Goal: Task Accomplishment & Management: Use online tool/utility

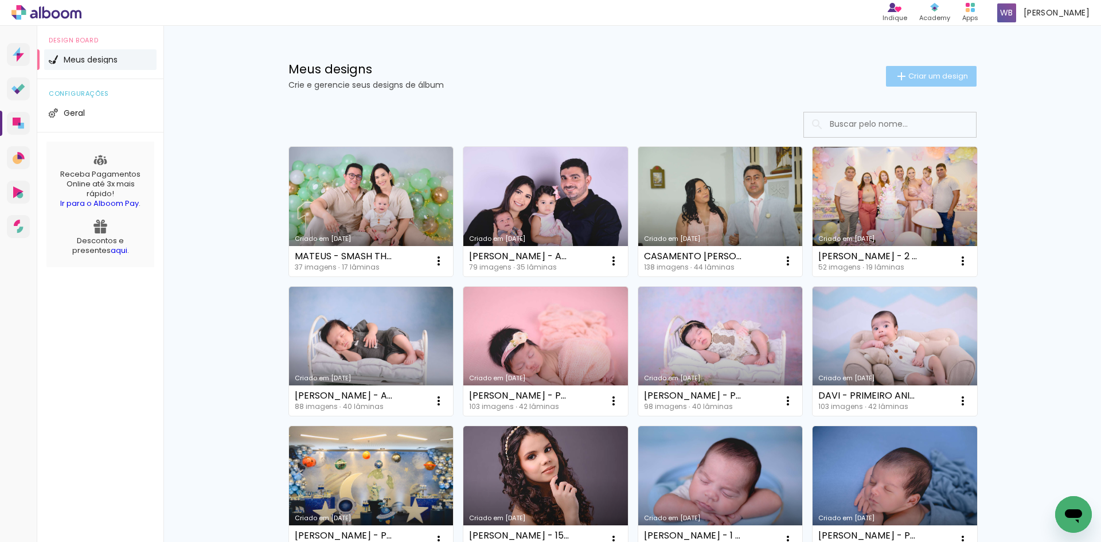
click at [910, 77] on span "Criar um design" at bounding box center [939, 75] width 60 height 7
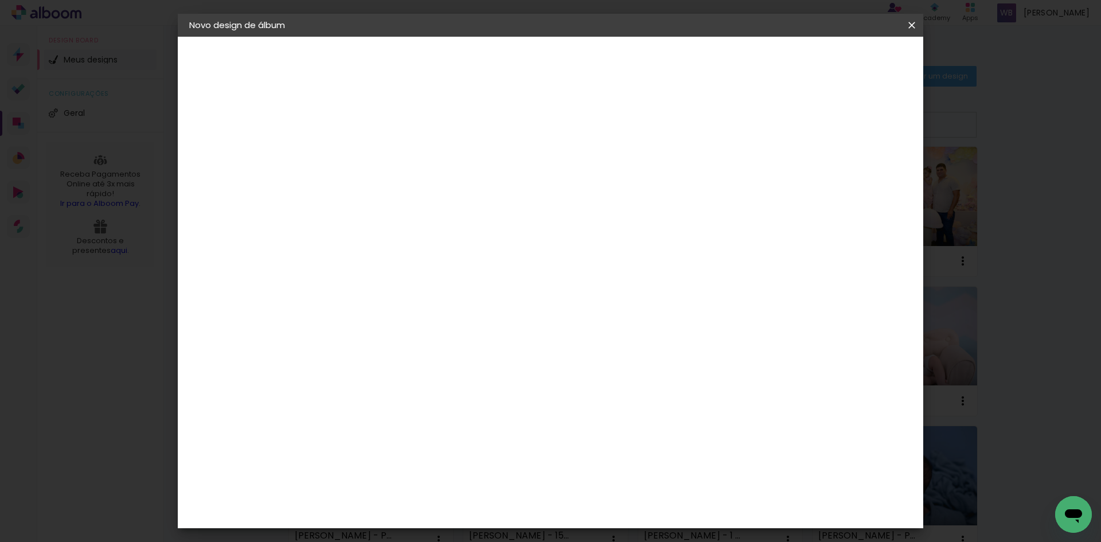
click at [377, 157] on input at bounding box center [377, 154] width 0 height 18
type input "n"
type input "NOAH - SMASH THE CAKE"
type paper-input "NOAH - SMASH THE CAKE"
click at [494, 65] on paper-button "Avançar" at bounding box center [466, 61] width 56 height 20
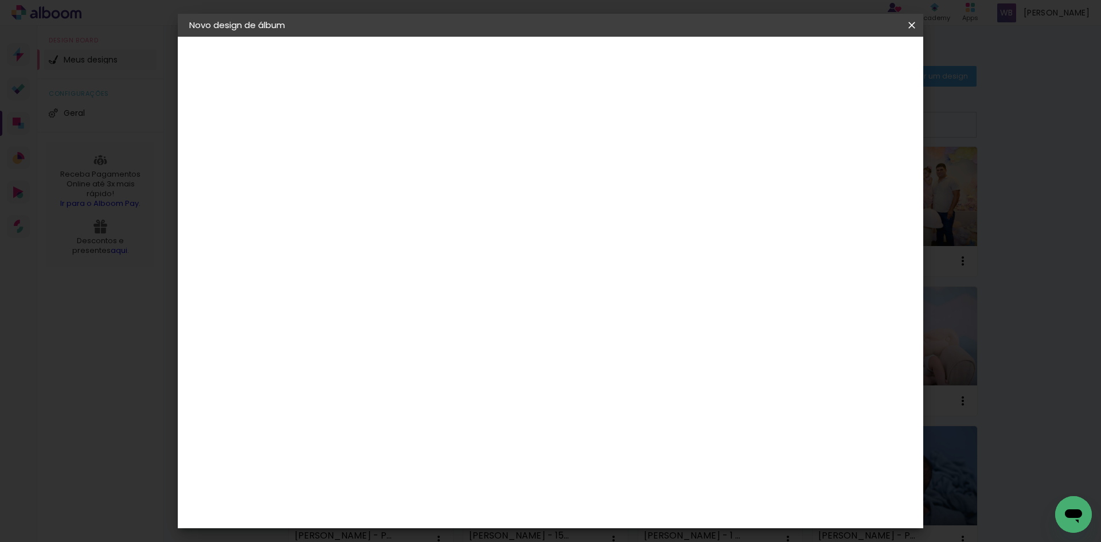
scroll to position [1033, 0]
click at [398, 435] on div "Go image" at bounding box center [383, 444] width 28 height 18
click at [0, 0] on slot "Avançar" at bounding box center [0, 0] width 0 height 0
click at [439, 186] on paper-input-container "Linha" at bounding box center [406, 200] width 67 height 29
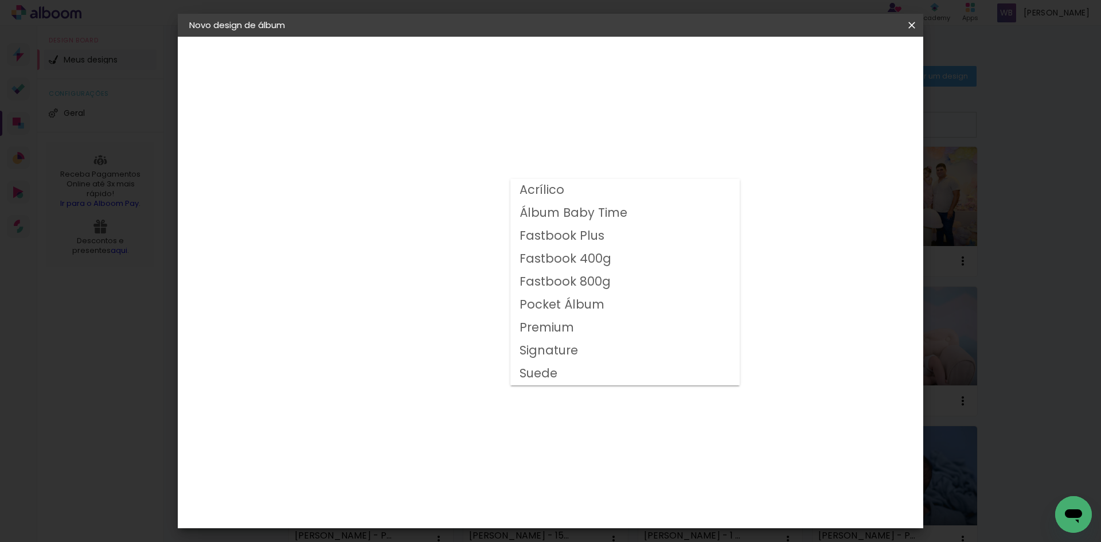
click at [0, 0] on slot "Fastbook 800g" at bounding box center [0, 0] width 0 height 0
type input "Fastbook 800g"
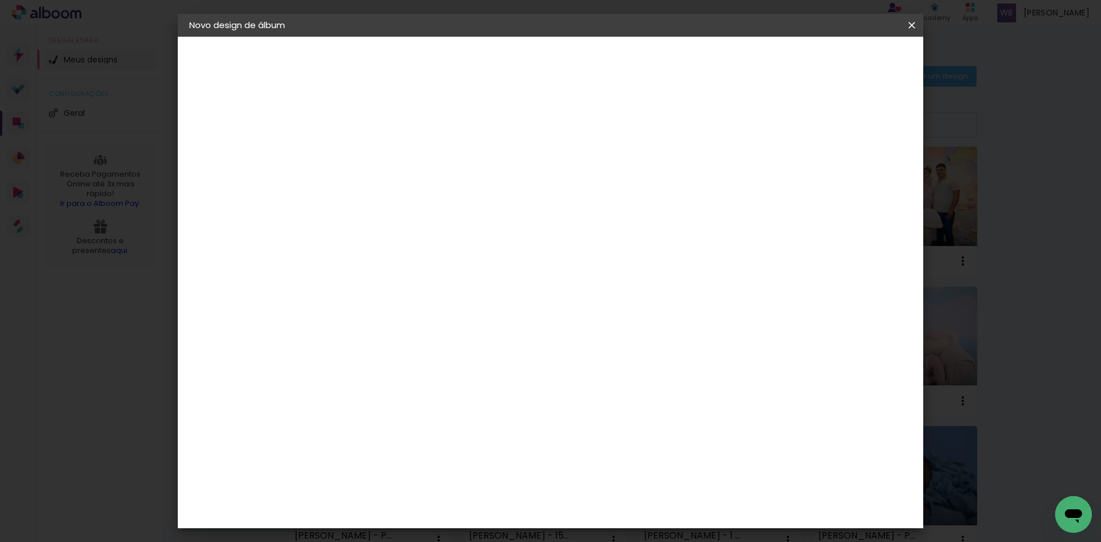
scroll to position [57, 0]
click at [454, 478] on span "25 × 25" at bounding box center [427, 493] width 53 height 30
click at [454, 247] on span "25 × 20" at bounding box center [427, 254] width 53 height 30
click at [564, 60] on paper-button "Avançar" at bounding box center [536, 61] width 56 height 20
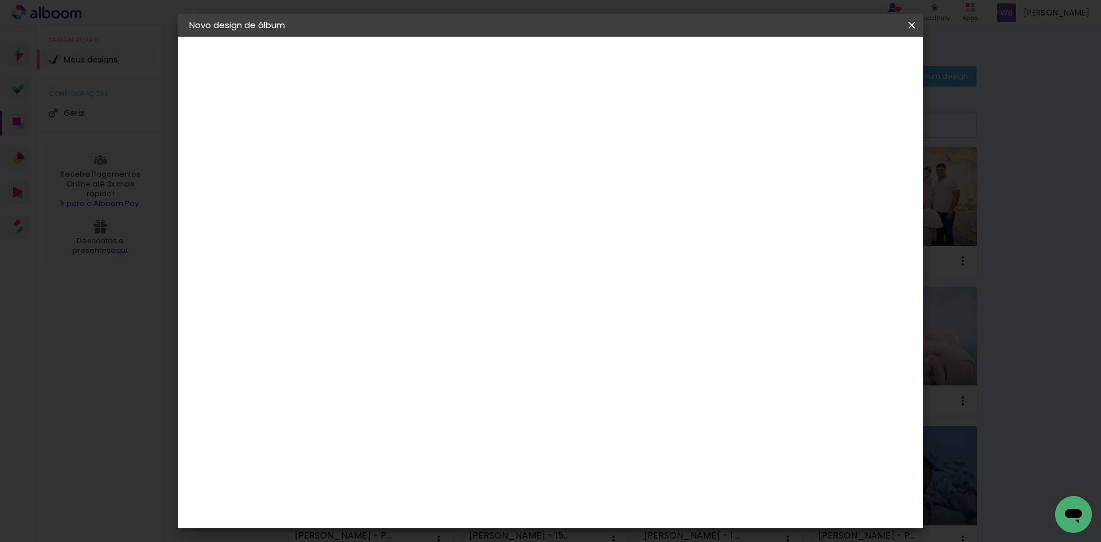
drag, startPoint x: 368, startPoint y: 122, endPoint x: 342, endPoint y: 129, distance: 27.3
click at [342, 129] on div "mm Mostrar sangria 25.4 cm Largura da página 20.32 cm Altura 50.8 cm Largura da…" at bounding box center [598, 86] width 542 height 98
type input "1"
type paper-input "1"
click at [383, 129] on input "1" at bounding box center [368, 123] width 40 height 14
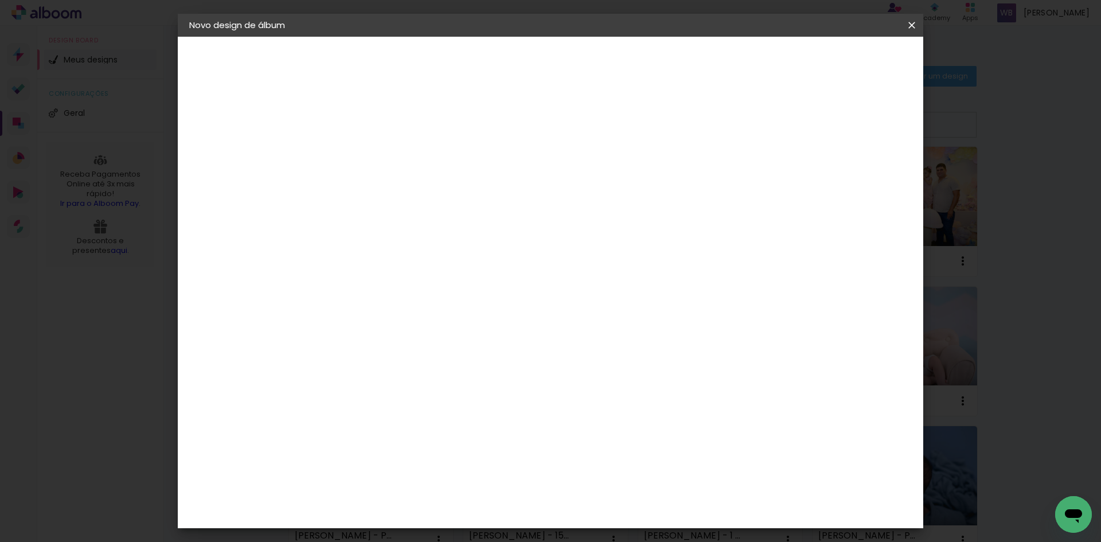
click at [776, 126] on div at bounding box center [770, 124] width 10 height 10
type paper-checkbox "on"
click at [241, 170] on small "20.32 × 50.8 cm" at bounding box center [251, 167] width 54 height 7
click at [422, 191] on input "text" at bounding box center [399, 200] width 45 height 18
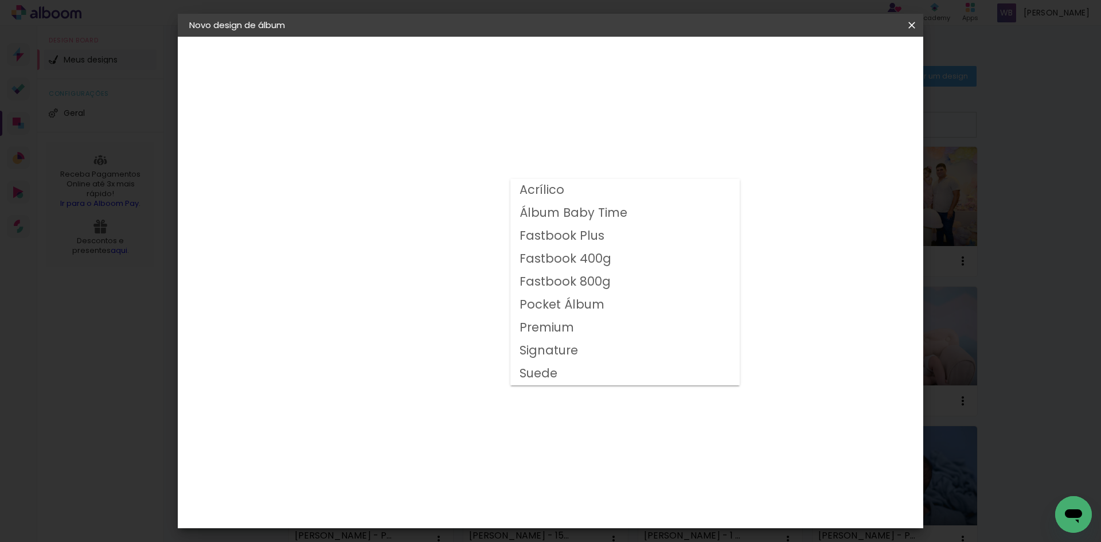
click at [0, 0] on slot "Fastbook 800g" at bounding box center [0, 0] width 0 height 0
type input "Fastbook 800g"
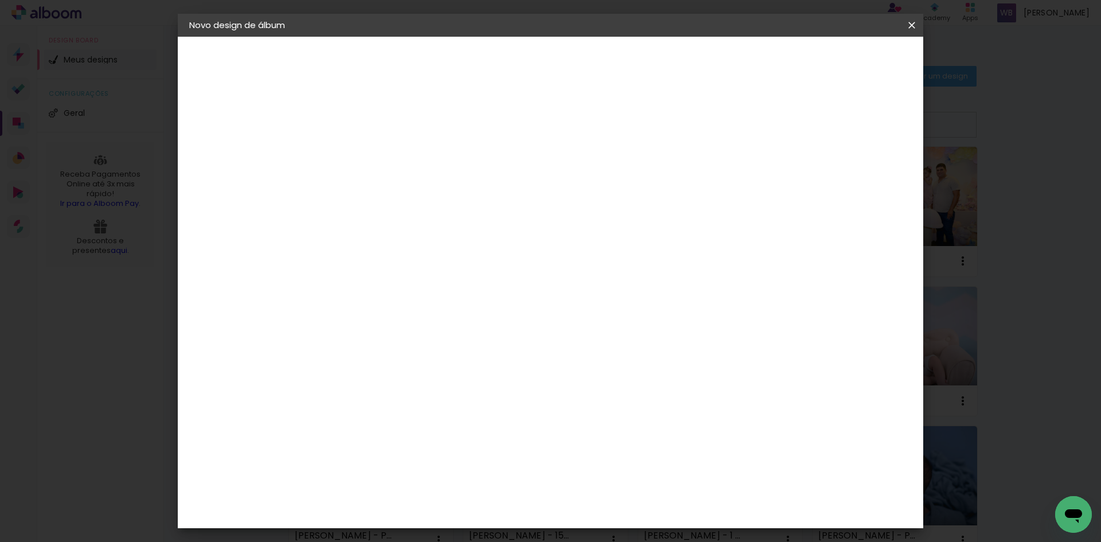
scroll to position [57, 0]
click at [454, 239] on span "25 × 20" at bounding box center [427, 254] width 53 height 30
click at [564, 68] on paper-button "Avançar" at bounding box center [536, 61] width 56 height 20
click at [842, 67] on paper-button "Iniciar design" at bounding box center [814, 61] width 75 height 20
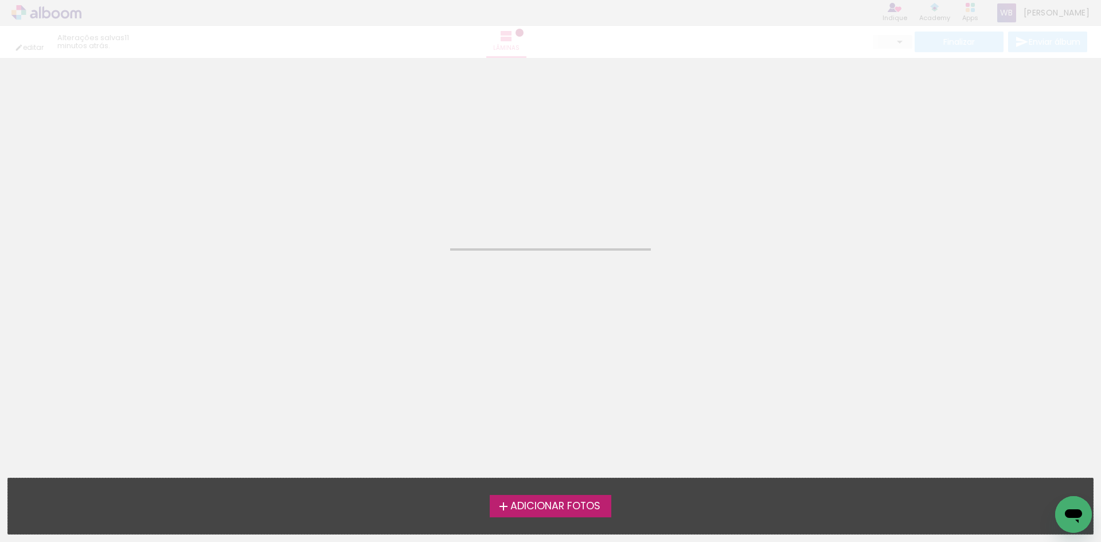
click at [538, 509] on span "Adicionar Fotos" at bounding box center [556, 506] width 90 height 10
click at [0, 0] on input "file" at bounding box center [0, 0] width 0 height 0
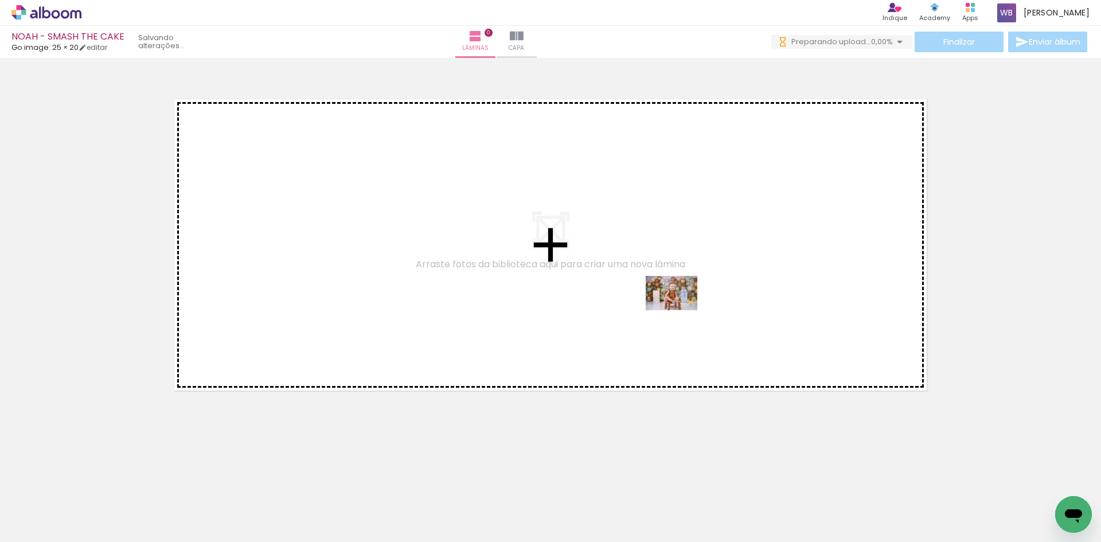
drag, startPoint x: 116, startPoint y: 506, endPoint x: 680, endPoint y: 310, distance: 596.8
click at [680, 310] on quentale-workspace at bounding box center [550, 271] width 1101 height 542
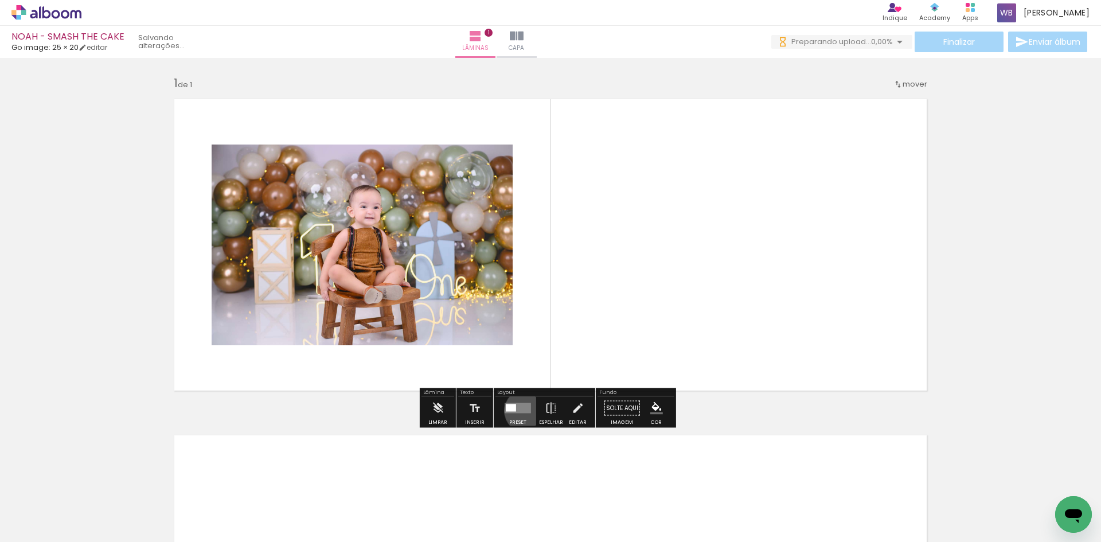
click at [524, 411] on quentale-layouter at bounding box center [518, 408] width 26 height 10
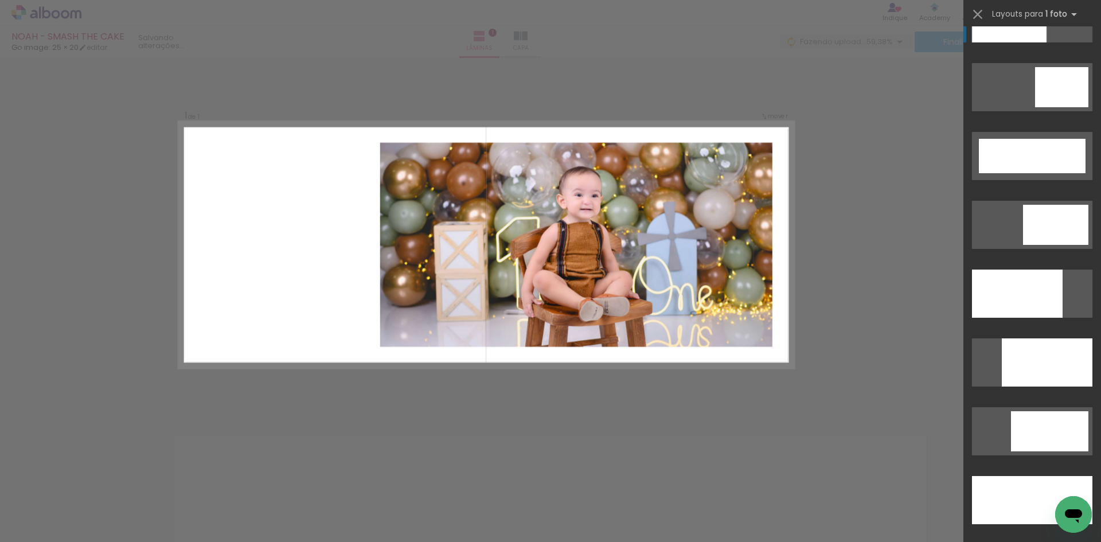
scroll to position [2868, 0]
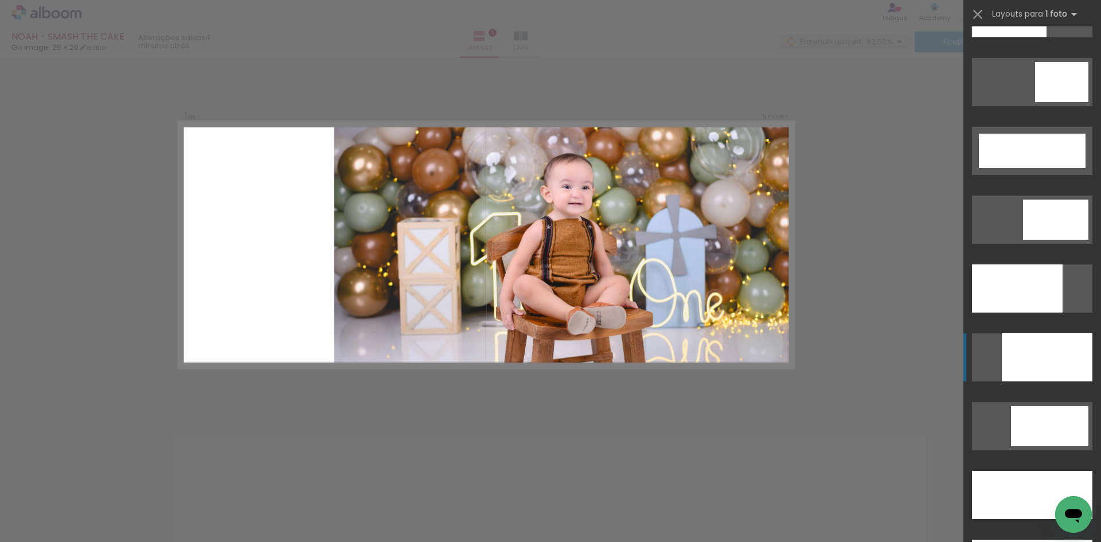
click at [1047, 37] on div at bounding box center [1009, 13] width 75 height 48
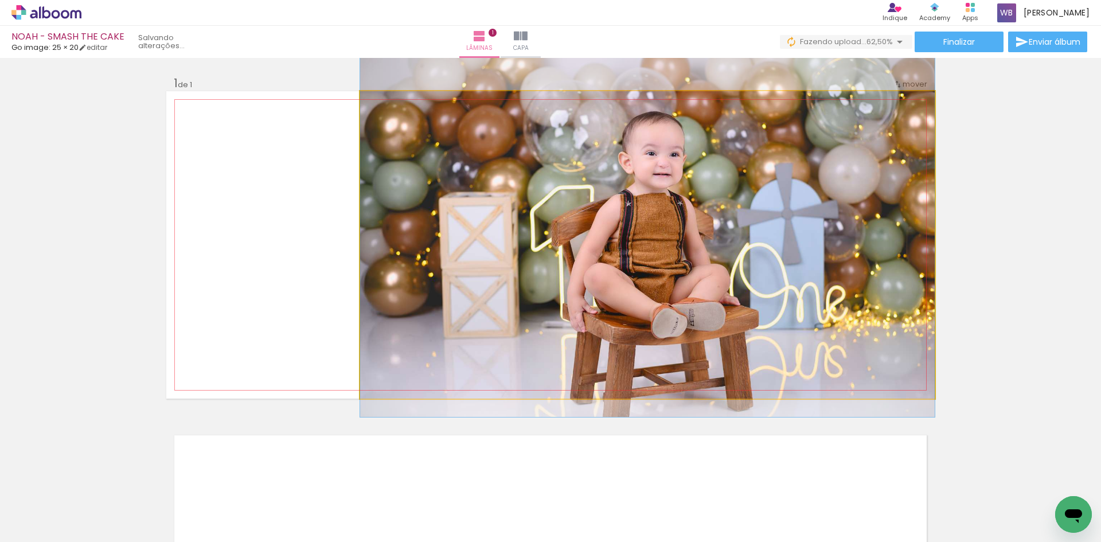
drag, startPoint x: 742, startPoint y: 357, endPoint x: 761, endPoint y: 338, distance: 26.8
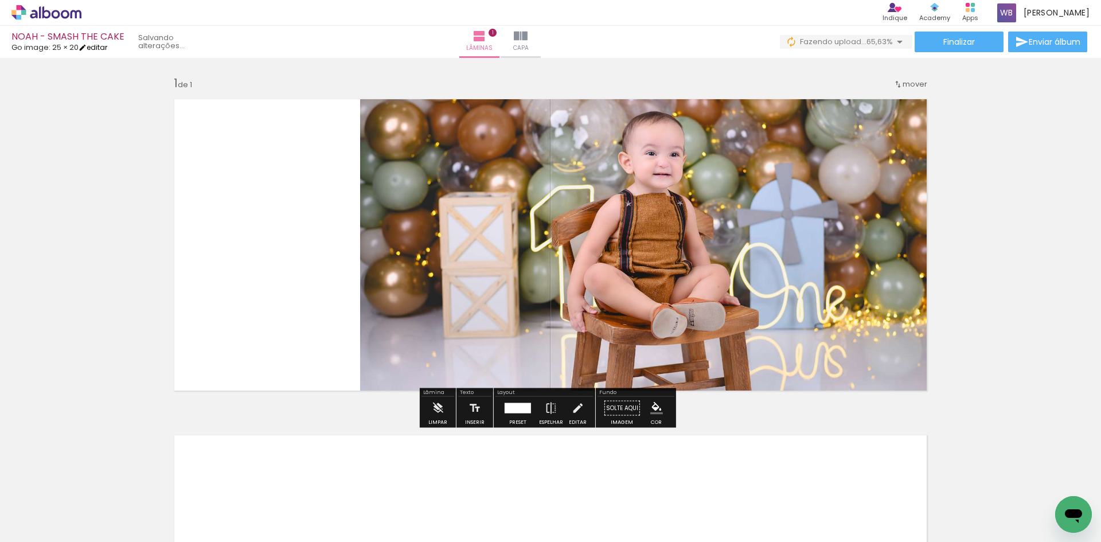
click at [87, 49] on iron-icon at bounding box center [83, 48] width 8 height 8
type input "1"
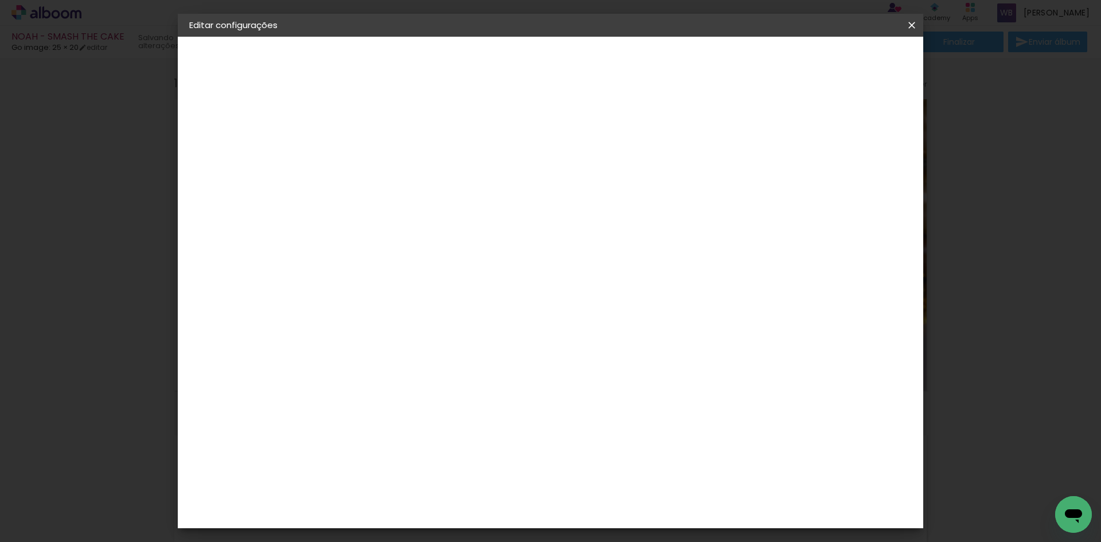
click at [262, 167] on small "20.32 × 50.8 cm" at bounding box center [251, 167] width 54 height 7
click at [439, 186] on div "Escolha o tamanho" at bounding box center [406, 212] width 67 height 53
drag, startPoint x: 615, startPoint y: 184, endPoint x: 618, endPoint y: 193, distance: 9.6
click at [439, 186] on div "Escolha o tamanho" at bounding box center [406, 212] width 67 height 53
click at [439, 188] on div "Escolha o tamanho" at bounding box center [406, 212] width 67 height 53
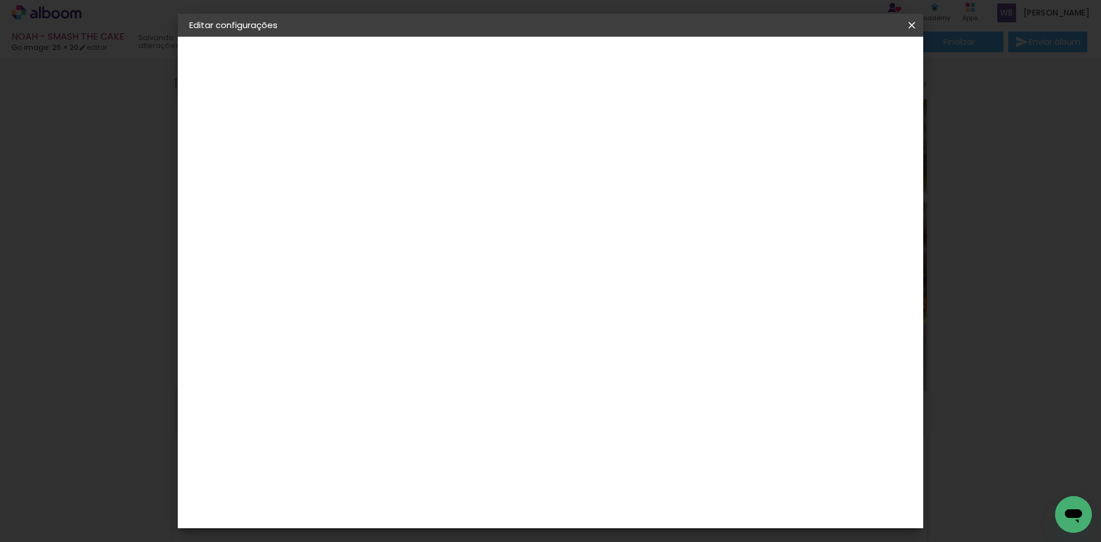
click at [267, 168] on iron-pages "Modelo Escolhendo modelo... Tamanho livre" at bounding box center [252, 167] width 126 height 23
click at [439, 193] on div "Escolha o tamanho" at bounding box center [406, 212] width 67 height 53
click at [237, 119] on div "2. Especificações" at bounding box center [252, 118] width 126 height 14
click at [447, 64] on paper-button "Voltar" at bounding box center [423, 61] width 46 height 20
click at [228, 166] on iron-pages "Modelo Escolhendo modelo... Tamanho livre" at bounding box center [252, 167] width 126 height 23
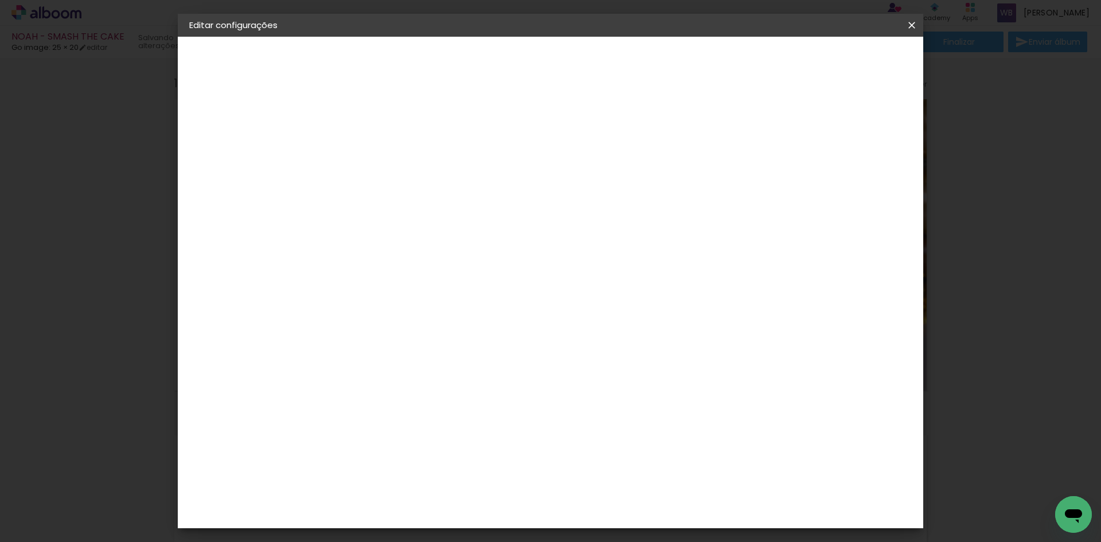
click at [287, 141] on iron-pages "Fornecedor Escolhendo fornecedor..." at bounding box center [252, 141] width 126 height 23
click at [398, 435] on div "Go image" at bounding box center [383, 444] width 28 height 18
click at [591, 63] on paper-button "Avançar" at bounding box center [563, 61] width 56 height 20
click at [422, 196] on input "text" at bounding box center [399, 200] width 45 height 18
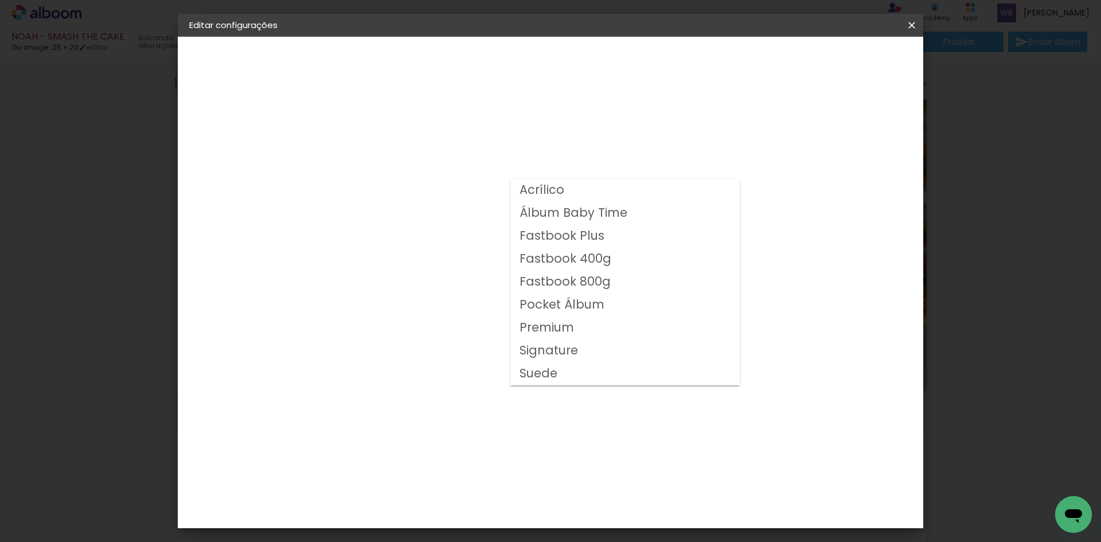
click at [0, 0] on slot "Fastbook 800g" at bounding box center [0, 0] width 0 height 0
type input "Fastbook 800g"
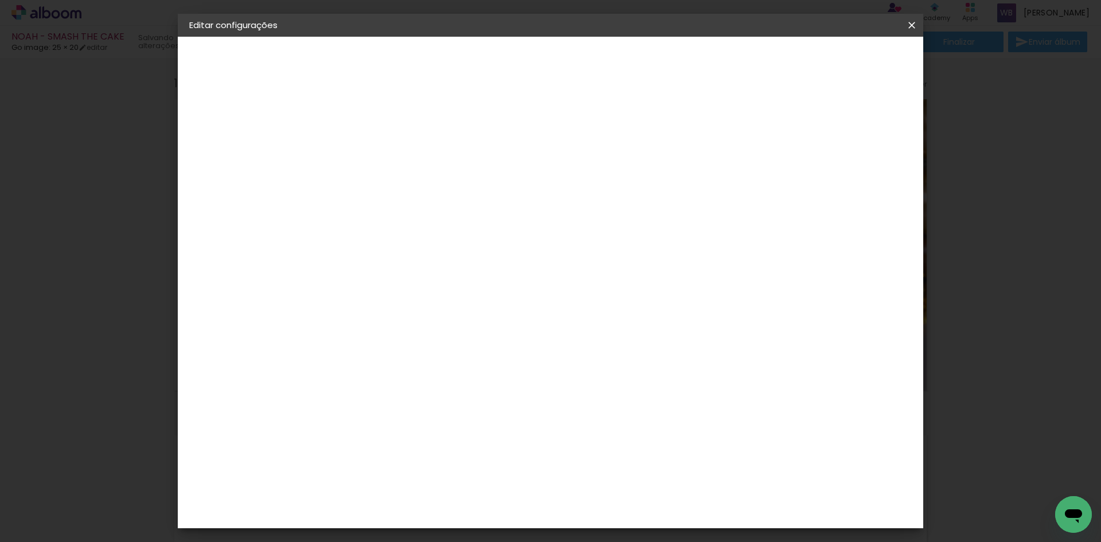
scroll to position [181, 0]
click at [454, 355] on span "25 × 25" at bounding box center [427, 370] width 53 height 30
click at [0, 0] on slot "Avançar" at bounding box center [0, 0] width 0 height 0
click at [776, 123] on div at bounding box center [770, 124] width 10 height 10
type paper-checkbox "on"
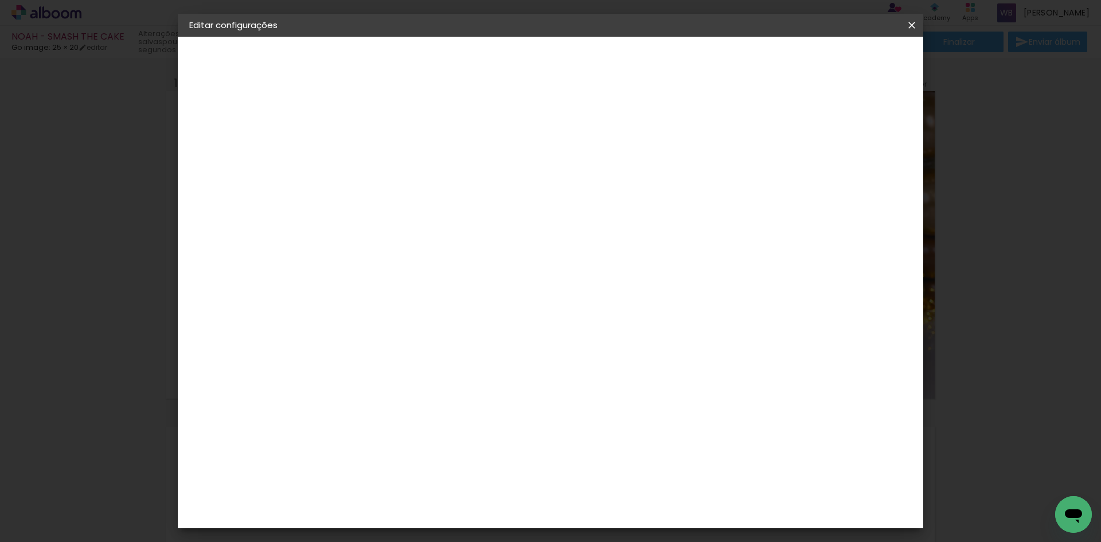
click at [832, 62] on span "Salvar configurações" at bounding box center [797, 61] width 85 height 8
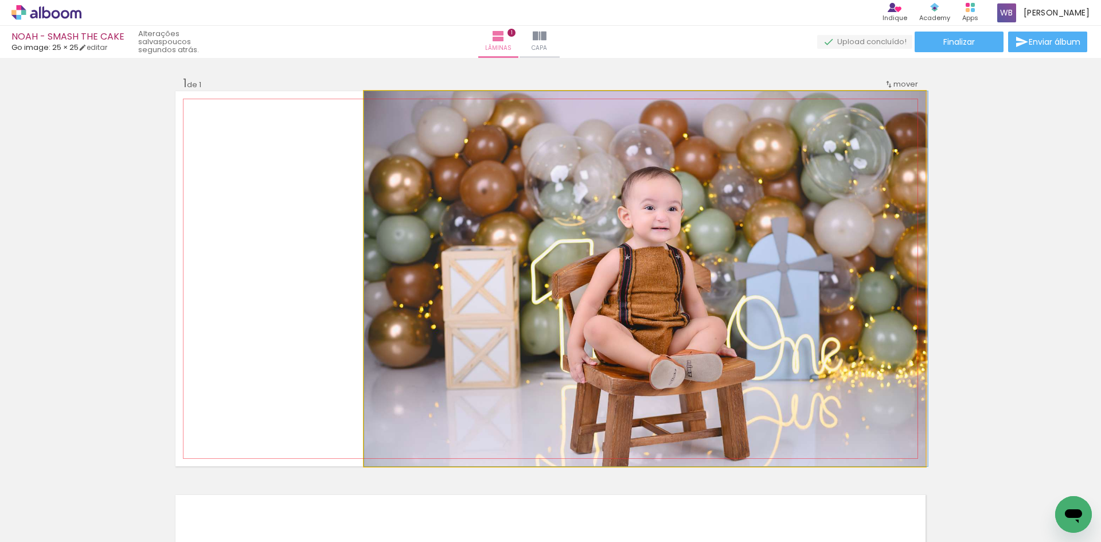
drag, startPoint x: 800, startPoint y: 297, endPoint x: 874, endPoint y: 259, distance: 83.1
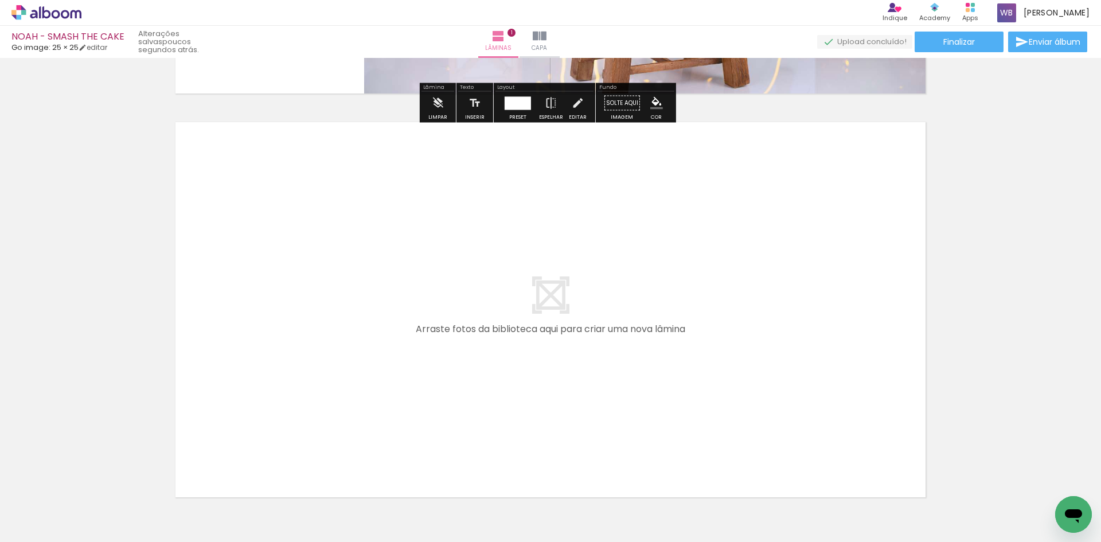
scroll to position [440, 0]
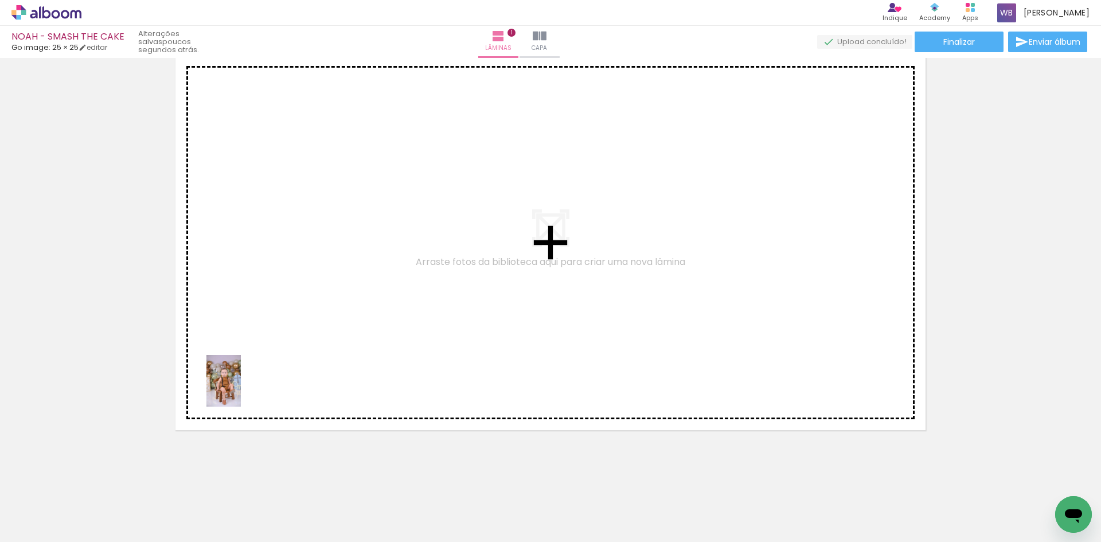
drag, startPoint x: 182, startPoint y: 511, endPoint x: 241, endPoint y: 389, distance: 134.9
click at [241, 389] on quentale-workspace at bounding box center [550, 271] width 1101 height 542
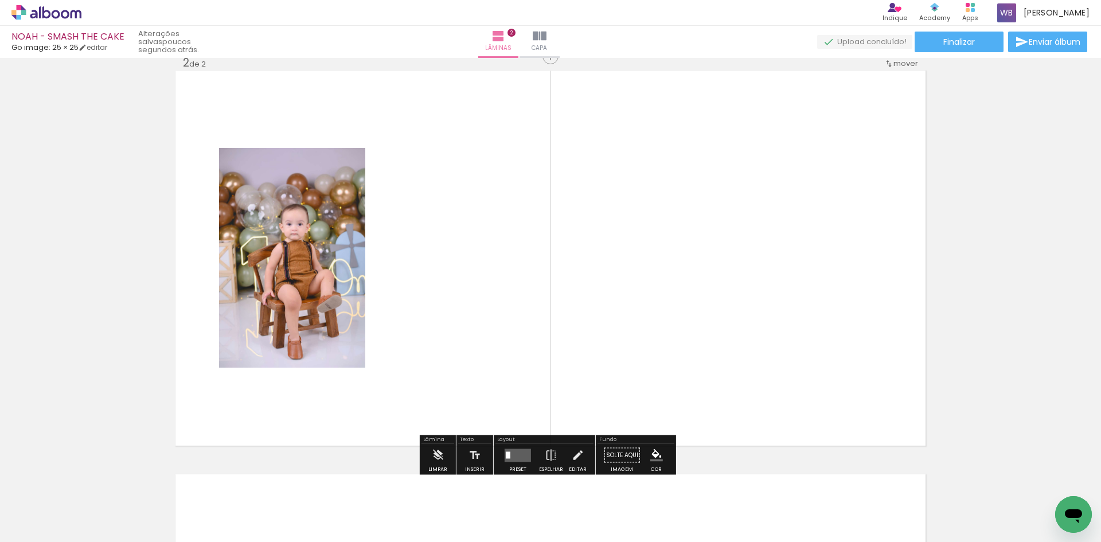
scroll to position [419, 0]
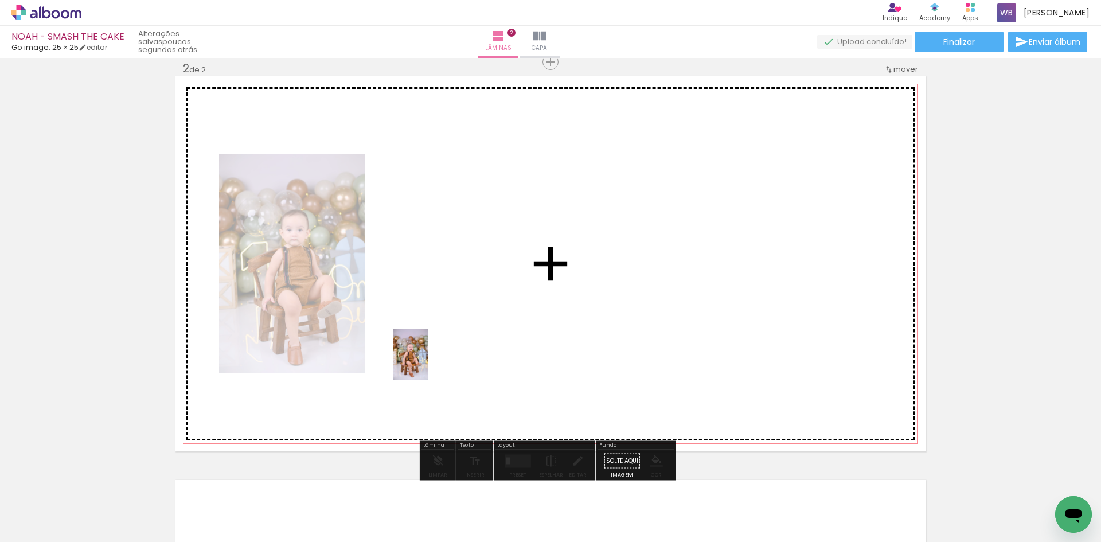
drag, startPoint x: 252, startPoint y: 518, endPoint x: 428, endPoint y: 363, distance: 234.5
click at [428, 363] on quentale-workspace at bounding box center [550, 271] width 1101 height 542
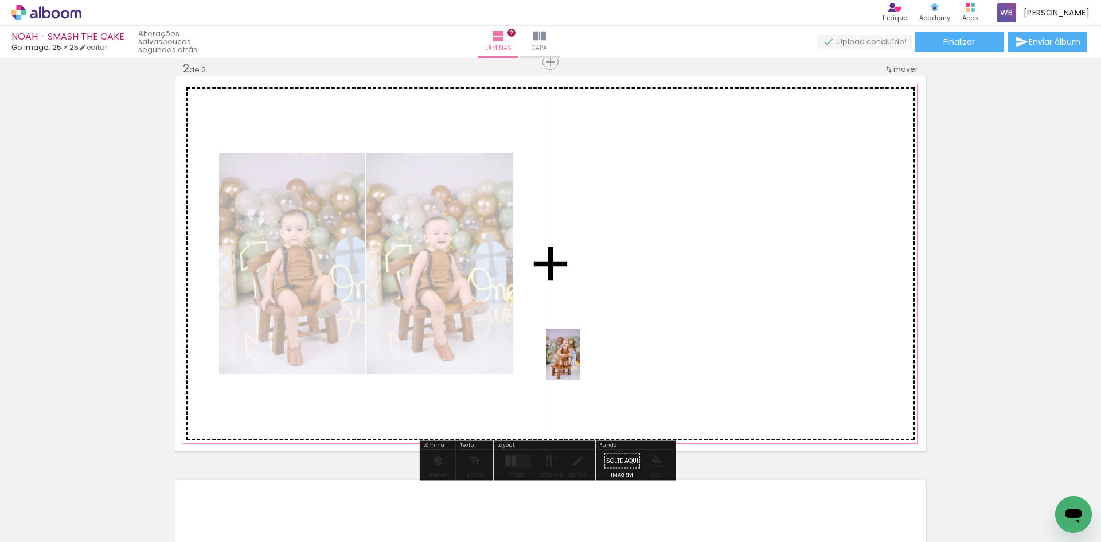
drag, startPoint x: 383, startPoint y: 501, endPoint x: 580, endPoint y: 363, distance: 240.9
click at [580, 363] on quentale-workspace at bounding box center [550, 271] width 1101 height 542
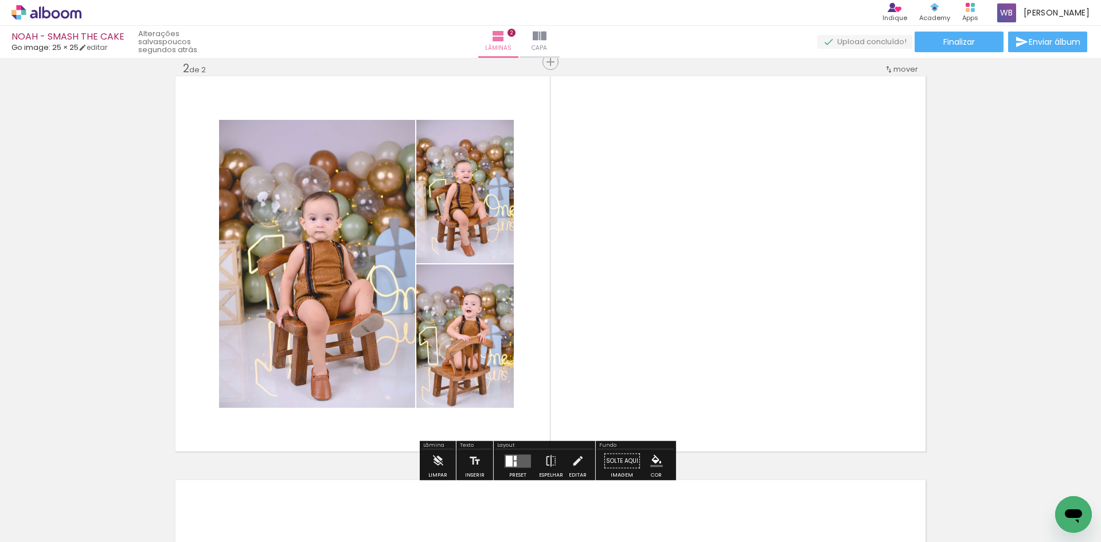
click at [515, 464] on quentale-layouter at bounding box center [518, 460] width 26 height 13
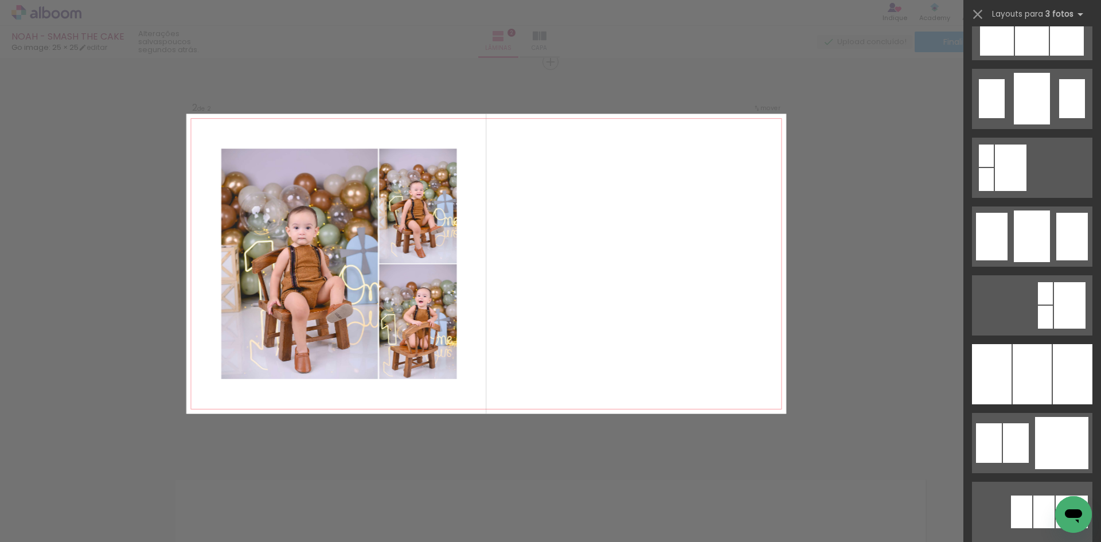
scroll to position [803, 0]
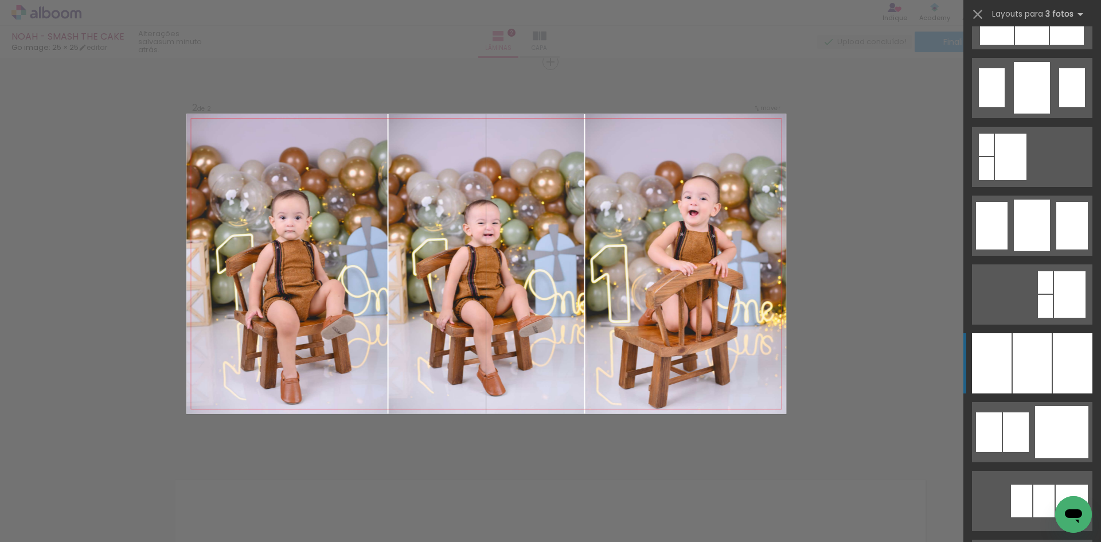
click at [1080, 368] on div at bounding box center [1073, 363] width 40 height 60
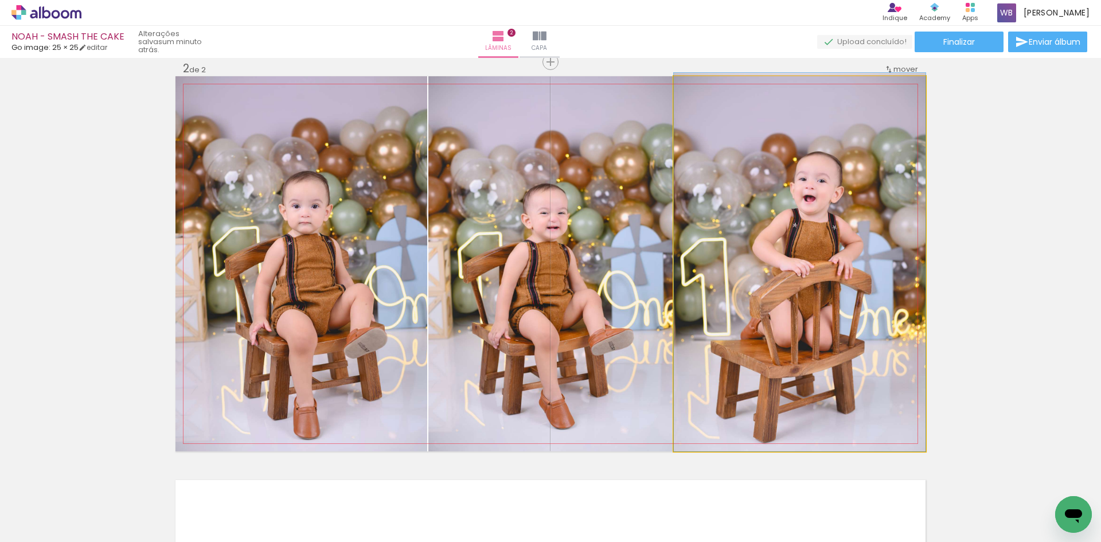
drag, startPoint x: 819, startPoint y: 367, endPoint x: 822, endPoint y: 340, distance: 26.6
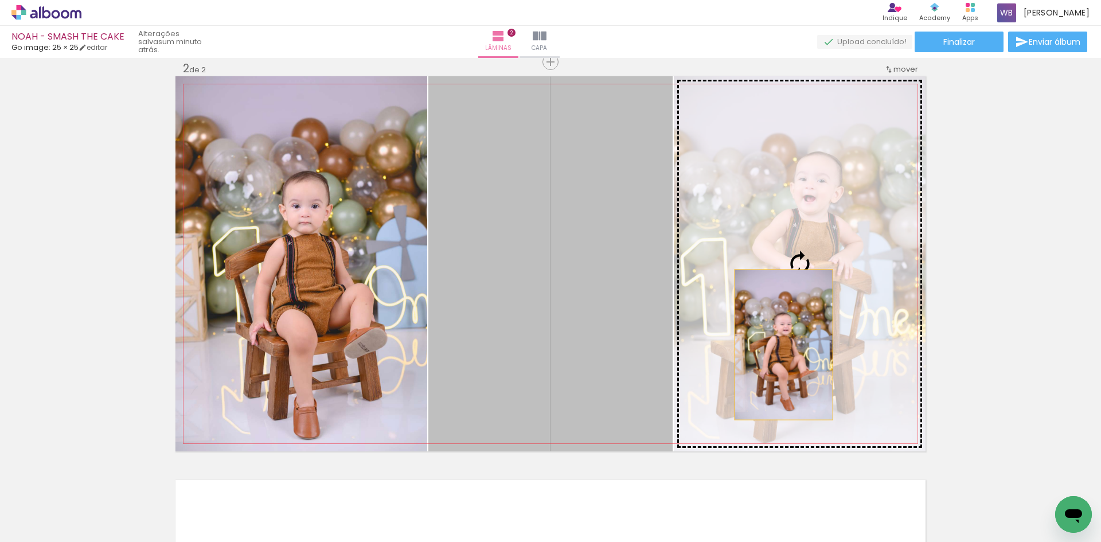
drag, startPoint x: 586, startPoint y: 353, endPoint x: 780, endPoint y: 345, distance: 194.0
click at [0, 0] on slot at bounding box center [0, 0] width 0 height 0
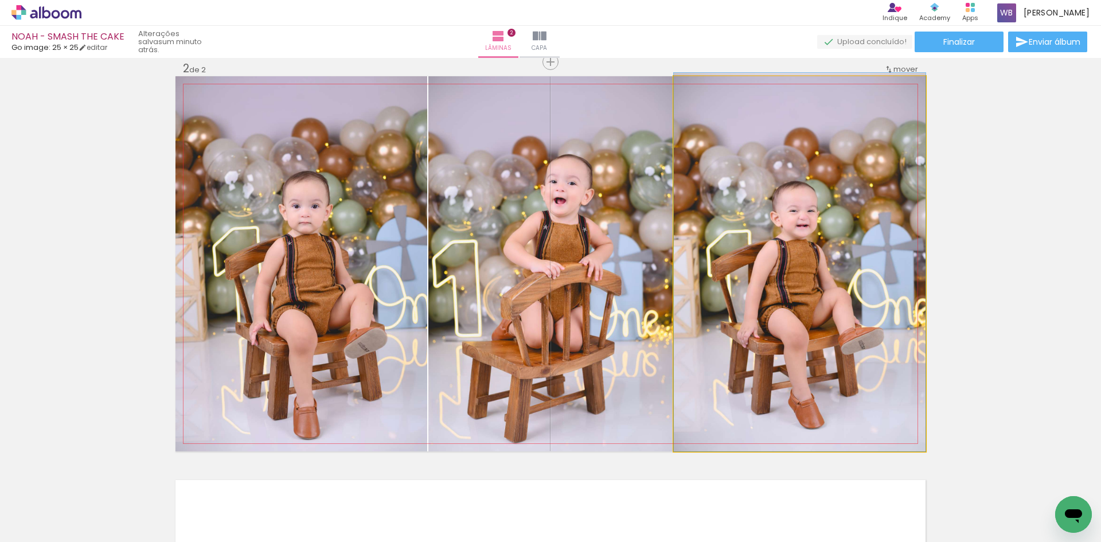
drag, startPoint x: 755, startPoint y: 347, endPoint x: 763, endPoint y: 345, distance: 8.2
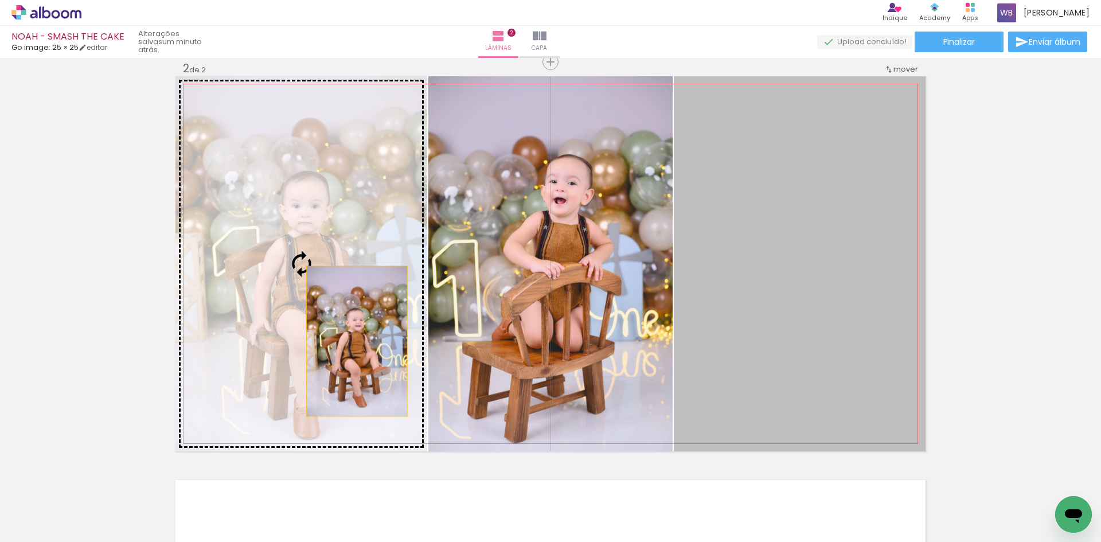
drag, startPoint x: 781, startPoint y: 341, endPoint x: 352, endPoint y: 341, distance: 428.5
click at [0, 0] on slot at bounding box center [0, 0] width 0 height 0
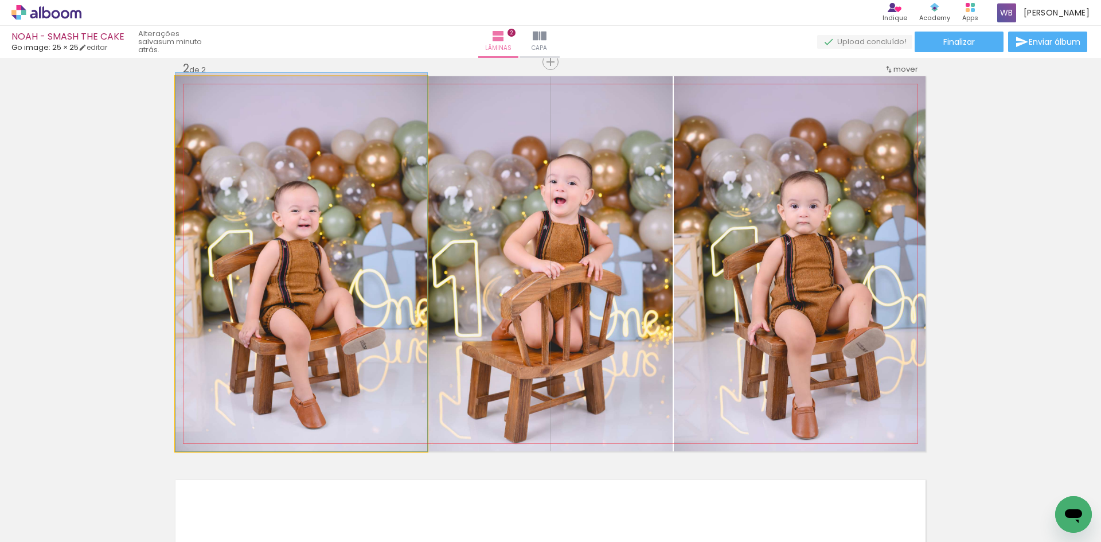
drag, startPoint x: 326, startPoint y: 364, endPoint x: 327, endPoint y: 341, distance: 23.0
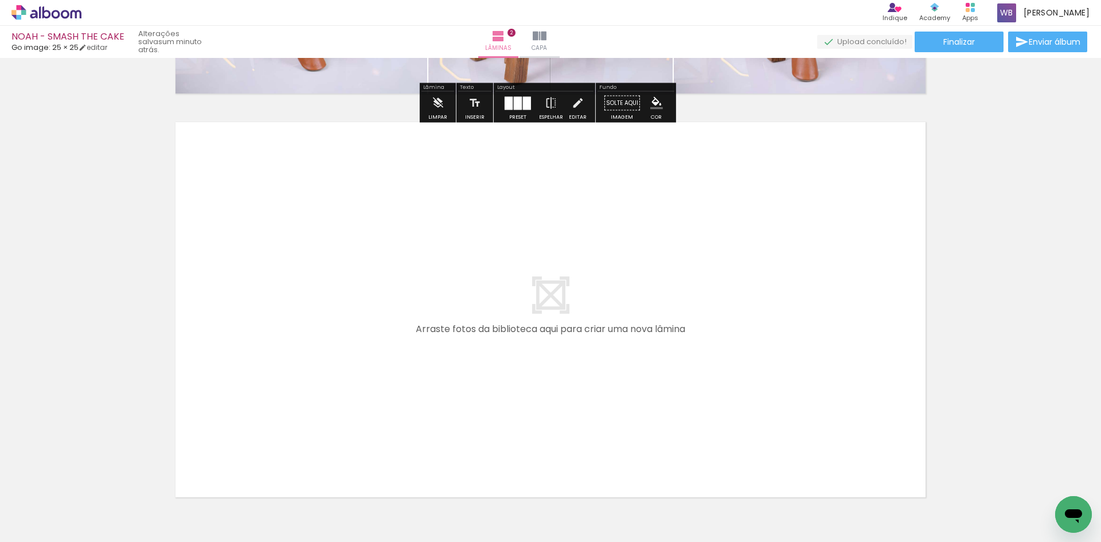
scroll to position [844, 0]
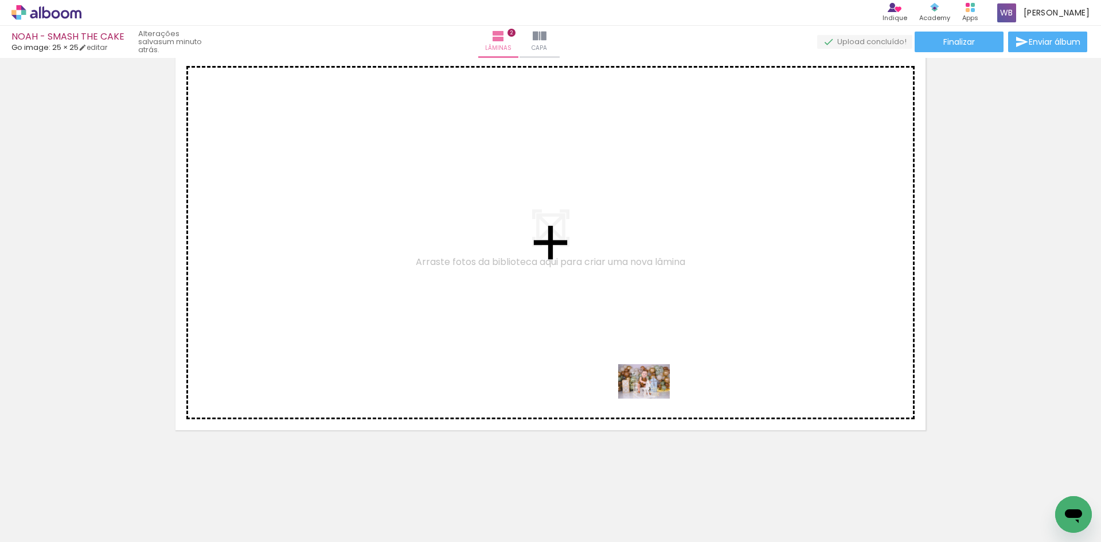
drag, startPoint x: 756, startPoint y: 506, endPoint x: 653, endPoint y: 399, distance: 148.9
click at [653, 399] on quentale-workspace at bounding box center [550, 271] width 1101 height 542
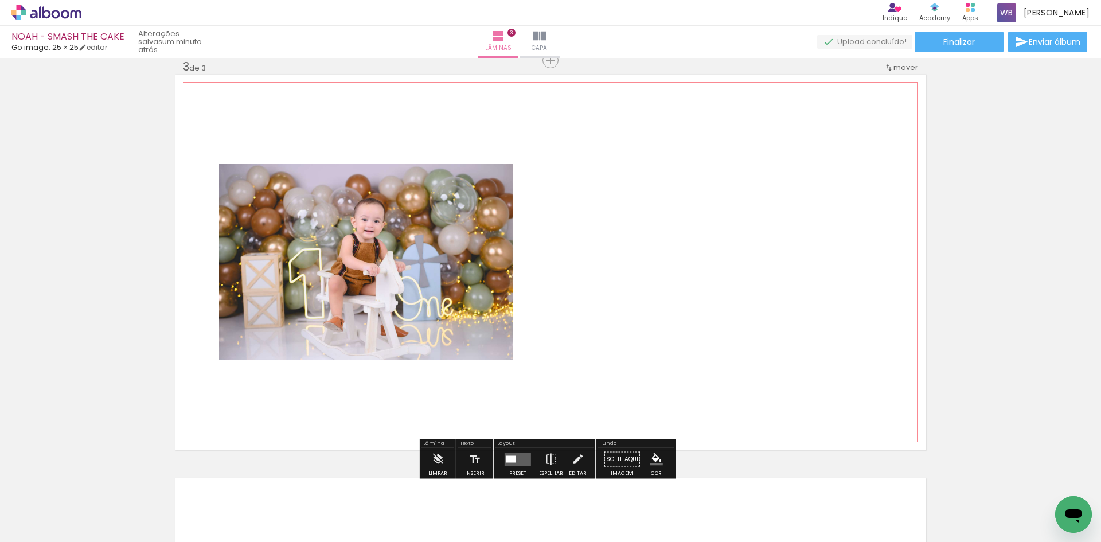
scroll to position [823, 0]
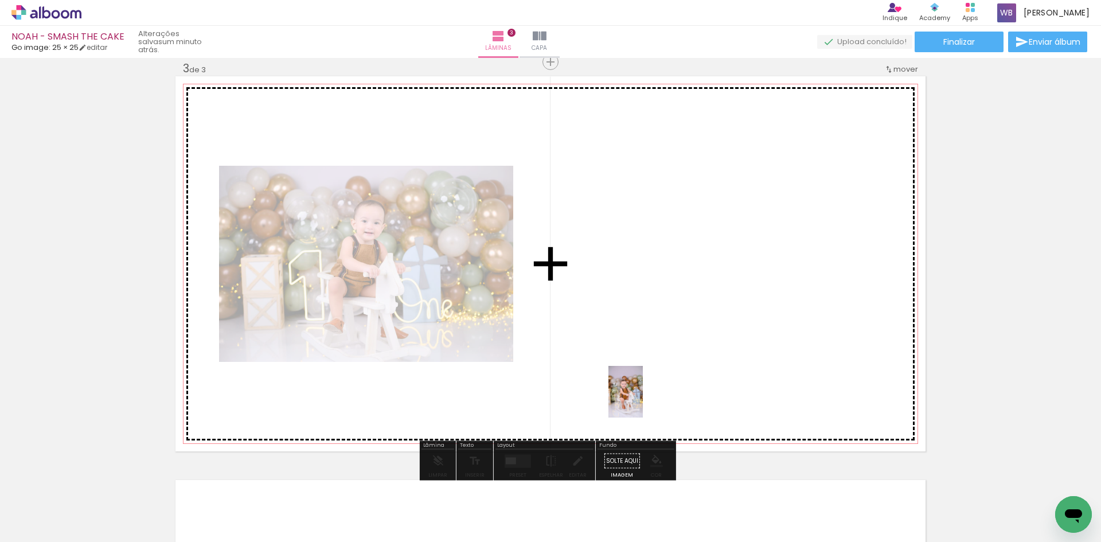
drag, startPoint x: 694, startPoint y: 518, endPoint x: 643, endPoint y: 400, distance: 128.2
click at [643, 400] on quentale-workspace at bounding box center [550, 271] width 1101 height 542
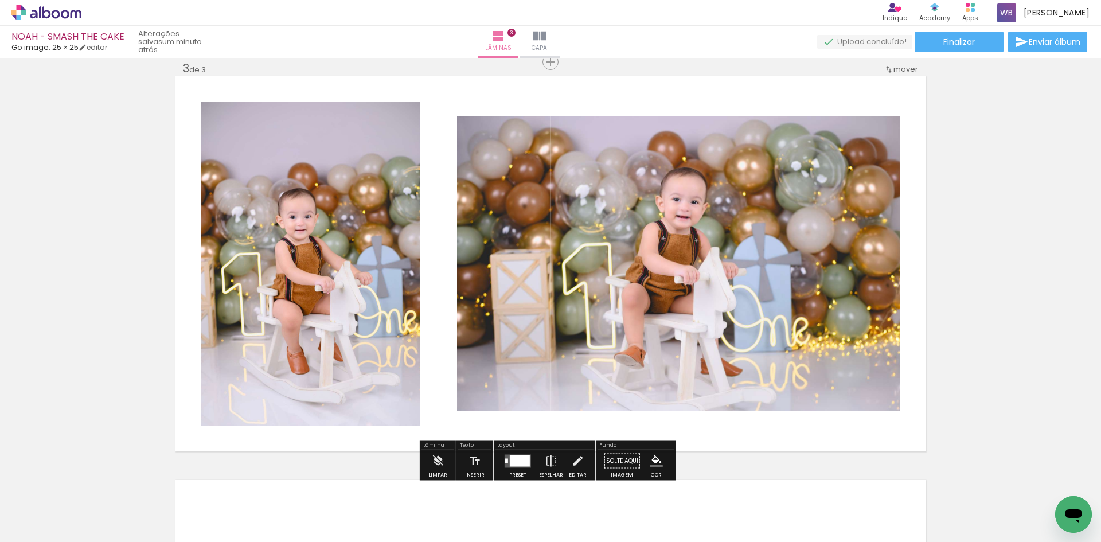
click at [522, 456] on div at bounding box center [520, 460] width 20 height 11
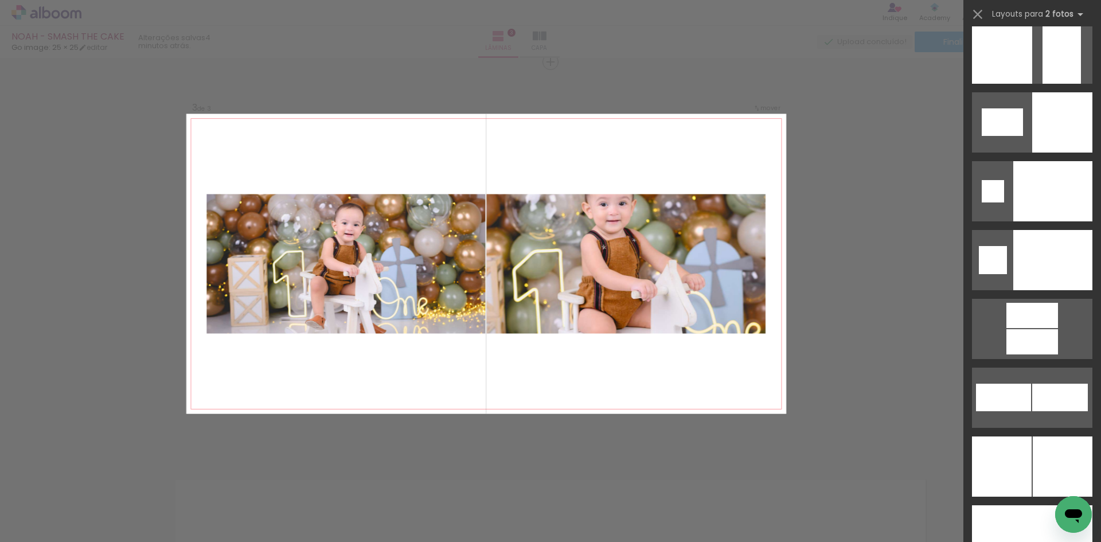
scroll to position [4876, 0]
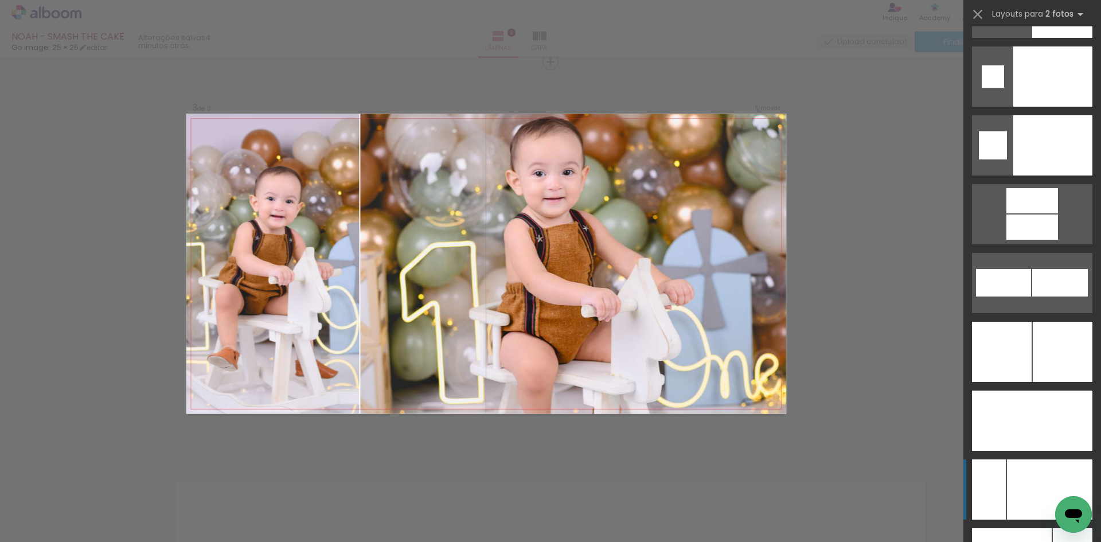
click at [1014, 486] on div at bounding box center [1049, 489] width 85 height 60
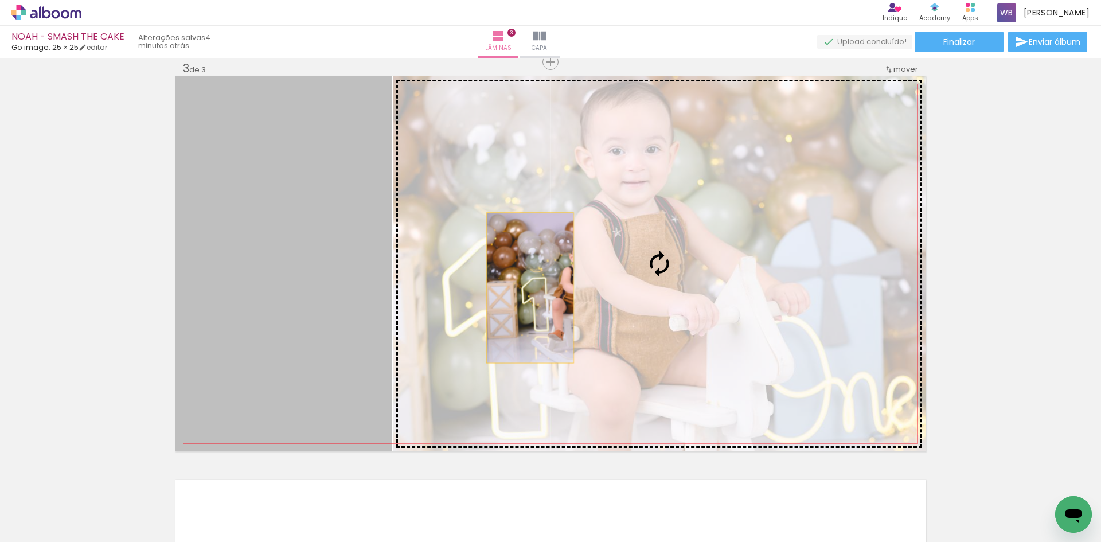
drag, startPoint x: 266, startPoint y: 295, endPoint x: 526, endPoint y: 288, distance: 259.9
click at [0, 0] on slot at bounding box center [0, 0] width 0 height 0
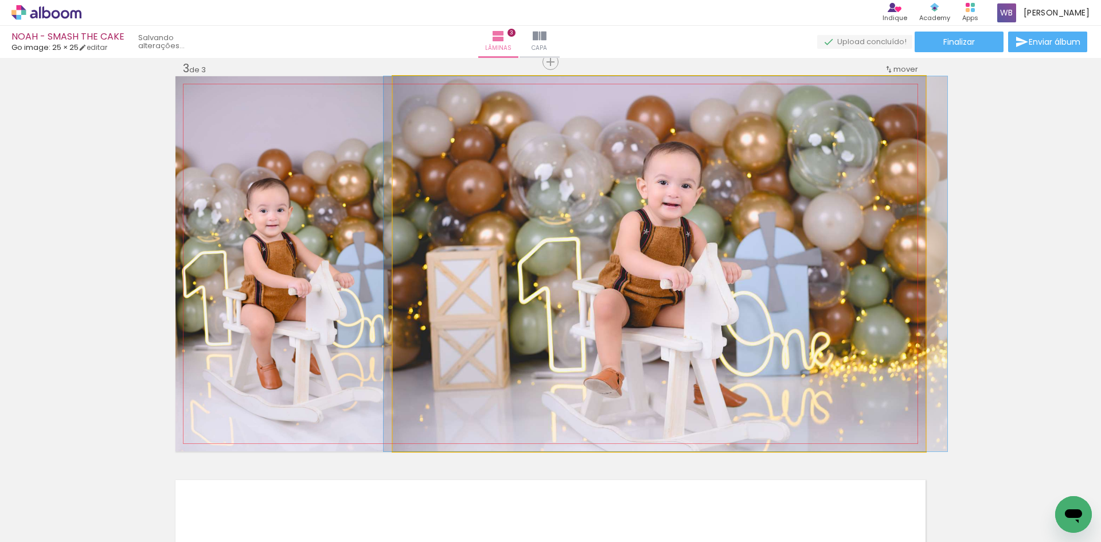
drag, startPoint x: 467, startPoint y: 319, endPoint x: 472, endPoint y: 303, distance: 16.7
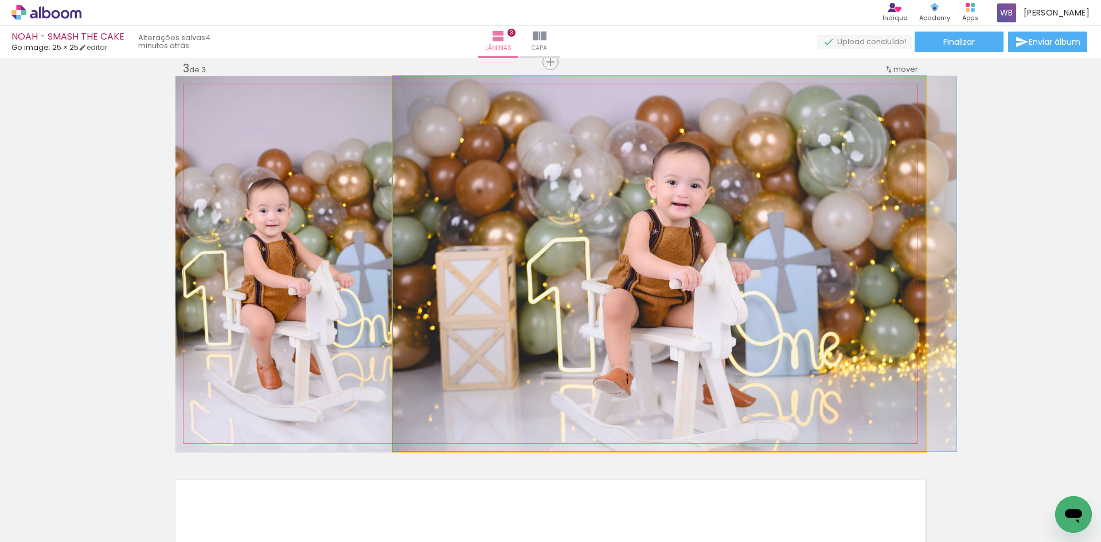
drag, startPoint x: 472, startPoint y: 303, endPoint x: 506, endPoint y: 303, distance: 34.4
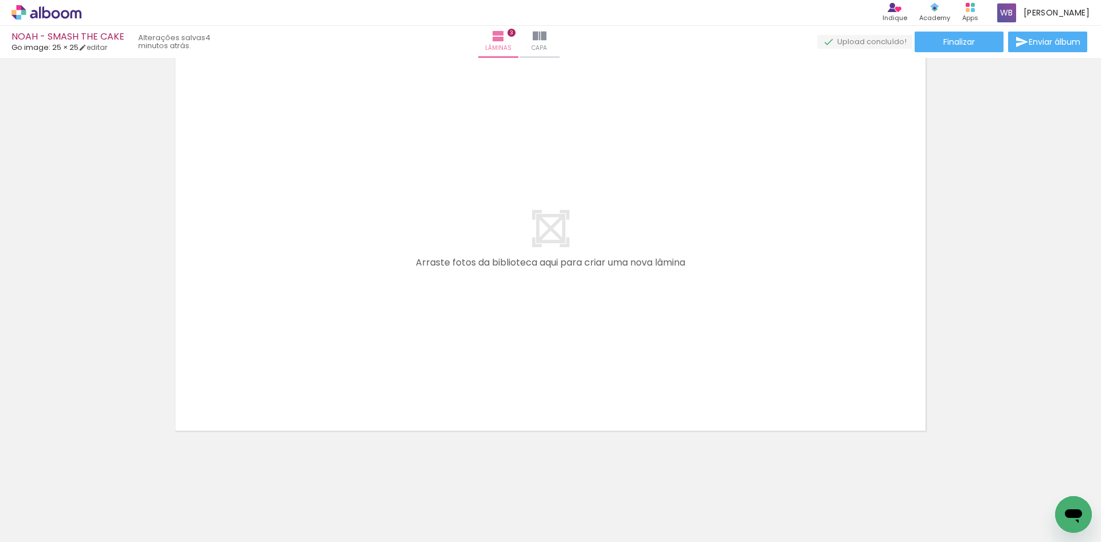
scroll to position [1248, 0]
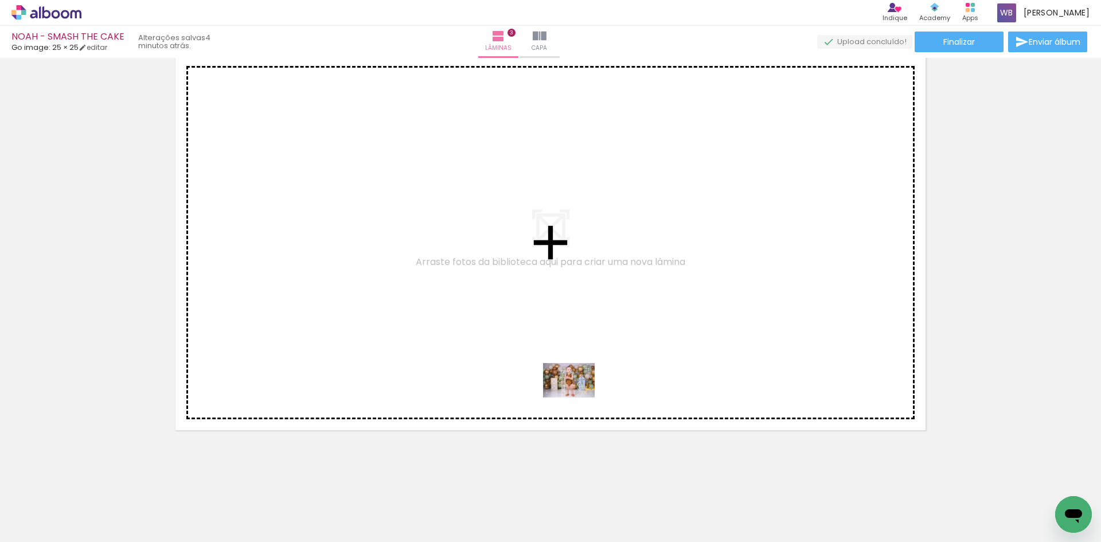
drag, startPoint x: 574, startPoint y: 508, endPoint x: 578, endPoint y: 398, distance: 110.2
click at [578, 398] on quentale-workspace at bounding box center [550, 271] width 1101 height 542
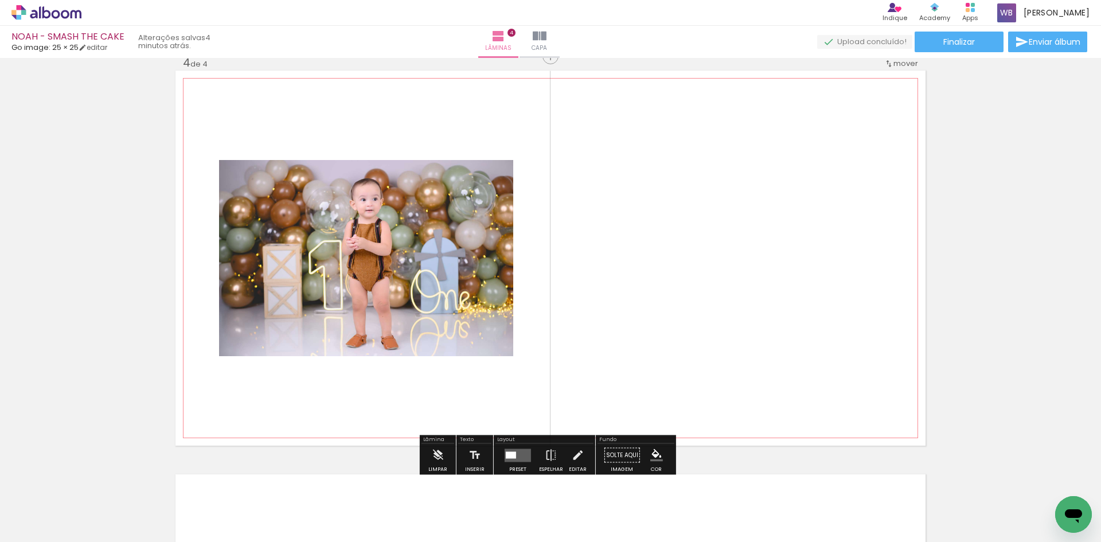
scroll to position [1226, 0]
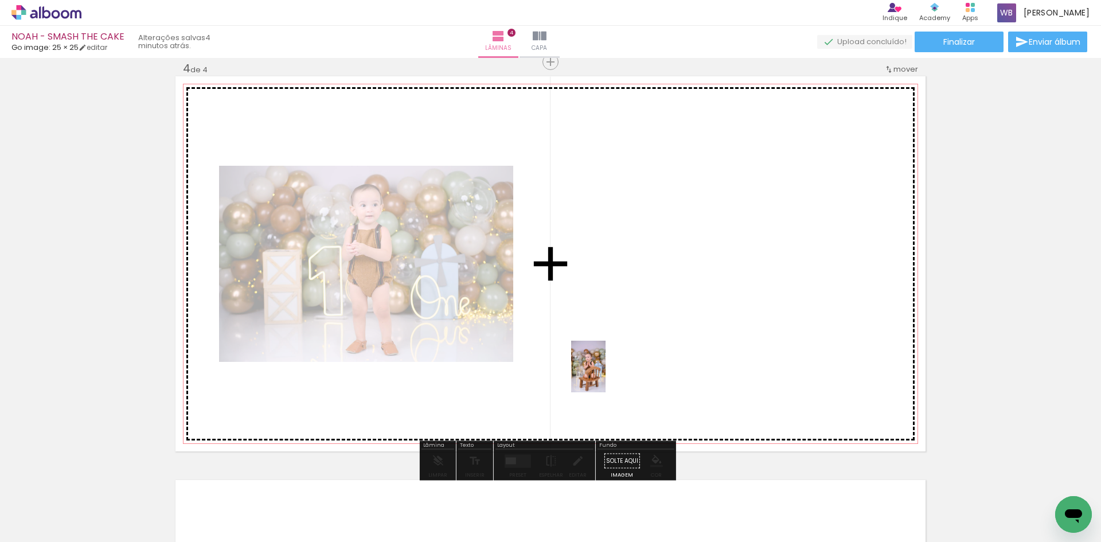
drag, startPoint x: 441, startPoint y: 505, endPoint x: 606, endPoint y: 375, distance: 209.5
click at [606, 375] on quentale-workspace at bounding box center [550, 271] width 1101 height 542
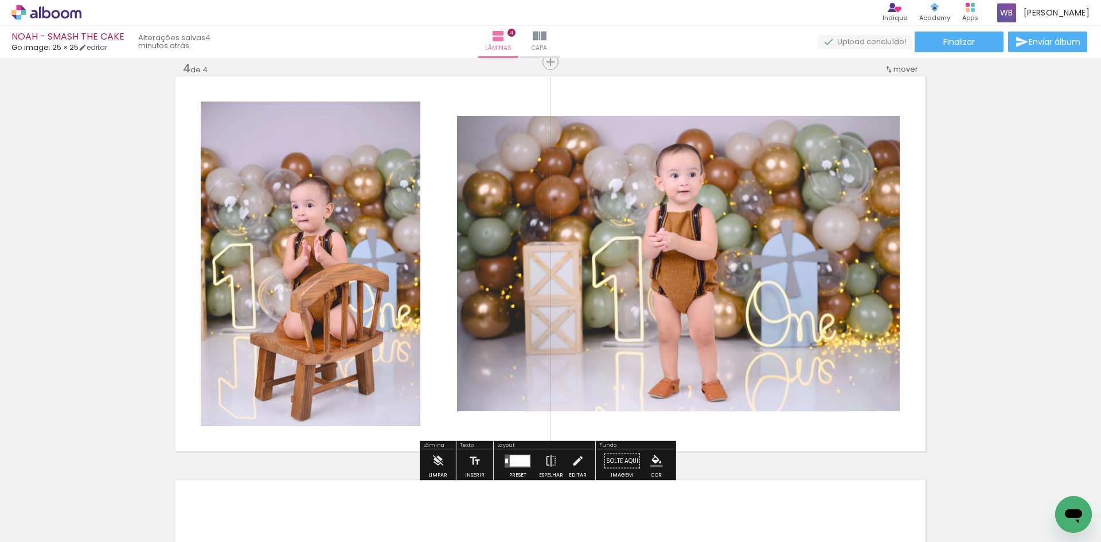
click at [516, 463] on div at bounding box center [520, 460] width 20 height 11
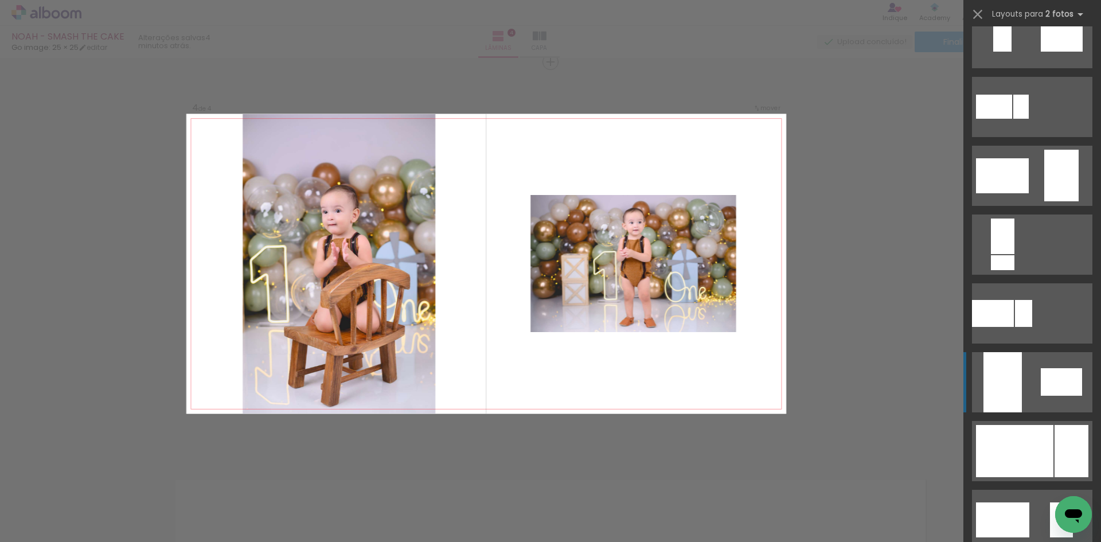
scroll to position [402, 0]
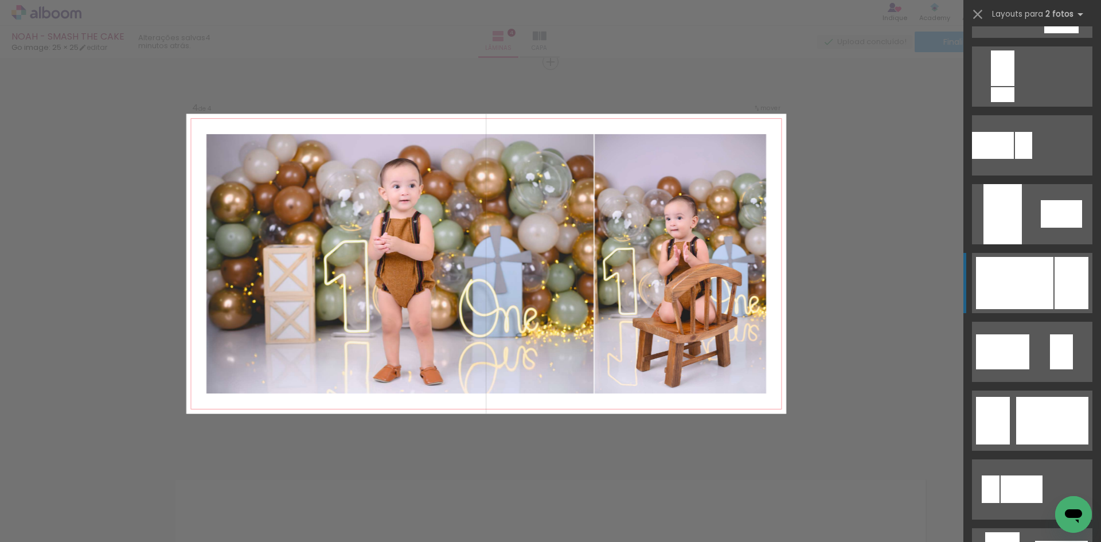
click at [1022, 244] on div at bounding box center [1003, 214] width 38 height 60
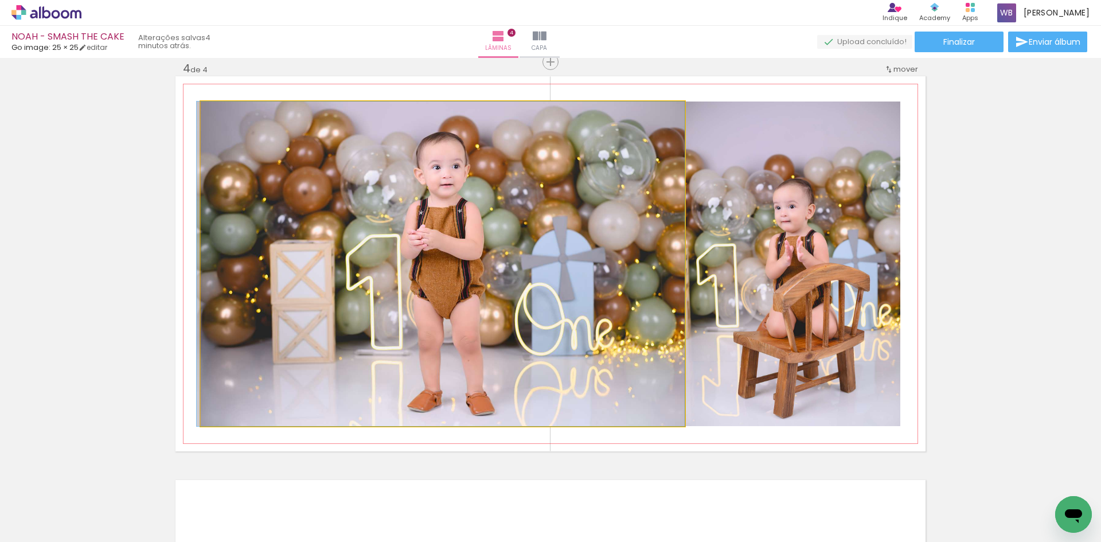
drag, startPoint x: 612, startPoint y: 321, endPoint x: 600, endPoint y: 321, distance: 12.0
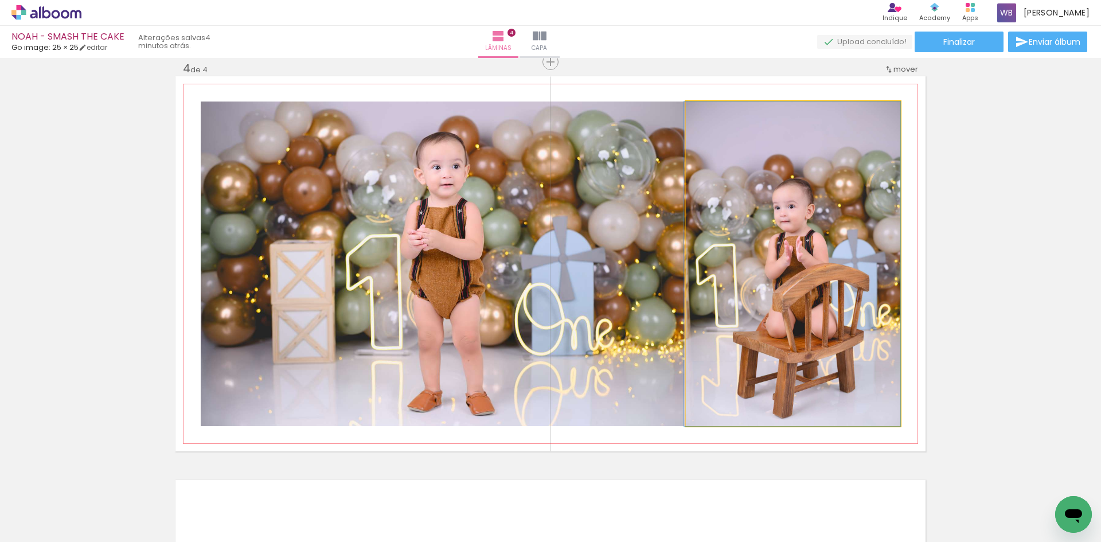
drag, startPoint x: 783, startPoint y: 337, endPoint x: 767, endPoint y: 330, distance: 17.3
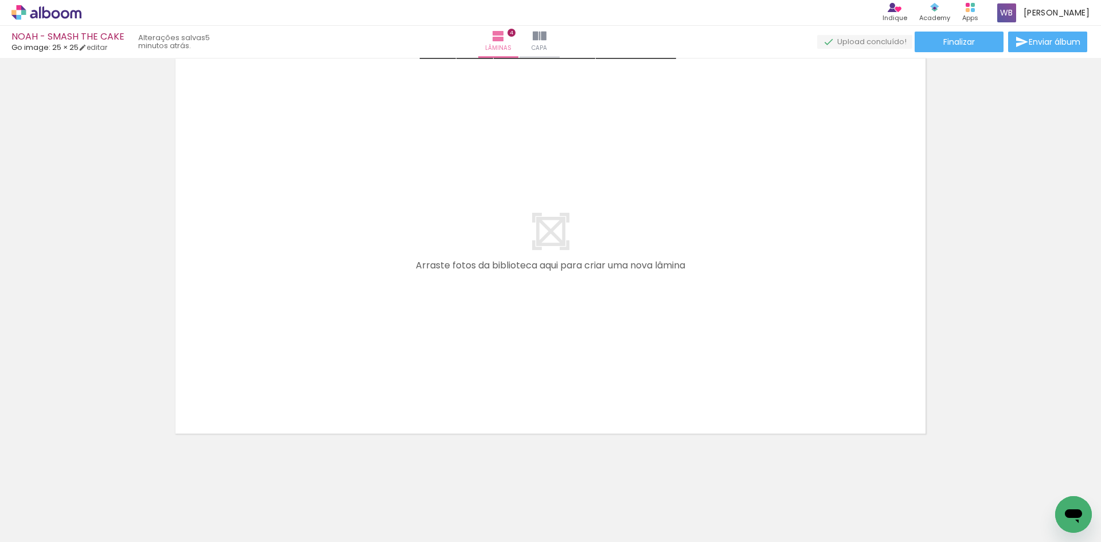
scroll to position [1651, 0]
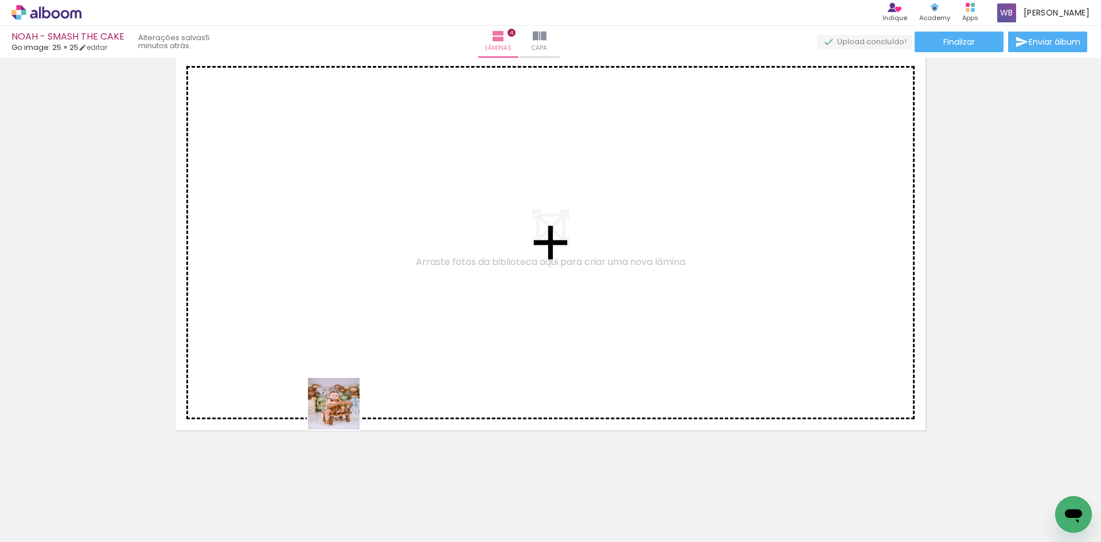
drag, startPoint x: 317, startPoint y: 496, endPoint x: 364, endPoint y: 458, distance: 60.4
click at [350, 395] on quentale-workspace at bounding box center [550, 271] width 1101 height 542
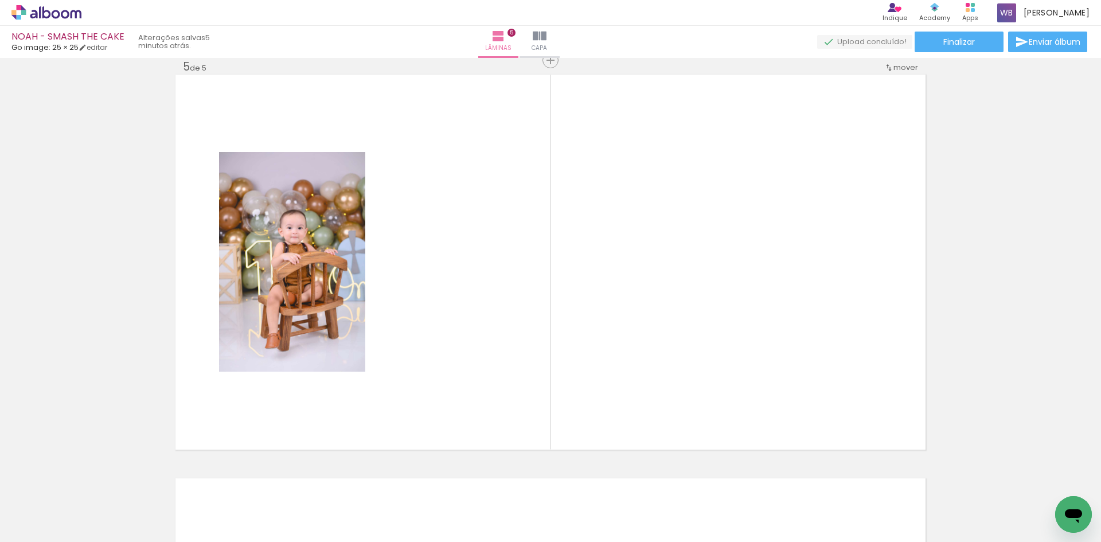
scroll to position [1630, 0]
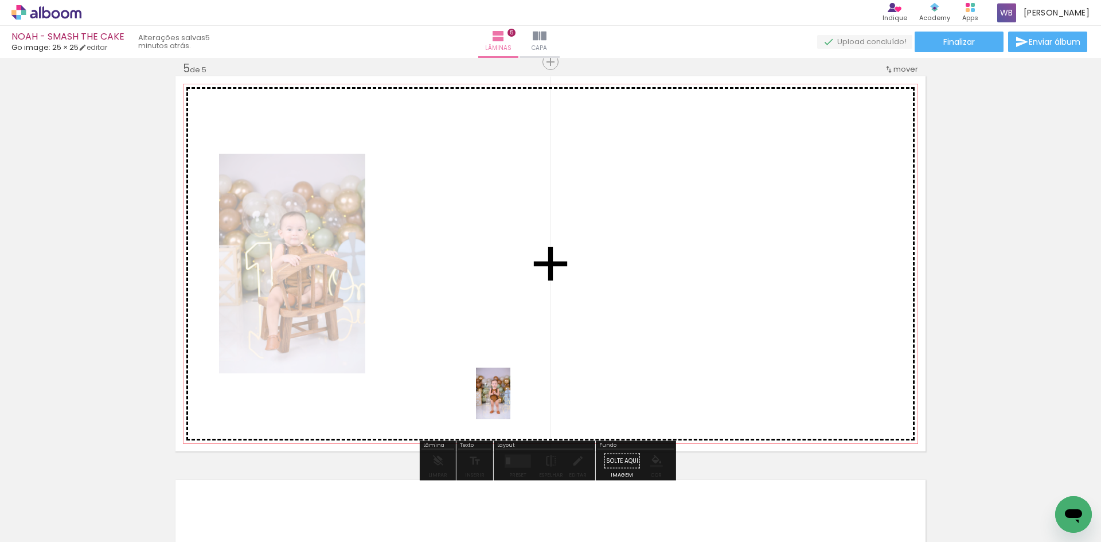
drag, startPoint x: 511, startPoint y: 511, endPoint x: 510, endPoint y: 388, distance: 123.3
click at [510, 388] on quentale-workspace at bounding box center [550, 271] width 1101 height 542
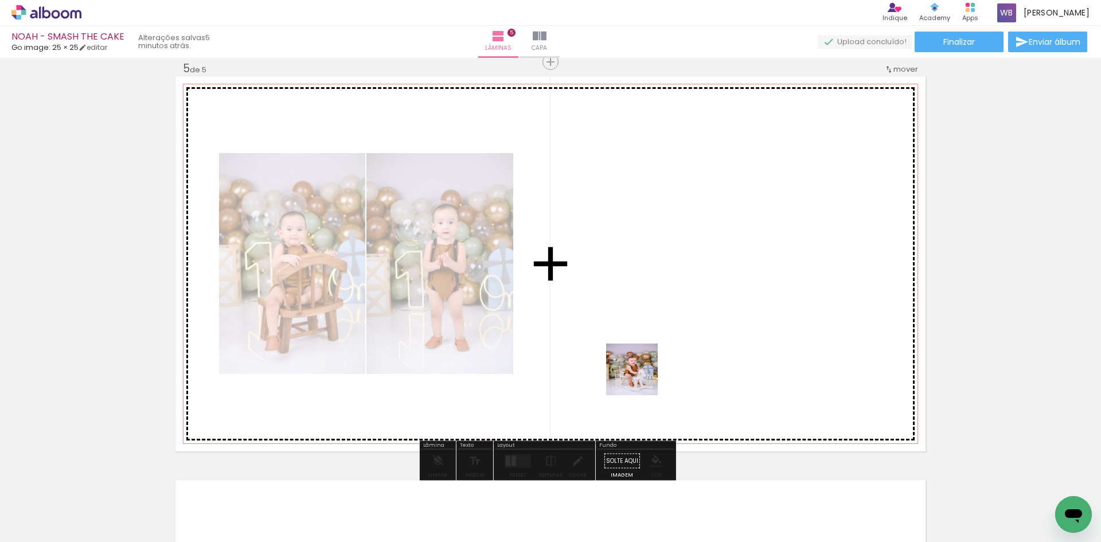
drag, startPoint x: 633, startPoint y: 517, endPoint x: 640, endPoint y: 375, distance: 141.9
click at [640, 375] on quentale-workspace at bounding box center [550, 271] width 1101 height 542
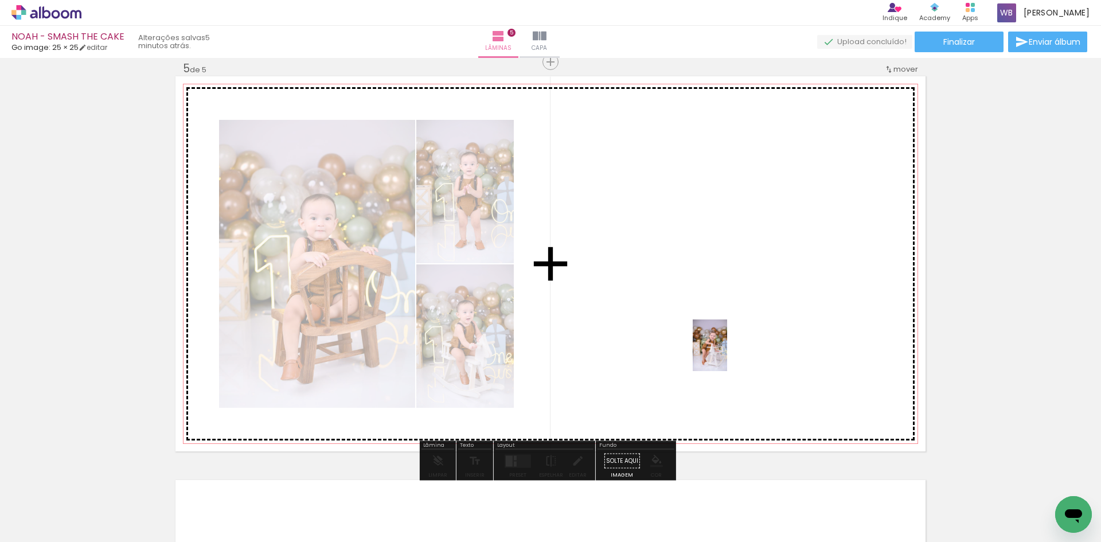
drag, startPoint x: 823, startPoint y: 511, endPoint x: 727, endPoint y: 354, distance: 184.1
click at [727, 354] on quentale-workspace at bounding box center [550, 271] width 1101 height 542
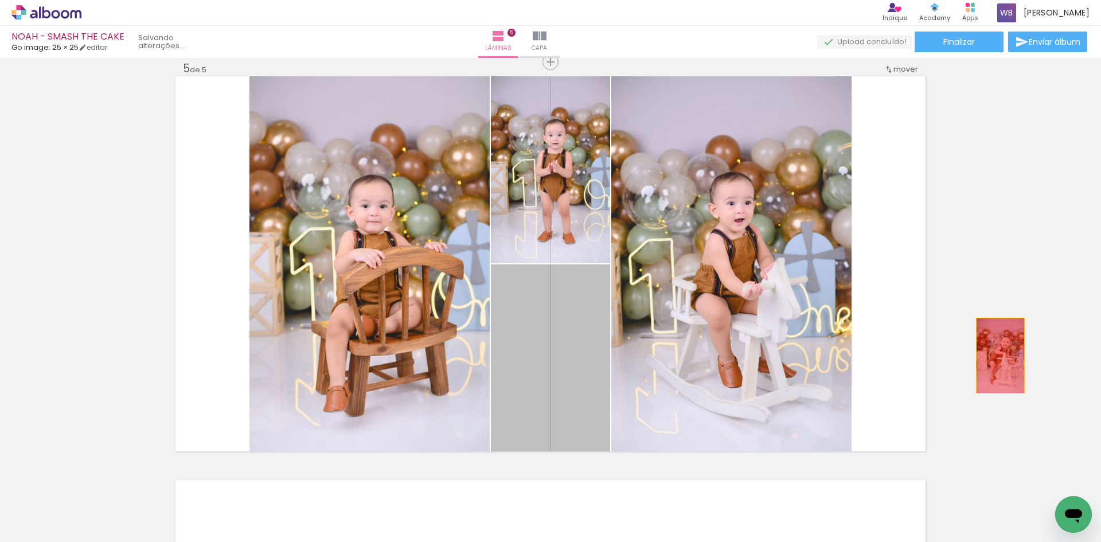
drag, startPoint x: 570, startPoint y: 379, endPoint x: 996, endPoint y: 356, distance: 427.4
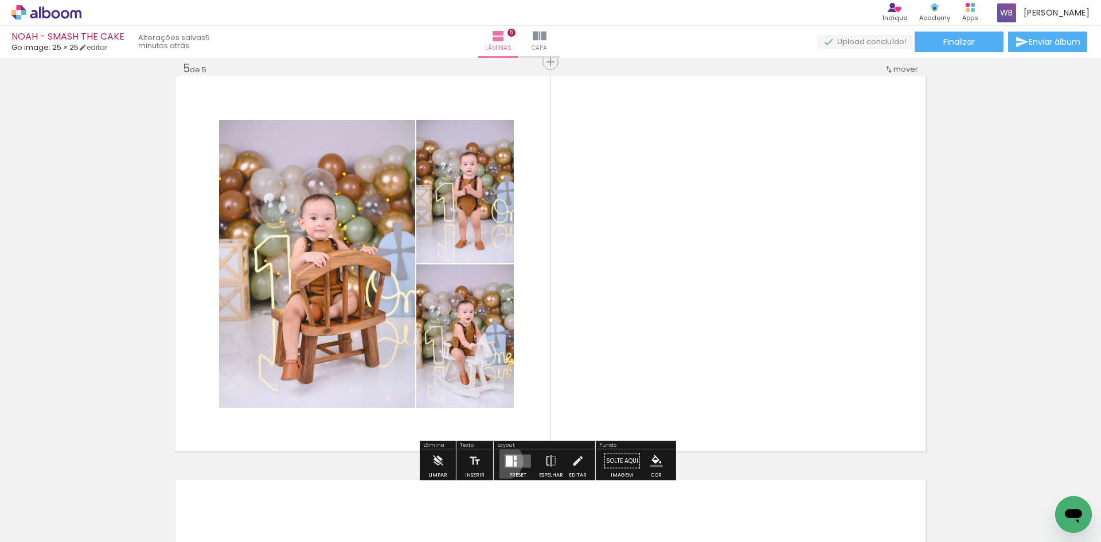
click at [502, 461] on div at bounding box center [517, 461] width 31 height 23
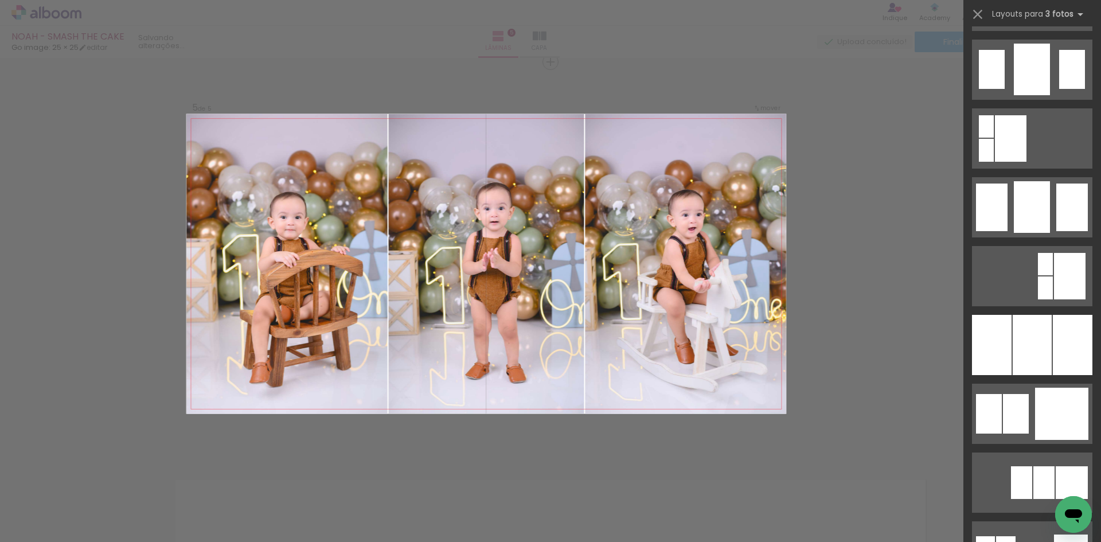
scroll to position [860, 0]
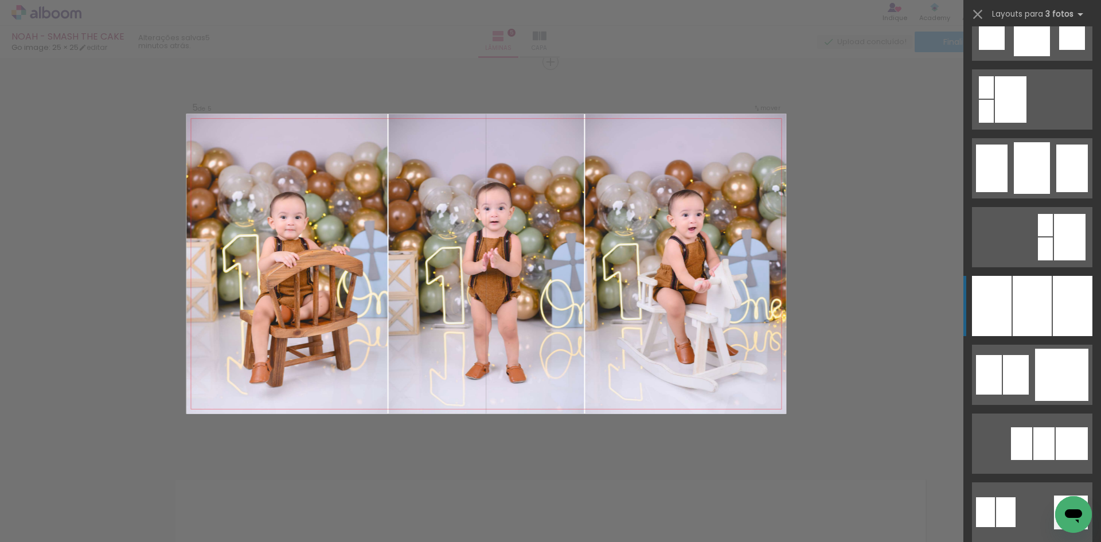
click at [1039, 314] on div at bounding box center [1032, 306] width 39 height 60
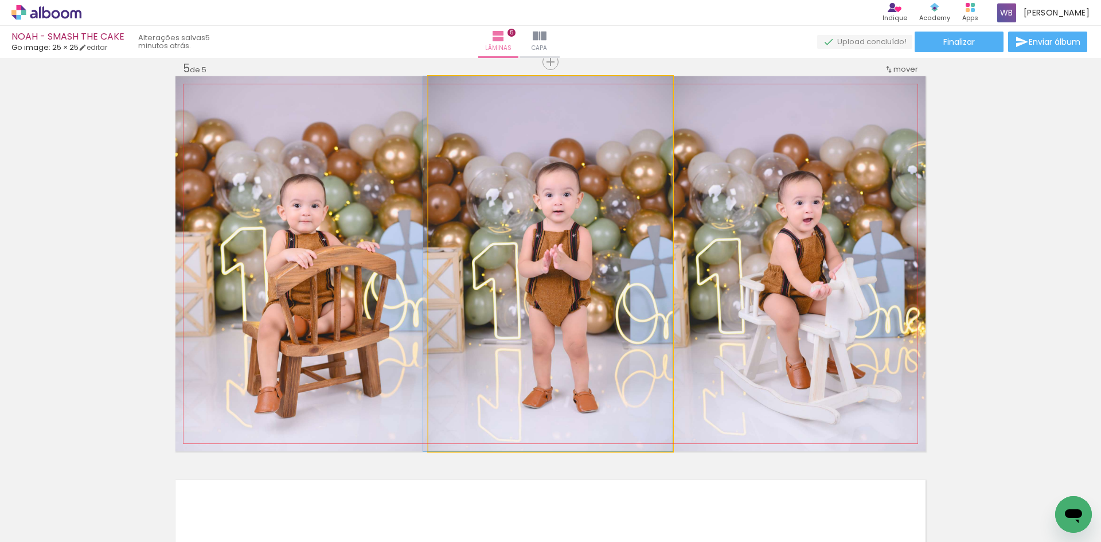
drag, startPoint x: 638, startPoint y: 376, endPoint x: 621, endPoint y: 379, distance: 17.4
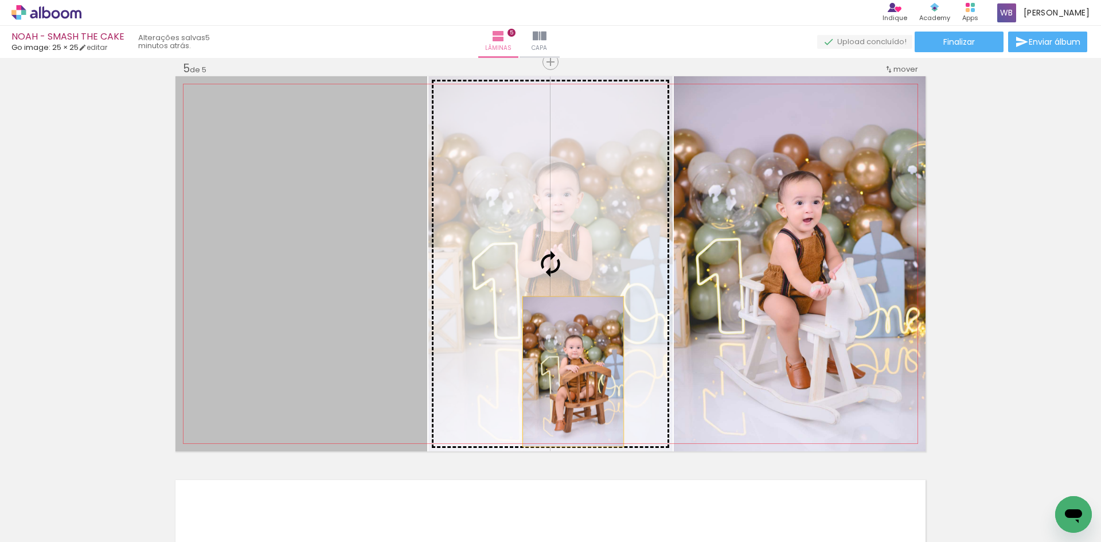
drag, startPoint x: 364, startPoint y: 376, endPoint x: 569, endPoint y: 372, distance: 204.8
click at [0, 0] on slot at bounding box center [0, 0] width 0 height 0
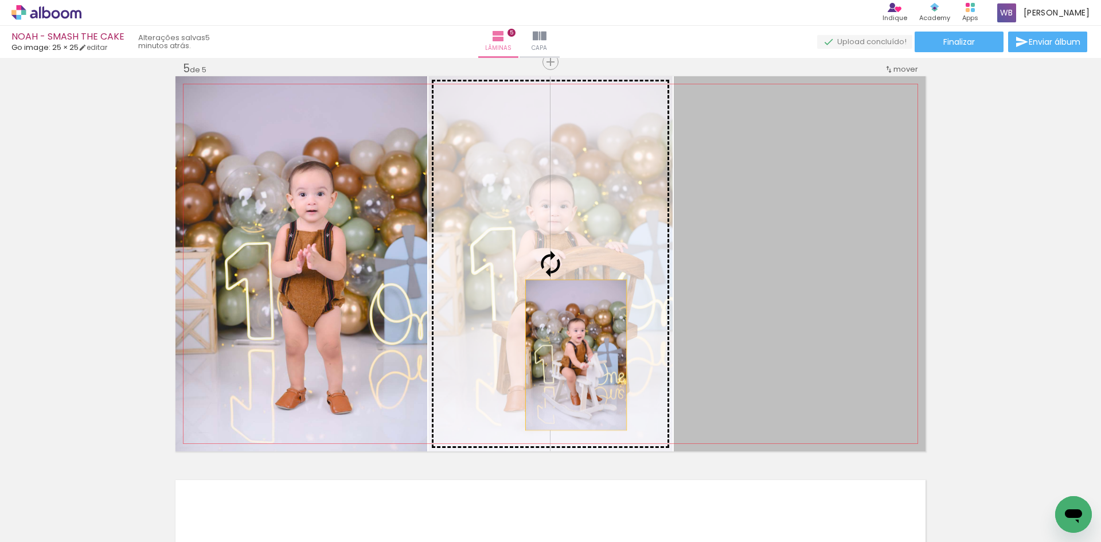
drag, startPoint x: 752, startPoint y: 354, endPoint x: 570, endPoint y: 355, distance: 181.8
click at [0, 0] on slot at bounding box center [0, 0] width 0 height 0
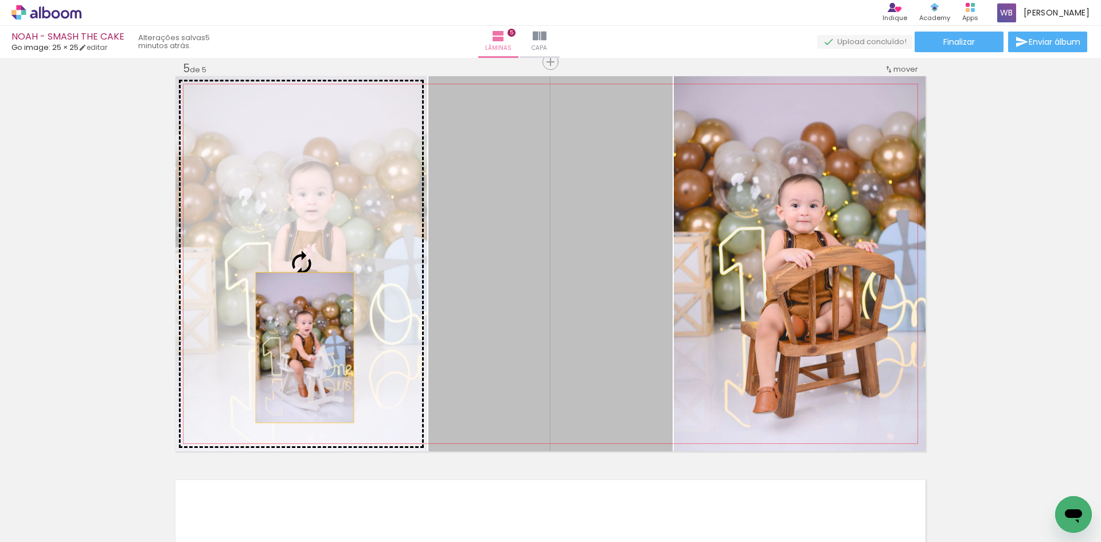
drag, startPoint x: 586, startPoint y: 346, endPoint x: 301, endPoint y: 348, distance: 285.7
click at [0, 0] on slot at bounding box center [0, 0] width 0 height 0
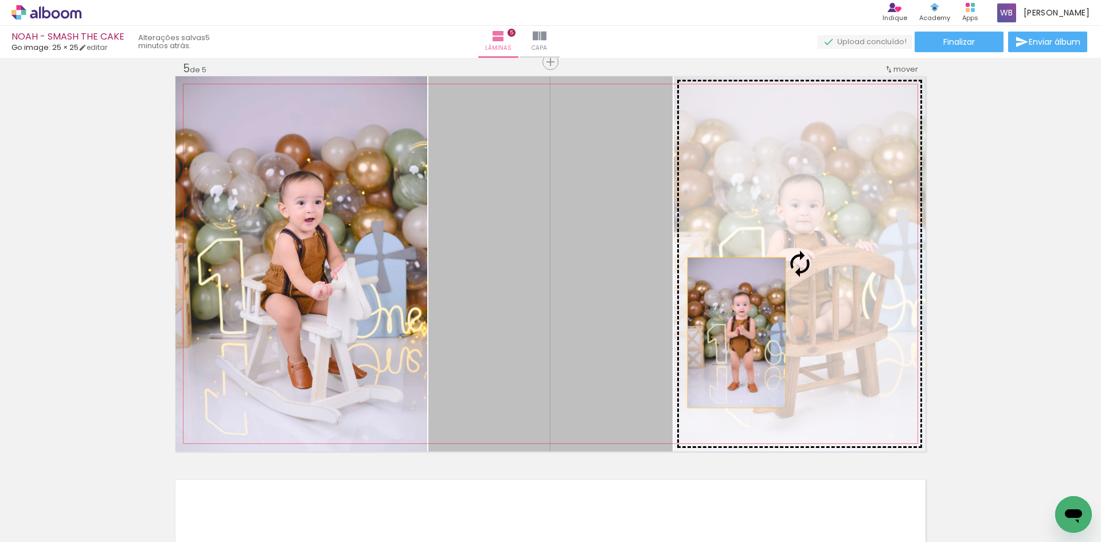
drag, startPoint x: 539, startPoint y: 333, endPoint x: 737, endPoint y: 333, distance: 197.9
click at [0, 0] on slot at bounding box center [0, 0] width 0 height 0
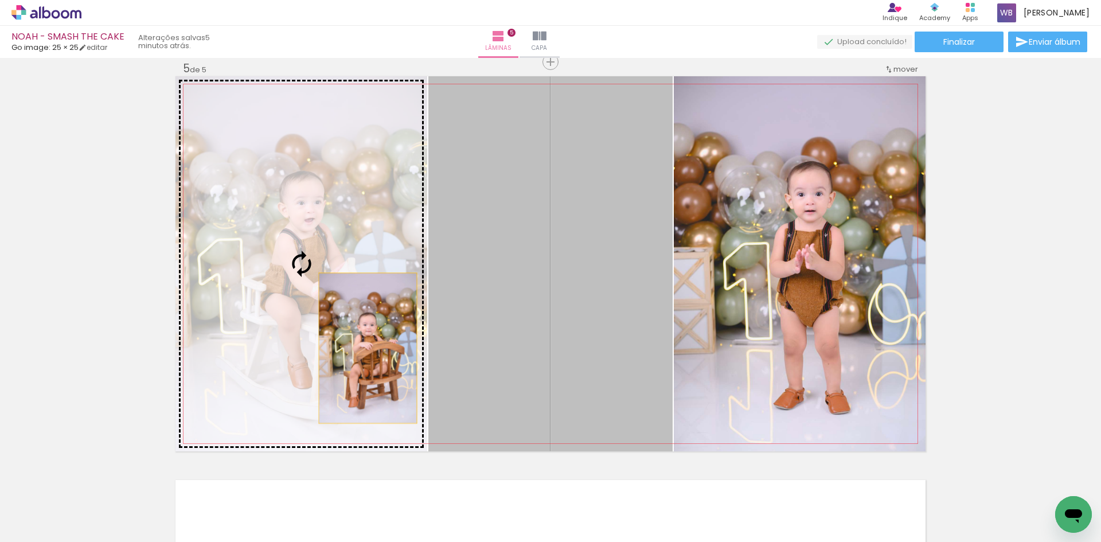
drag, startPoint x: 553, startPoint y: 349, endPoint x: 362, endPoint y: 348, distance: 191.0
click at [0, 0] on slot at bounding box center [0, 0] width 0 height 0
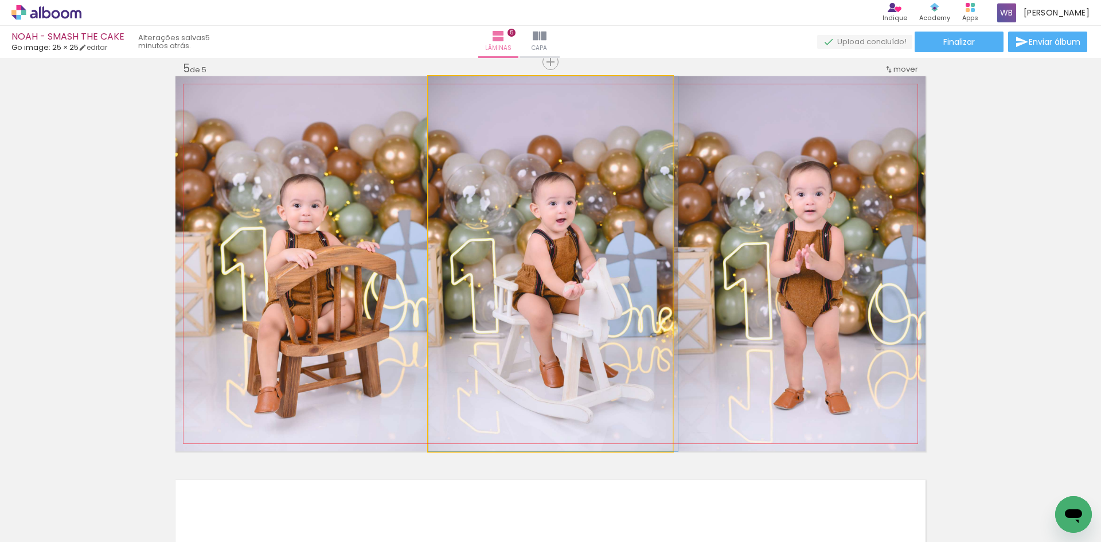
drag, startPoint x: 556, startPoint y: 317, endPoint x: 609, endPoint y: 317, distance: 53.3
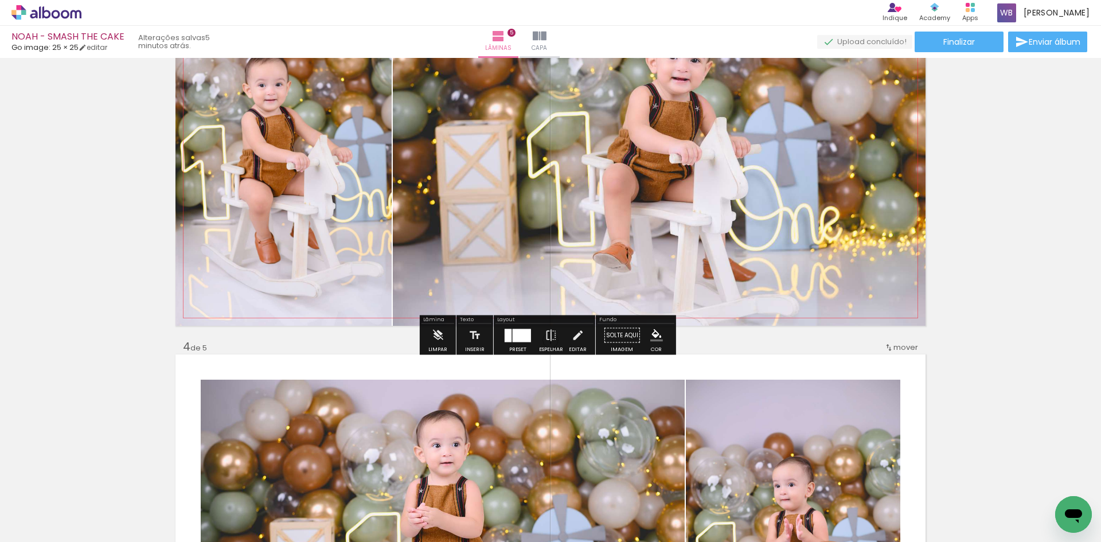
scroll to position [999, 0]
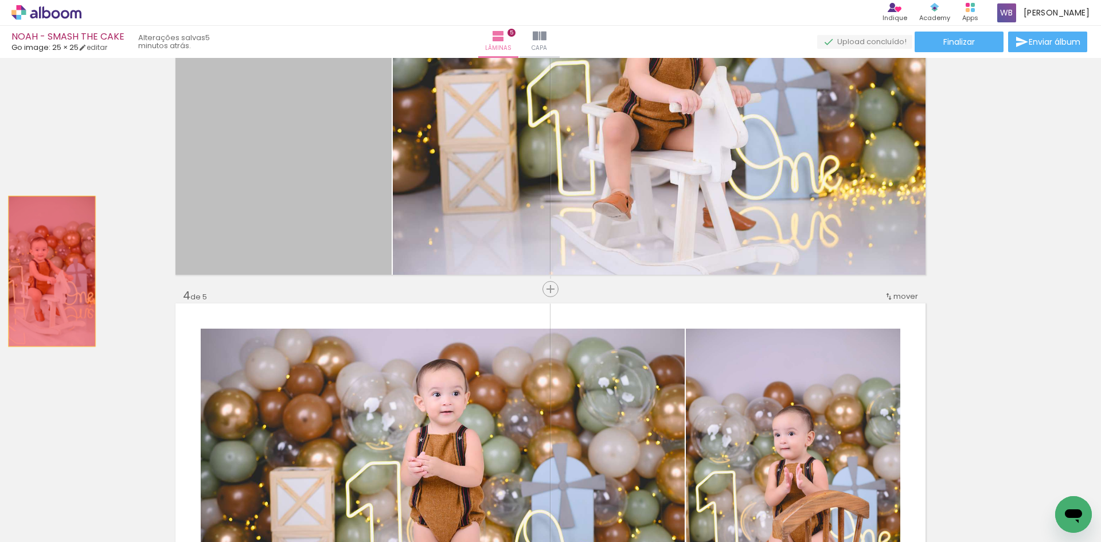
drag, startPoint x: 329, startPoint y: 208, endPoint x: 44, endPoint y: 274, distance: 293.2
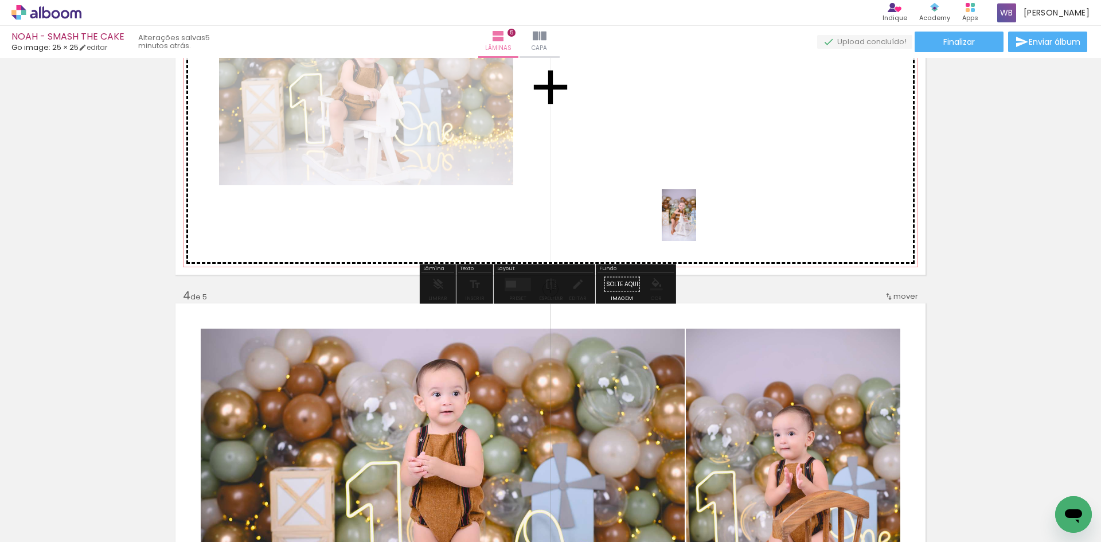
drag, startPoint x: 830, startPoint y: 516, endPoint x: 665, endPoint y: 200, distance: 356.4
click at [665, 200] on quentale-workspace at bounding box center [550, 271] width 1101 height 542
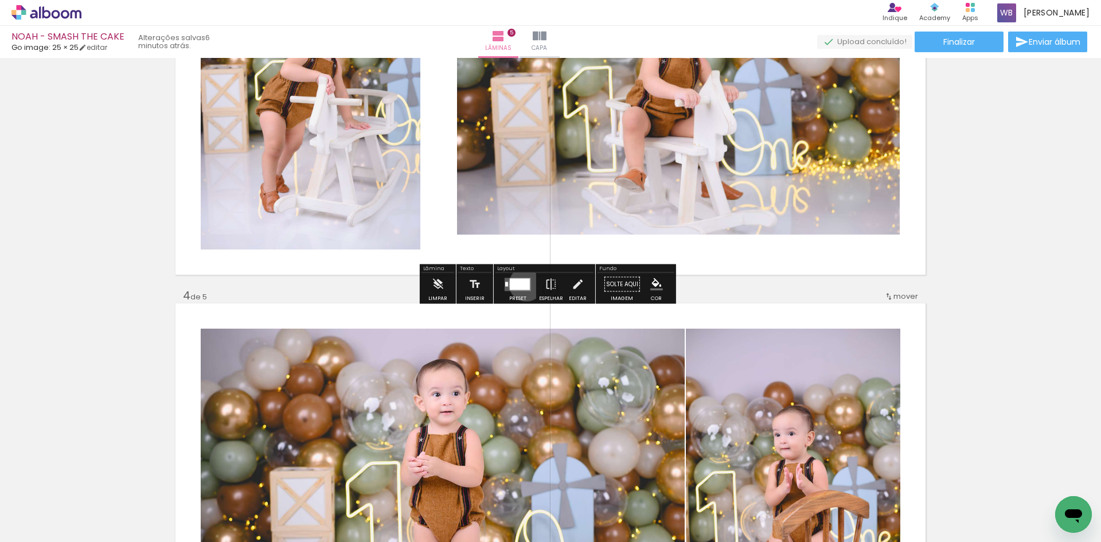
click at [524, 284] on div at bounding box center [520, 283] width 20 height 11
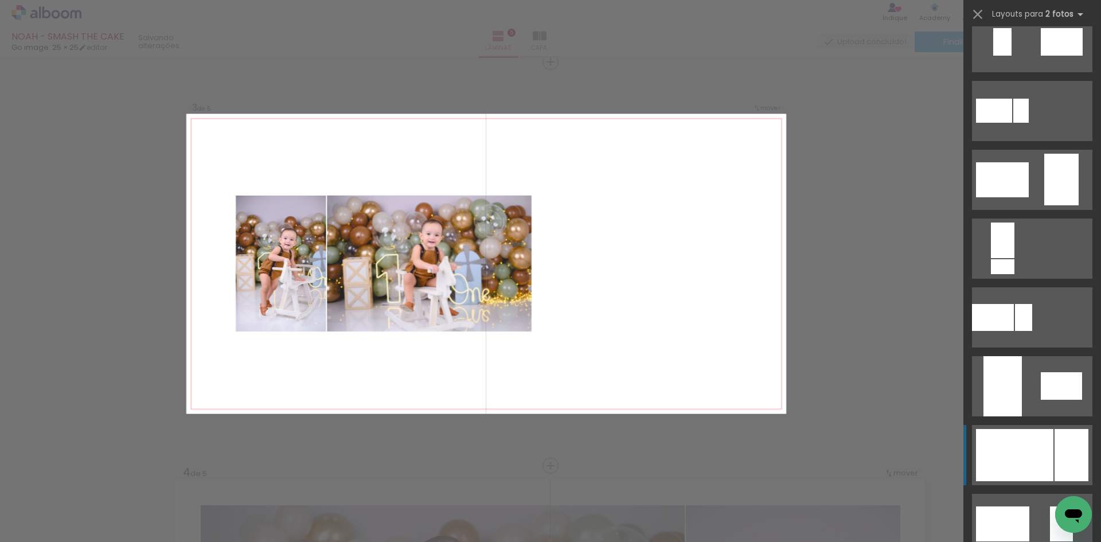
scroll to position [516, 0]
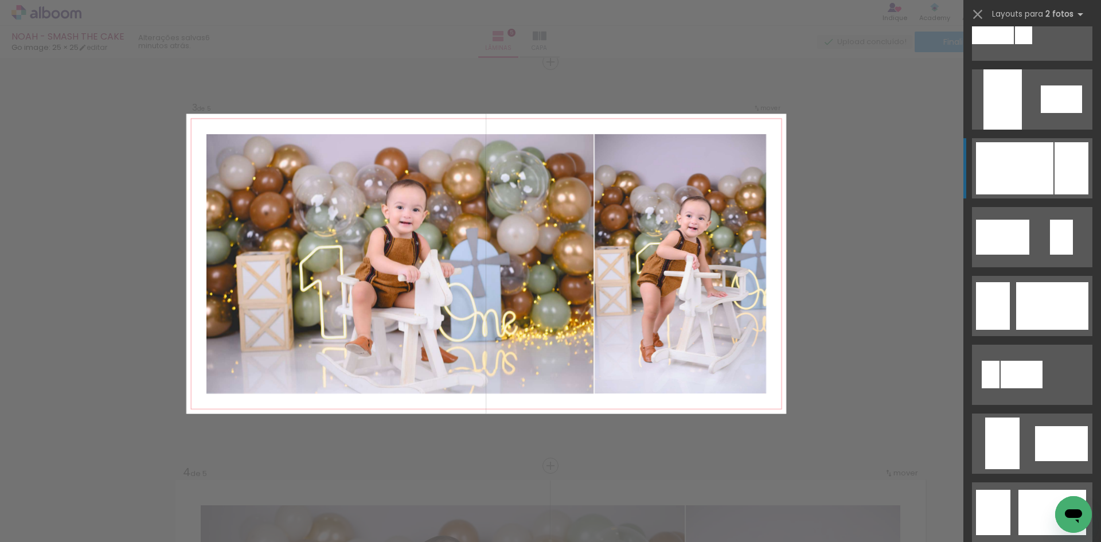
click at [1038, 178] on div at bounding box center [1014, 168] width 77 height 52
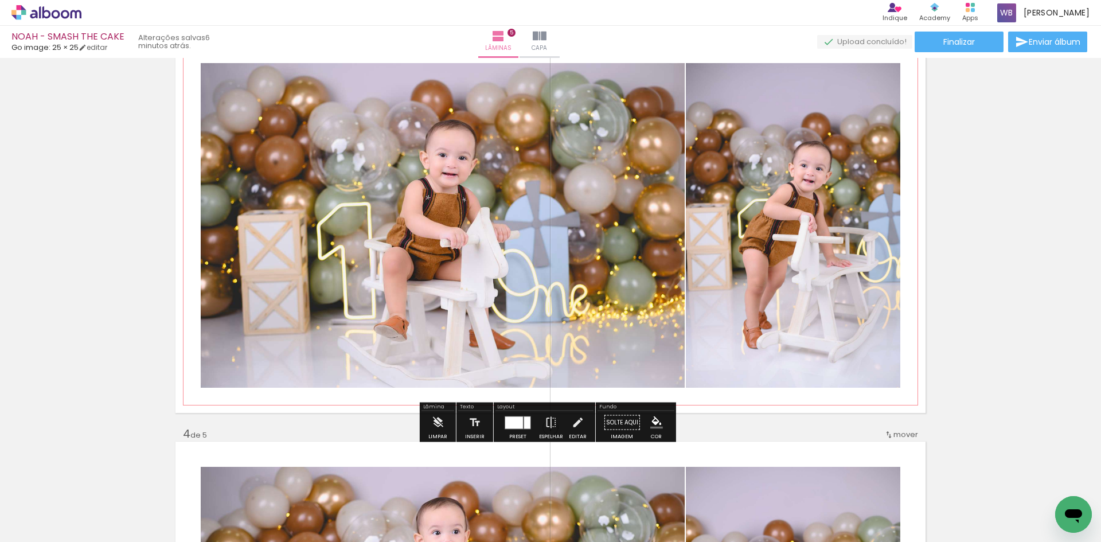
scroll to position [880, 0]
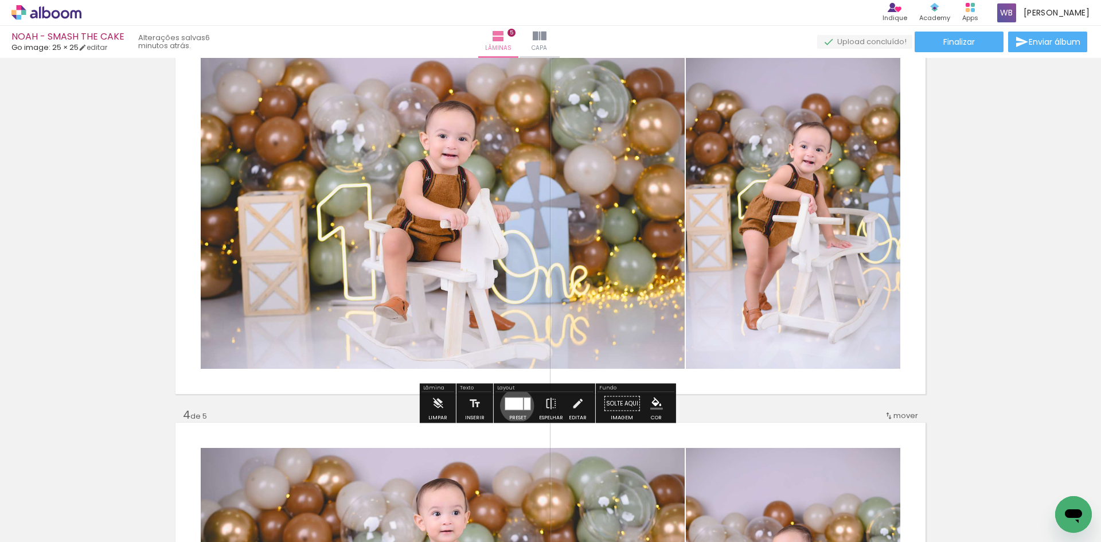
click at [515, 406] on div at bounding box center [514, 404] width 18 height 12
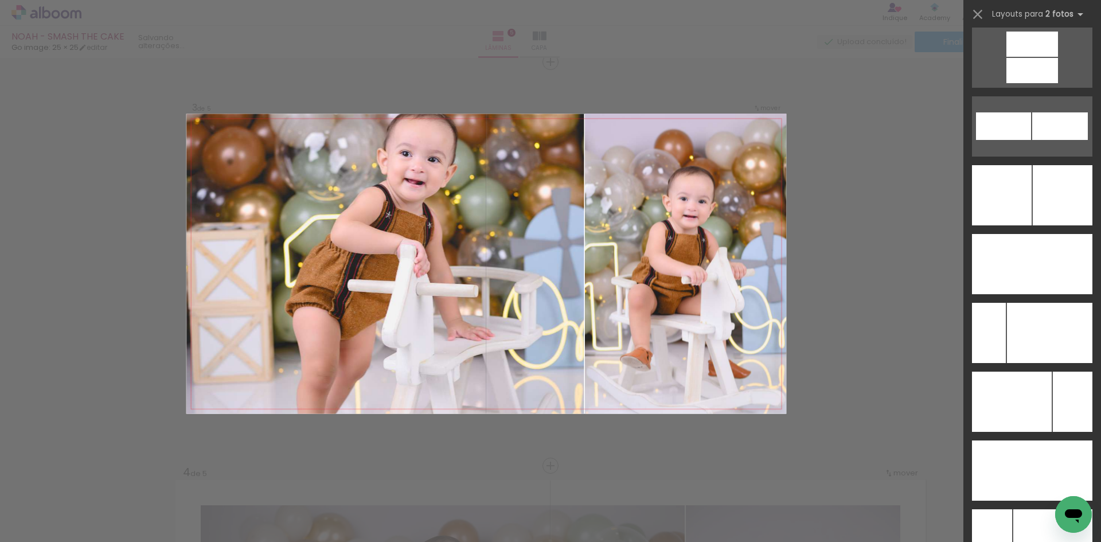
scroll to position [5094, 0]
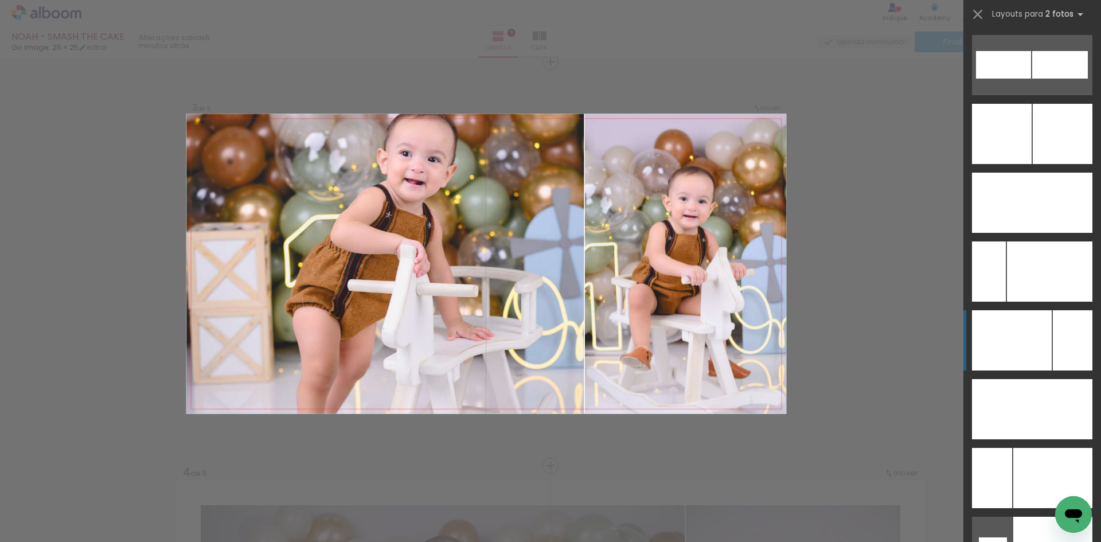
click at [1023, 341] on div at bounding box center [1012, 340] width 80 height 60
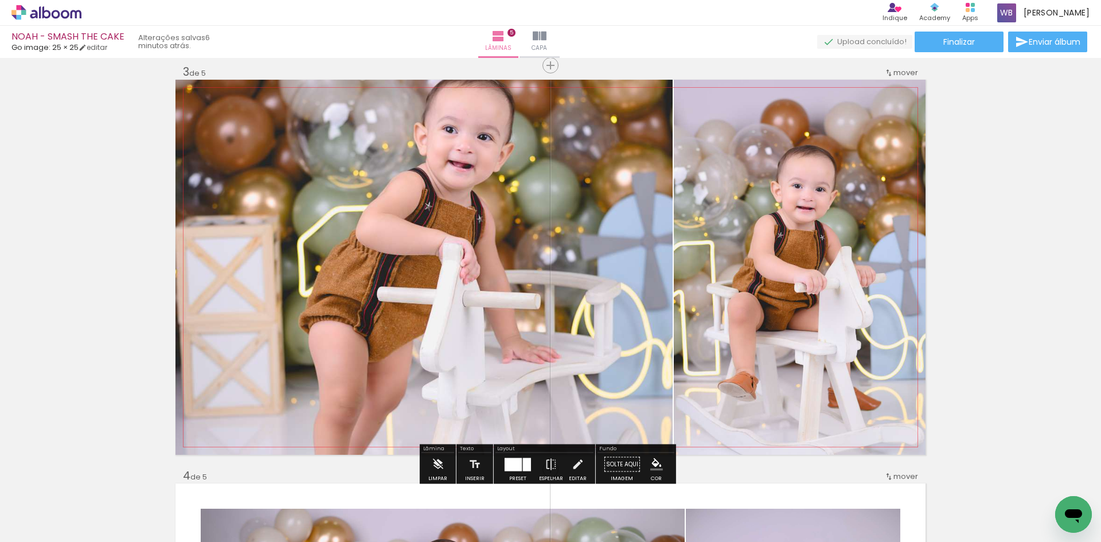
scroll to position [823, 0]
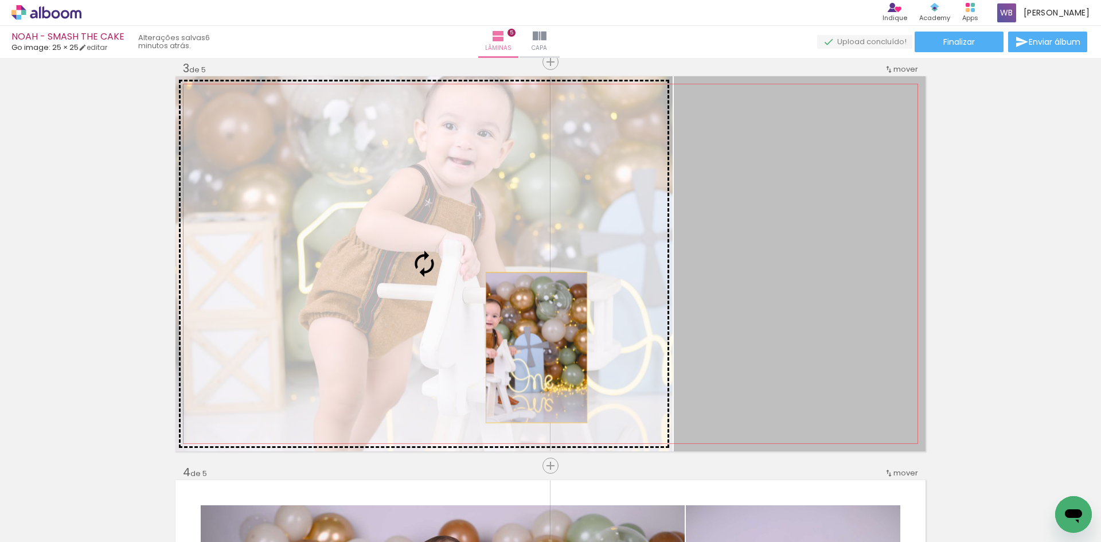
drag, startPoint x: 796, startPoint y: 330, endPoint x: 531, endPoint y: 348, distance: 265.6
click at [0, 0] on slot at bounding box center [0, 0] width 0 height 0
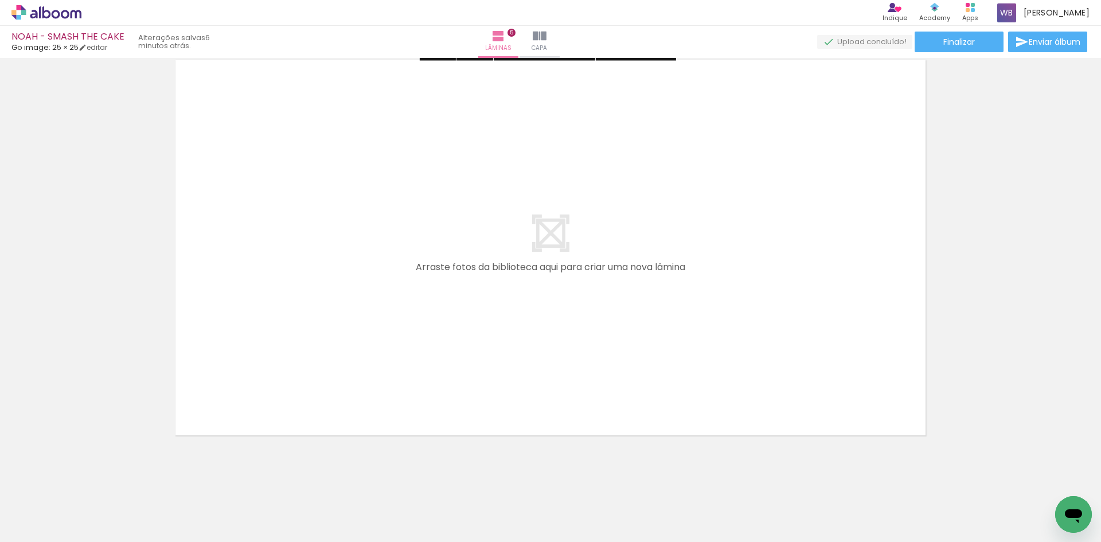
scroll to position [2055, 0]
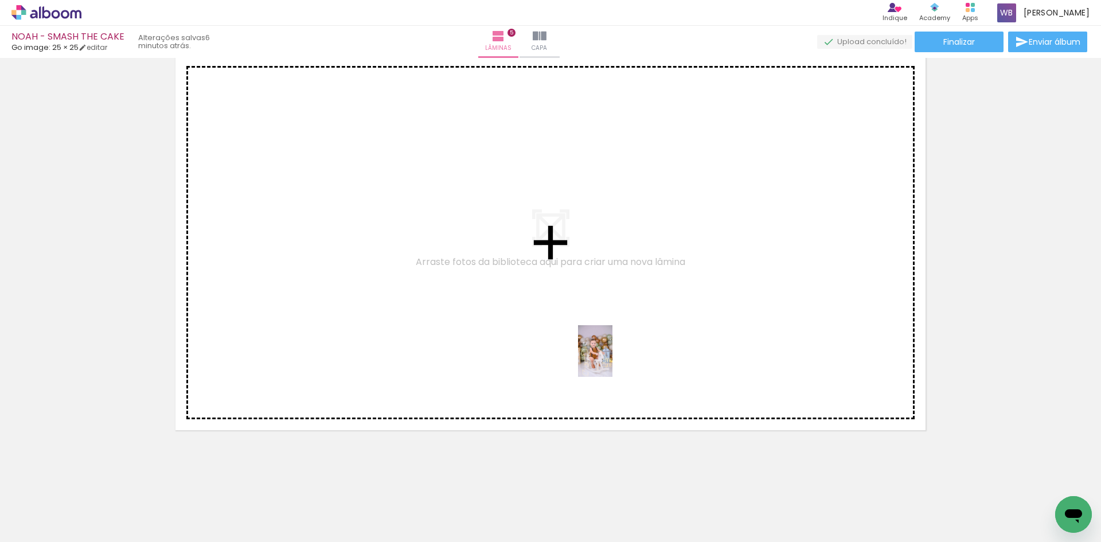
drag, startPoint x: 697, startPoint y: 517, endPoint x: 613, endPoint y: 360, distance: 178.4
click at [613, 360] on quentale-workspace at bounding box center [550, 271] width 1101 height 542
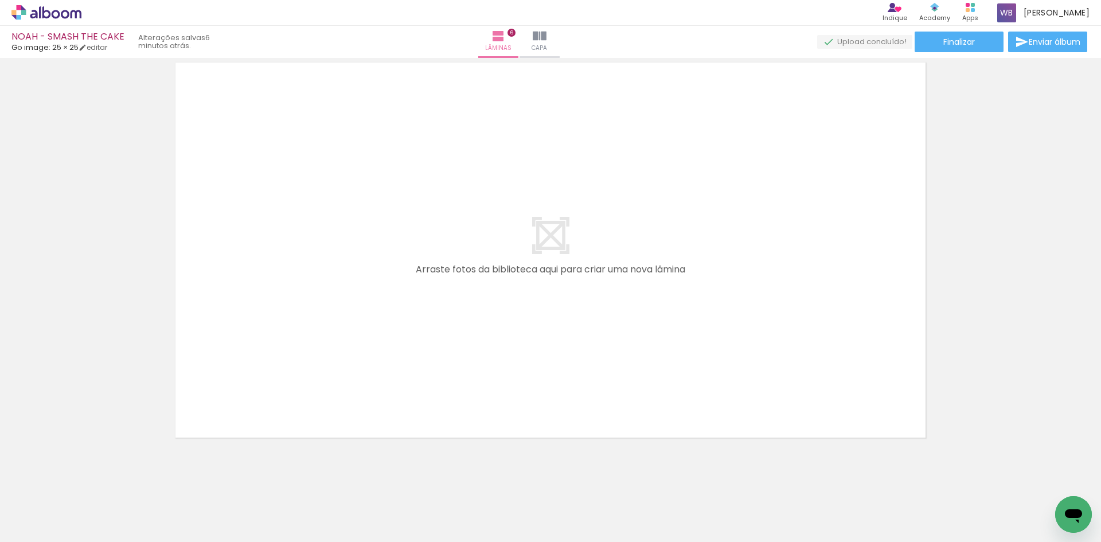
scroll to position [2459, 0]
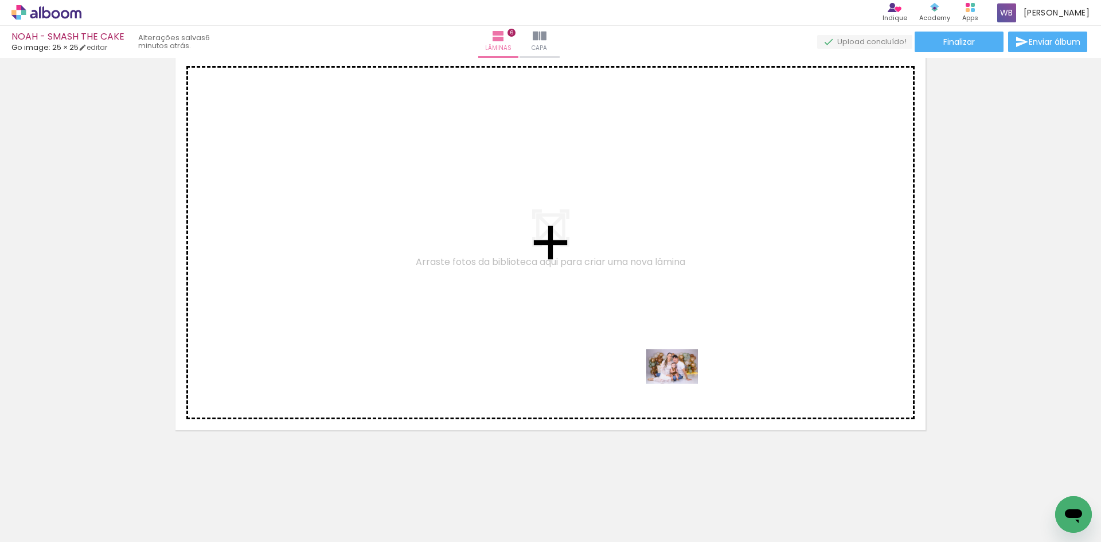
drag, startPoint x: 889, startPoint y: 511, endPoint x: 672, endPoint y: 377, distance: 255.2
click at [672, 377] on quentale-workspace at bounding box center [550, 271] width 1101 height 542
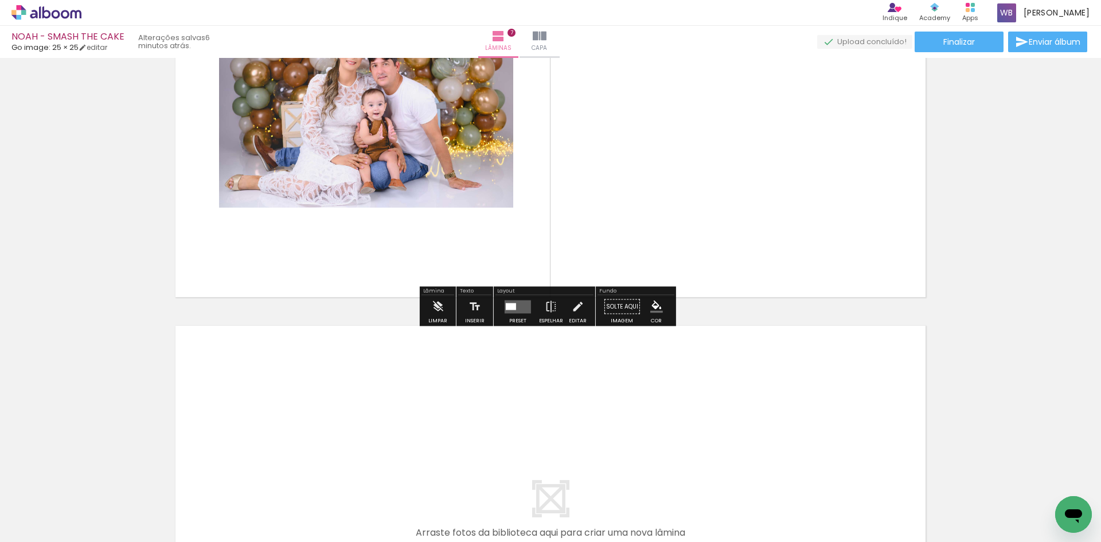
scroll to position [2610, 0]
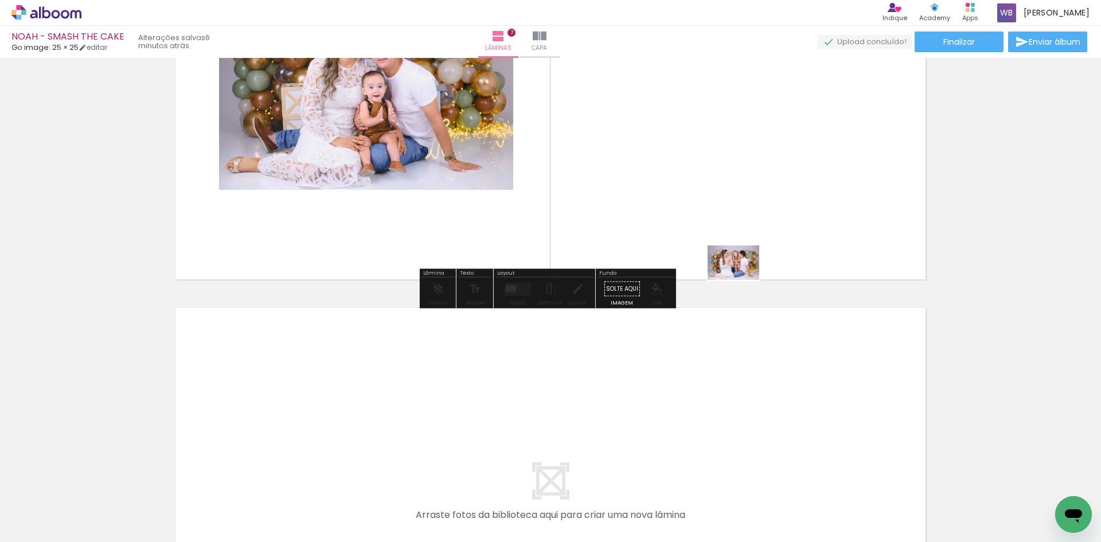
drag, startPoint x: 958, startPoint y: 502, endPoint x: 742, endPoint y: 280, distance: 309.9
click at [742, 280] on quentale-workspace at bounding box center [550, 271] width 1101 height 542
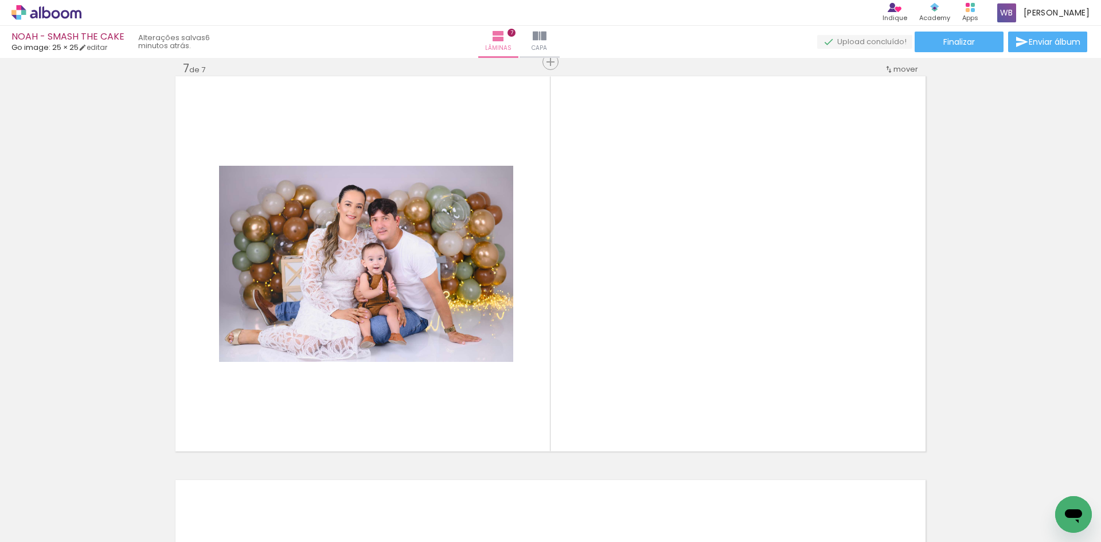
scroll to position [0, 289]
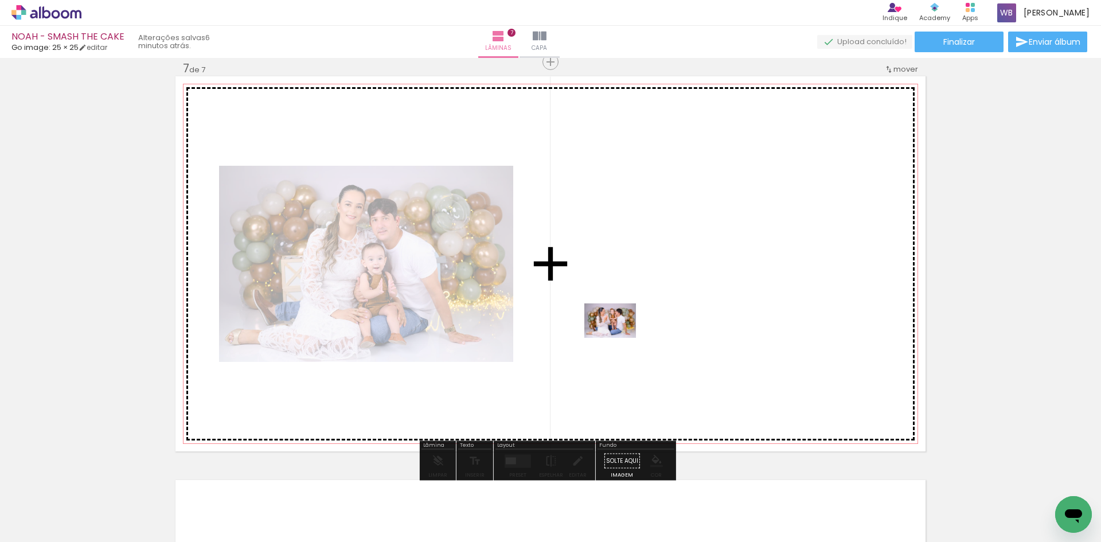
drag, startPoint x: 650, startPoint y: 504, endPoint x: 619, endPoint y: 338, distance: 169.3
click at [619, 338] on quentale-workspace at bounding box center [550, 271] width 1101 height 542
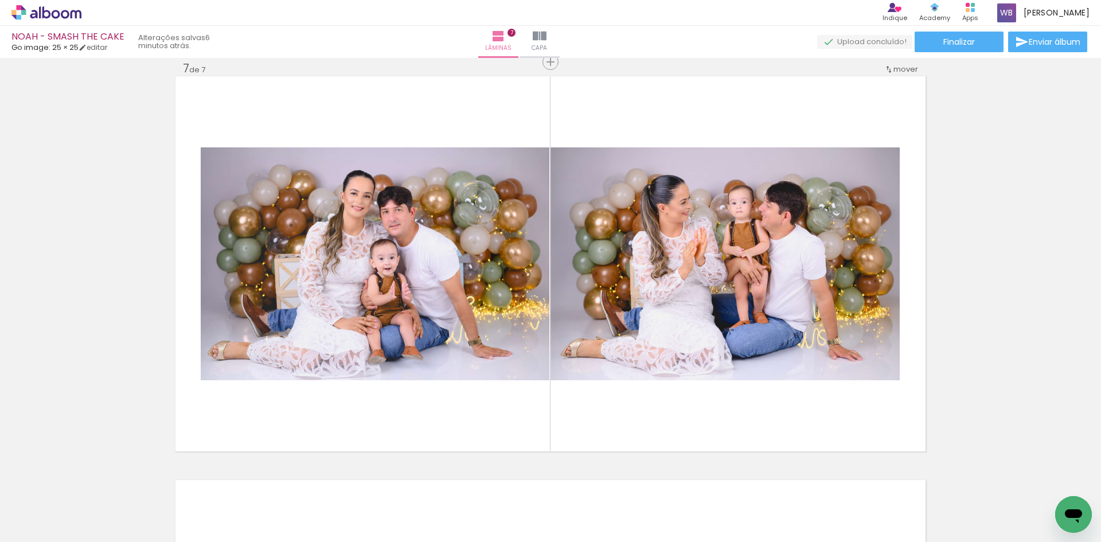
scroll to position [0, 575]
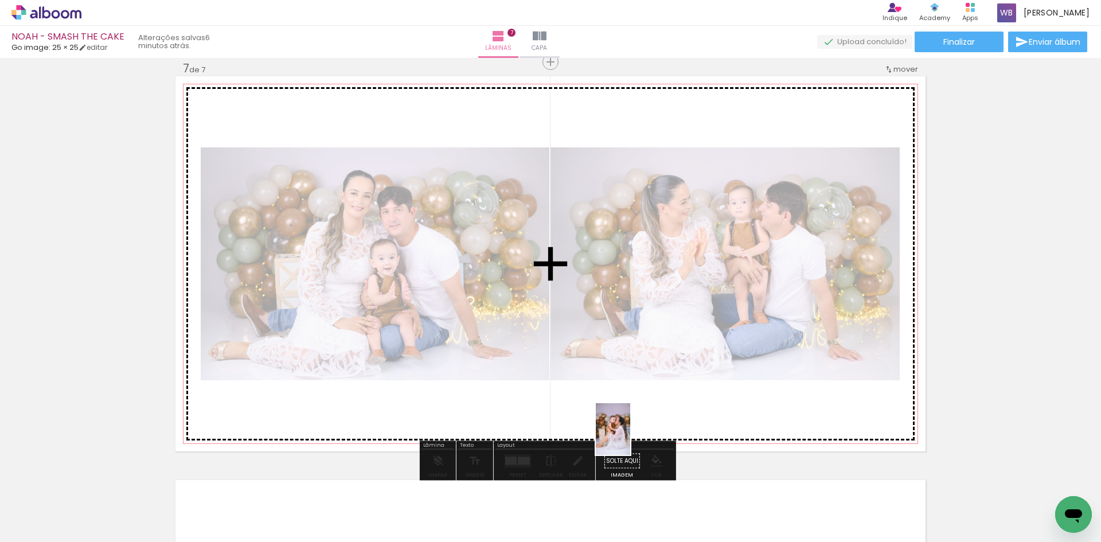
drag, startPoint x: 517, startPoint y: 512, endPoint x: 630, endPoint y: 438, distance: 135.1
click at [630, 438] on quentale-workspace at bounding box center [550, 271] width 1101 height 542
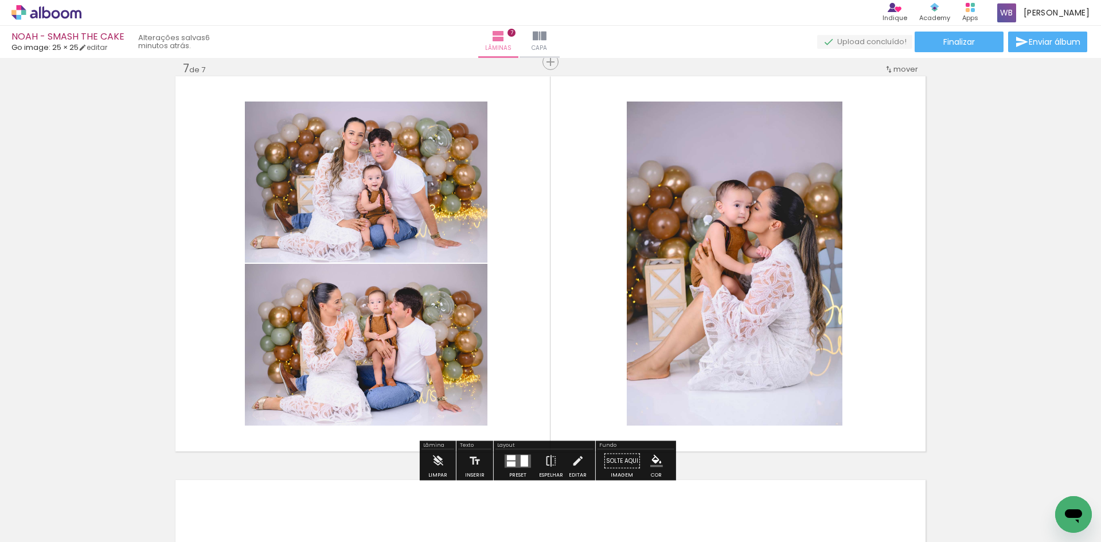
click at [521, 460] on div at bounding box center [524, 460] width 7 height 11
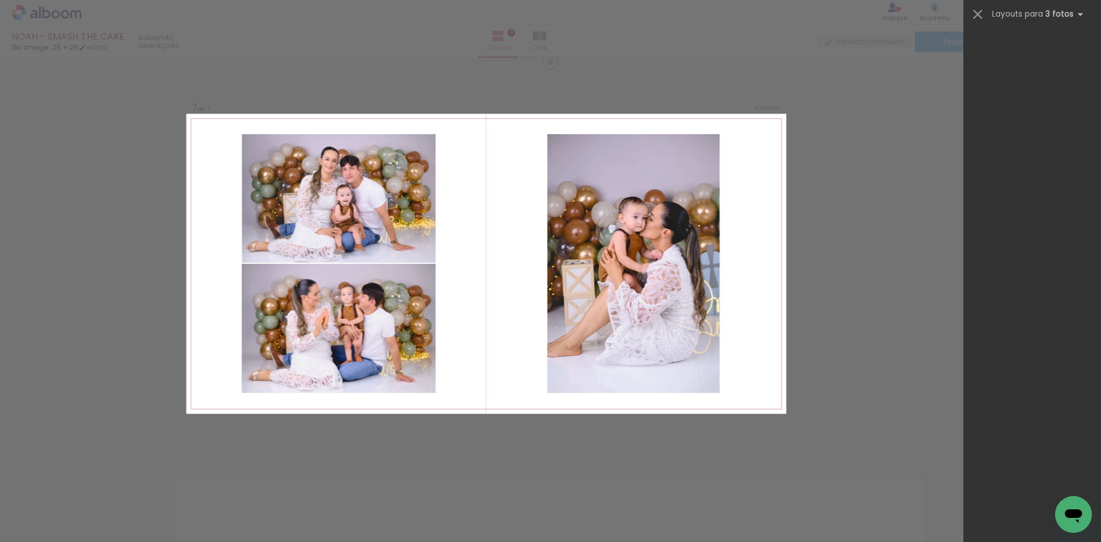
scroll to position [0, 0]
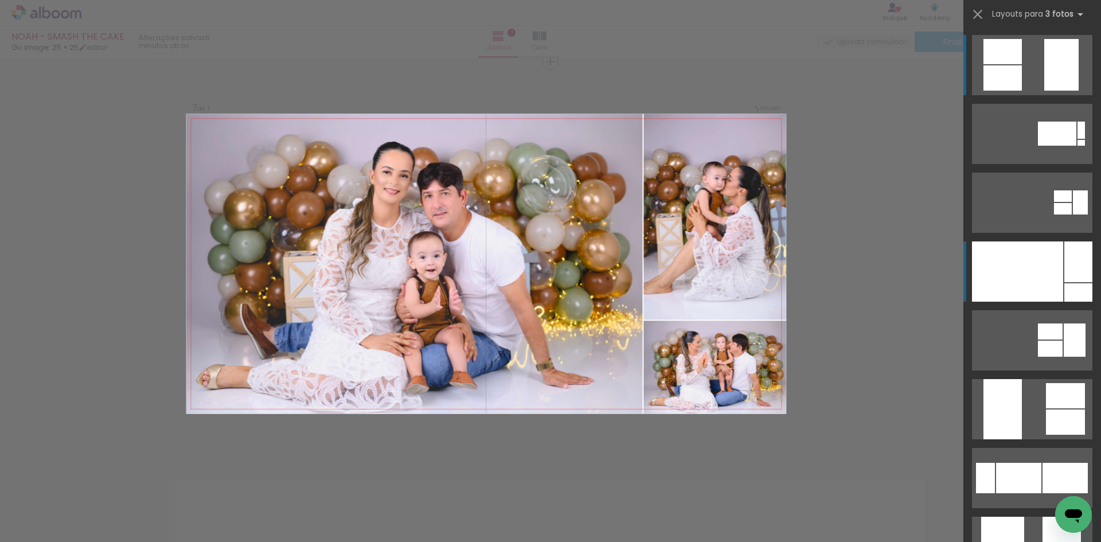
click at [1065, 276] on div at bounding box center [1079, 261] width 28 height 41
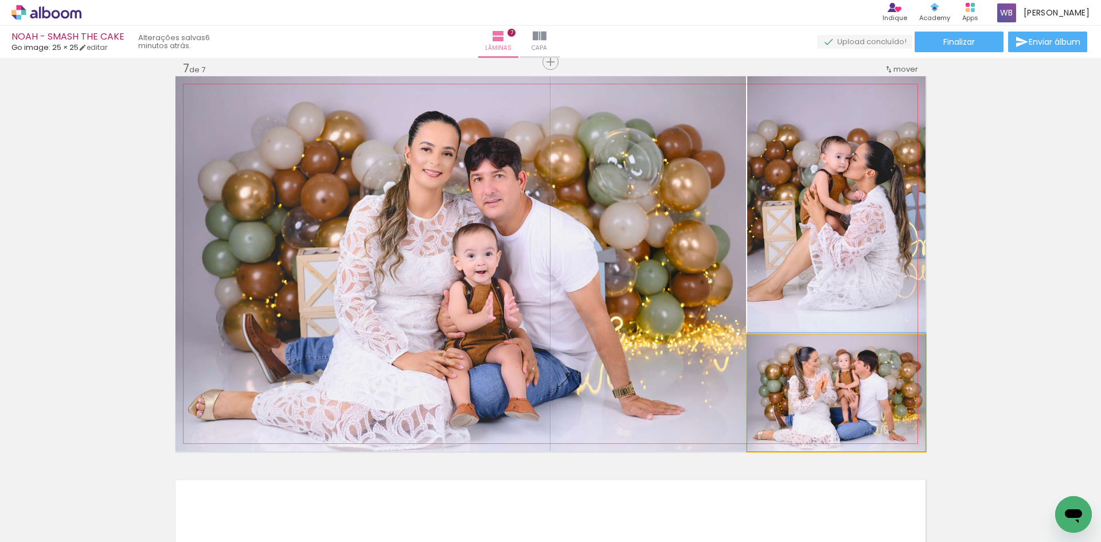
drag, startPoint x: 847, startPoint y: 403, endPoint x: 856, endPoint y: 376, distance: 28.1
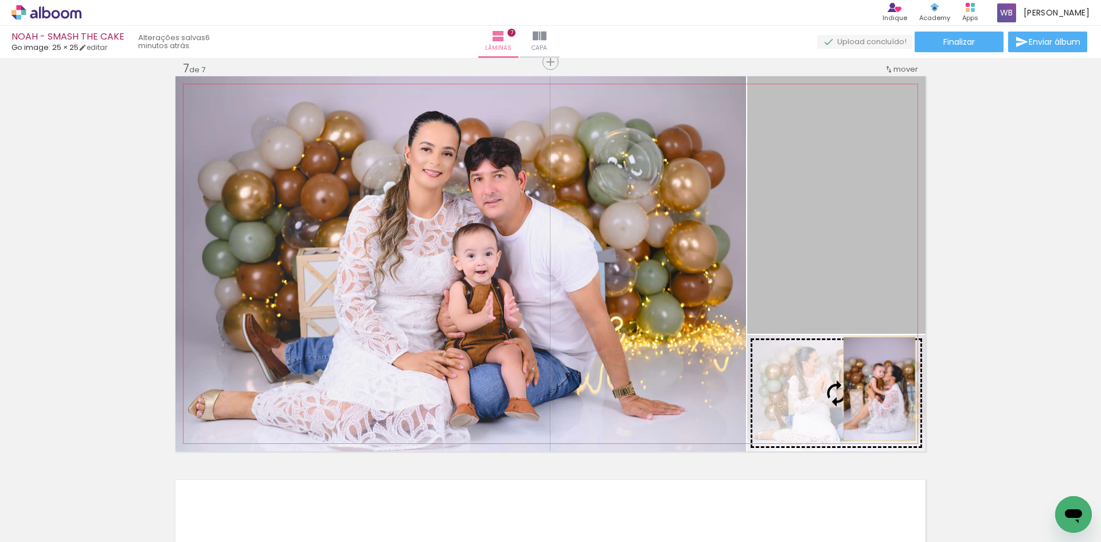
drag, startPoint x: 874, startPoint y: 314, endPoint x: 875, endPoint y: 389, distance: 75.2
click at [0, 0] on slot at bounding box center [0, 0] width 0 height 0
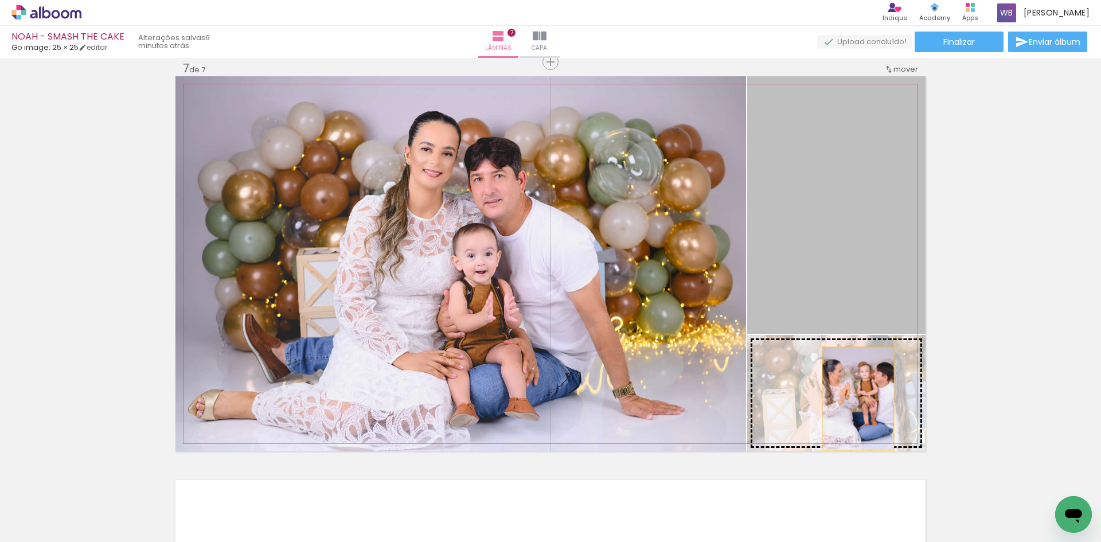
drag, startPoint x: 850, startPoint y: 291, endPoint x: 855, endPoint y: 399, distance: 107.4
click at [0, 0] on slot at bounding box center [0, 0] width 0 height 0
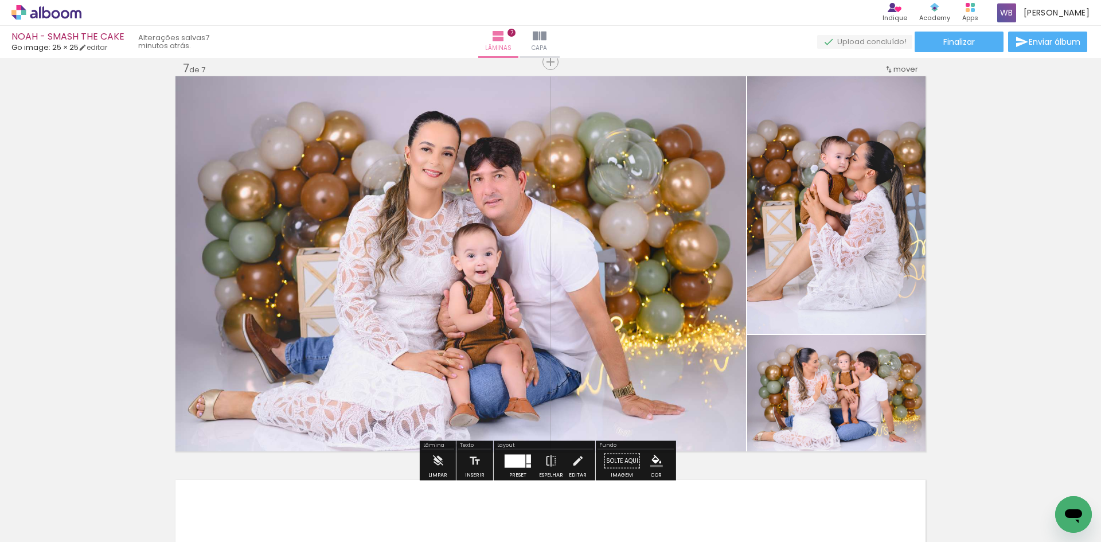
click at [527, 462] on div at bounding box center [529, 458] width 5 height 9
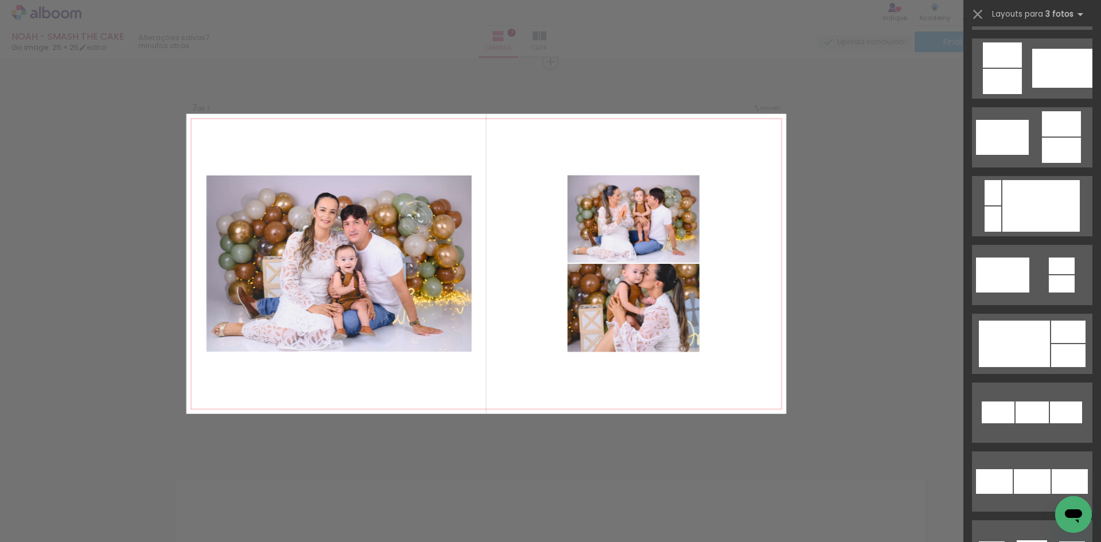
scroll to position [4451, 0]
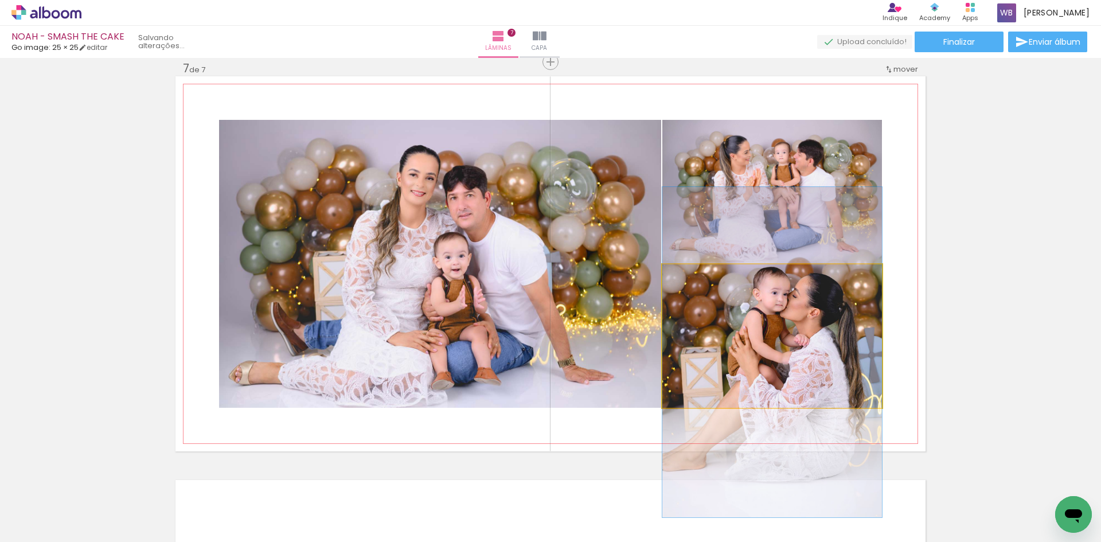
drag, startPoint x: 836, startPoint y: 359, endPoint x: 824, endPoint y: 373, distance: 19.2
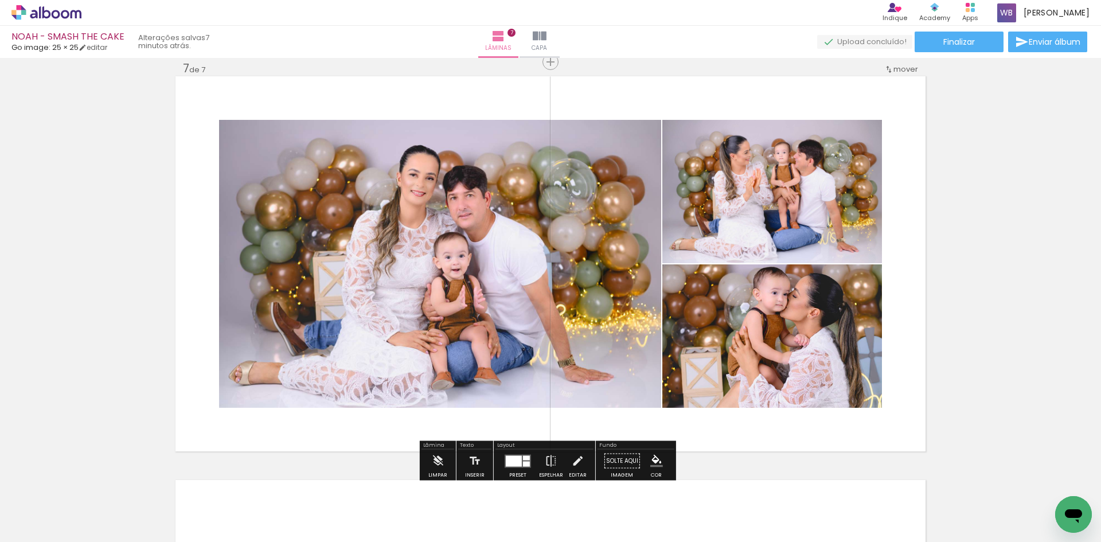
click at [517, 459] on div at bounding box center [514, 460] width 16 height 11
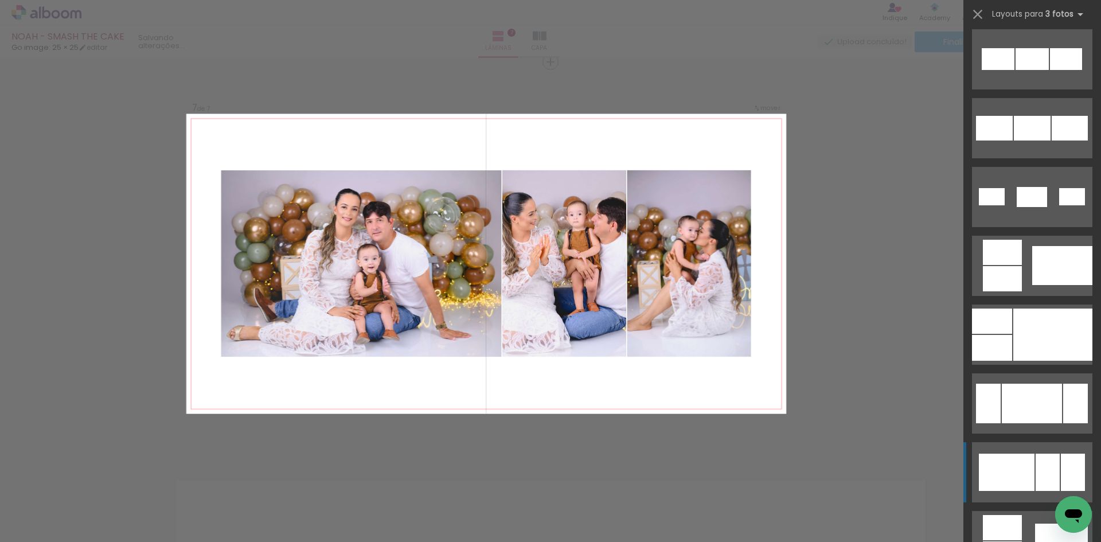
scroll to position [4853, 0]
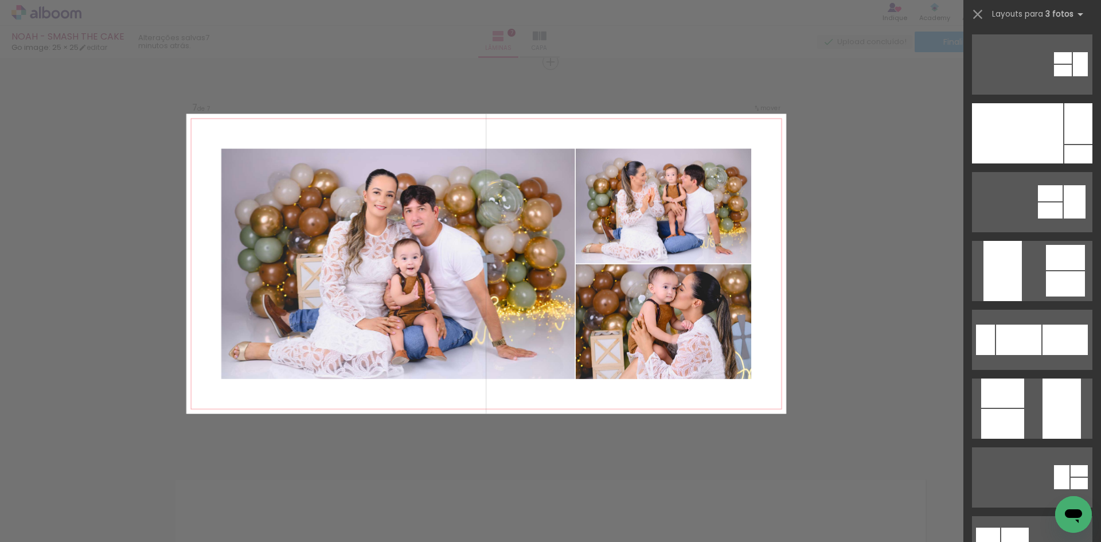
scroll to position [86, 0]
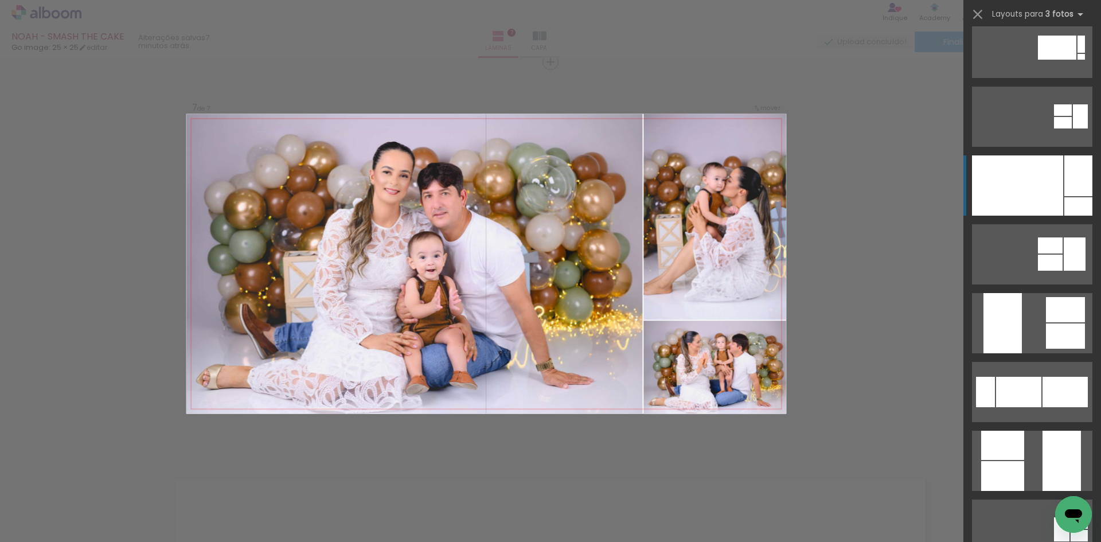
click at [1024, 461] on div at bounding box center [1002, 476] width 43 height 30
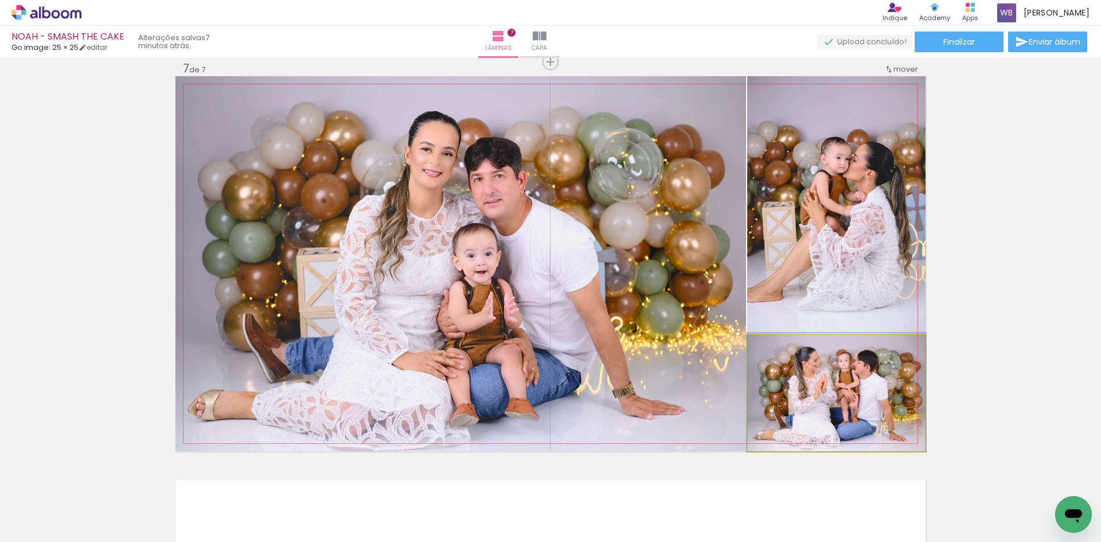
drag, startPoint x: 875, startPoint y: 376, endPoint x: 875, endPoint y: 367, distance: 9.2
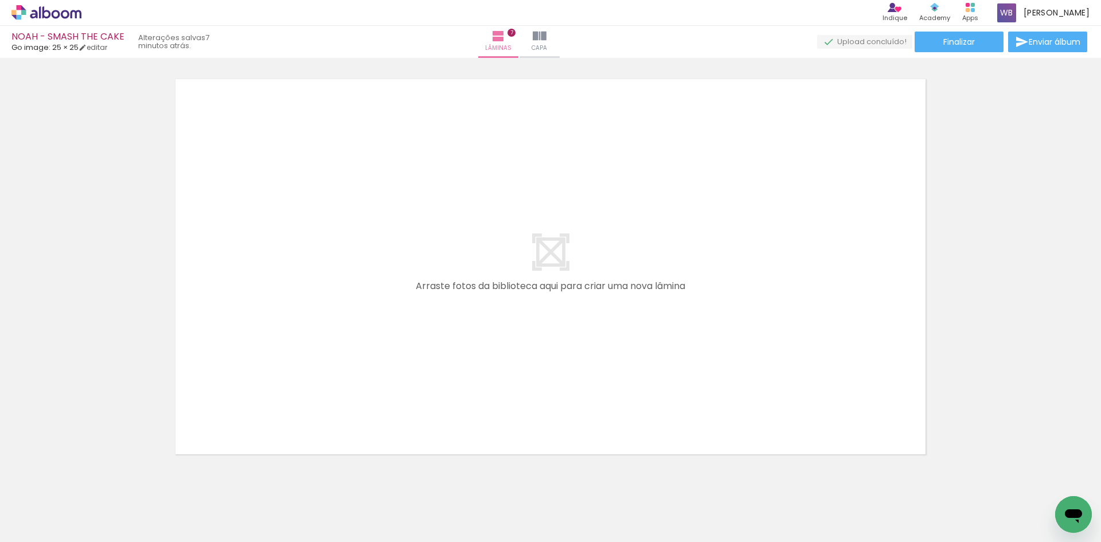
scroll to position [2839, 0]
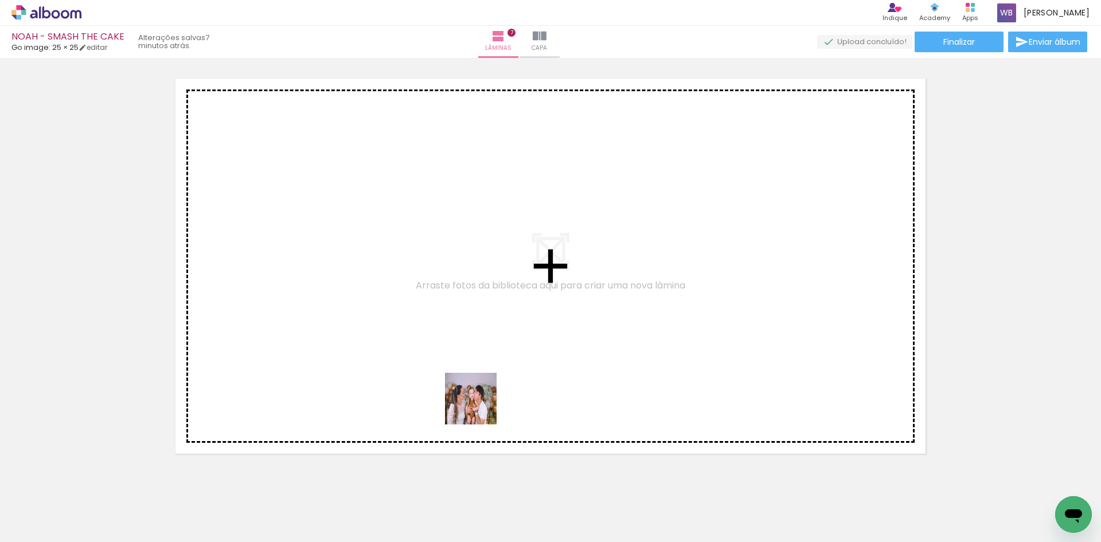
drag, startPoint x: 469, startPoint y: 438, endPoint x: 541, endPoint y: 346, distance: 116.9
click at [514, 350] on quentale-workspace at bounding box center [550, 271] width 1101 height 542
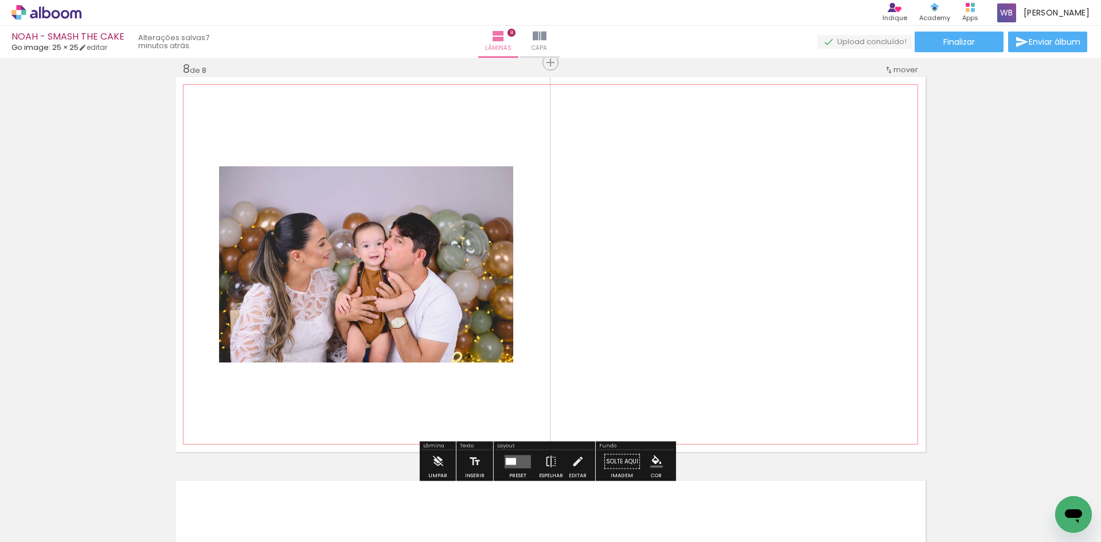
scroll to position [2842, 0]
click at [519, 463] on quentale-layouter at bounding box center [518, 460] width 26 height 13
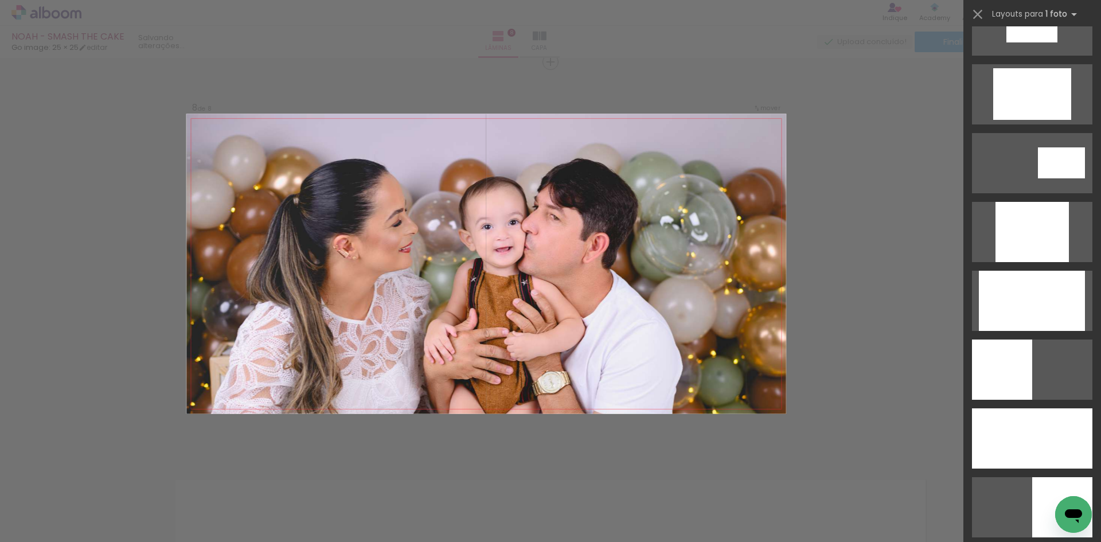
scroll to position [574, 0]
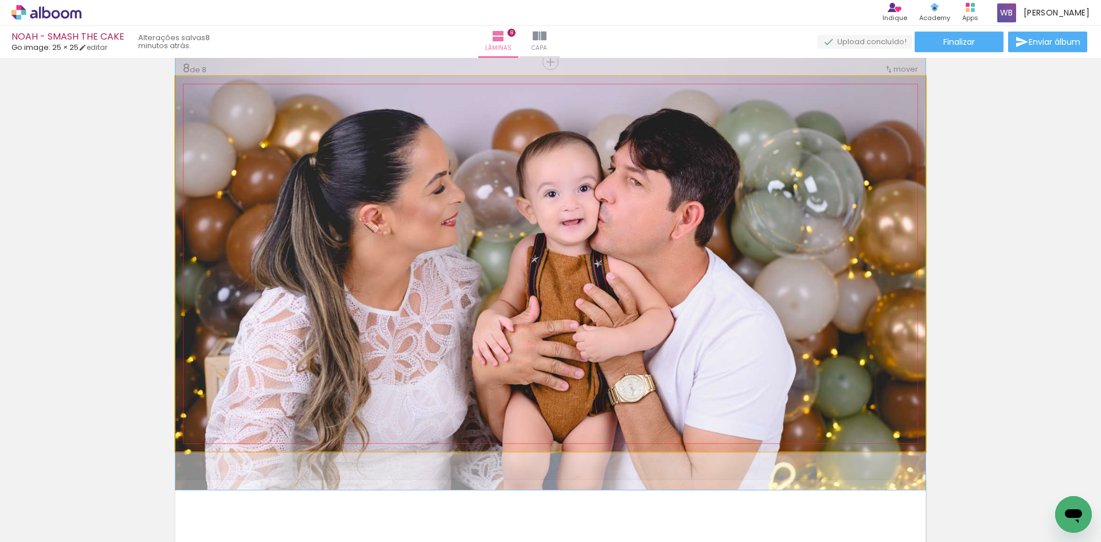
drag, startPoint x: 757, startPoint y: 364, endPoint x: 792, endPoint y: 341, distance: 42.2
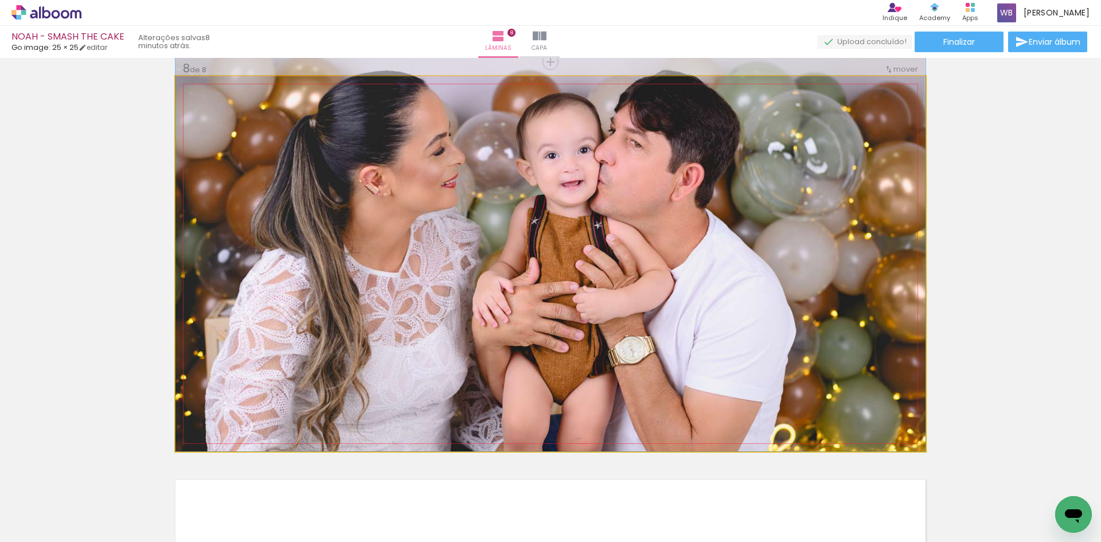
drag, startPoint x: 720, startPoint y: 376, endPoint x: 752, endPoint y: 322, distance: 62.5
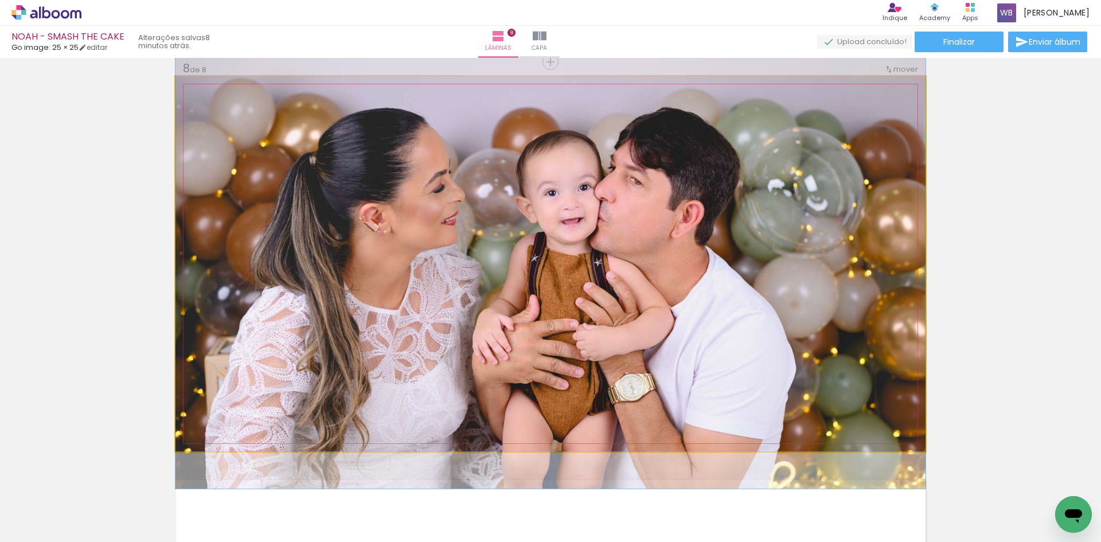
drag, startPoint x: 754, startPoint y: 315, endPoint x: 765, endPoint y: 352, distance: 38.7
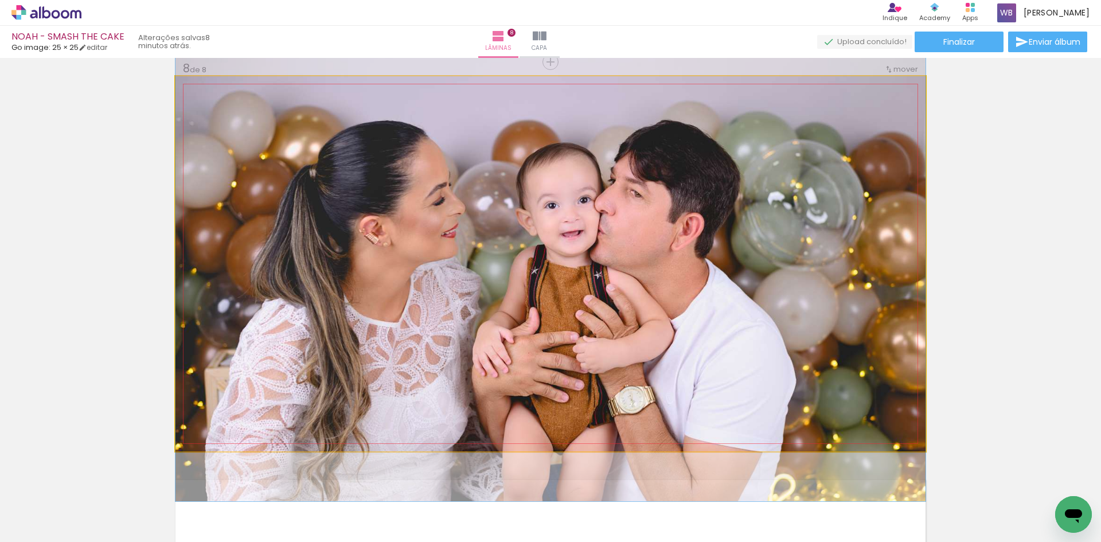
drag, startPoint x: 763, startPoint y: 336, endPoint x: 766, endPoint y: 349, distance: 13.1
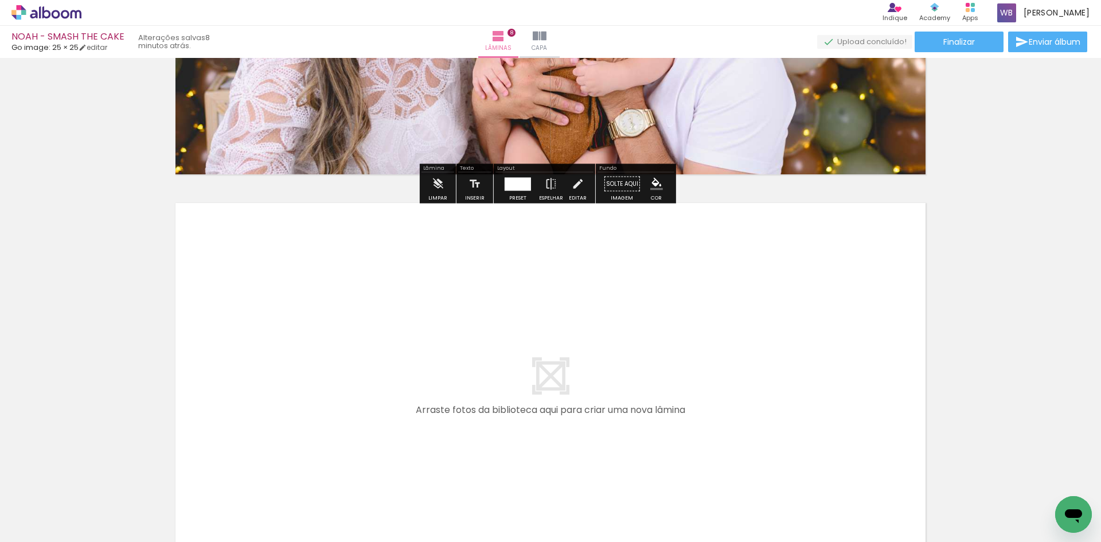
scroll to position [3243, 0]
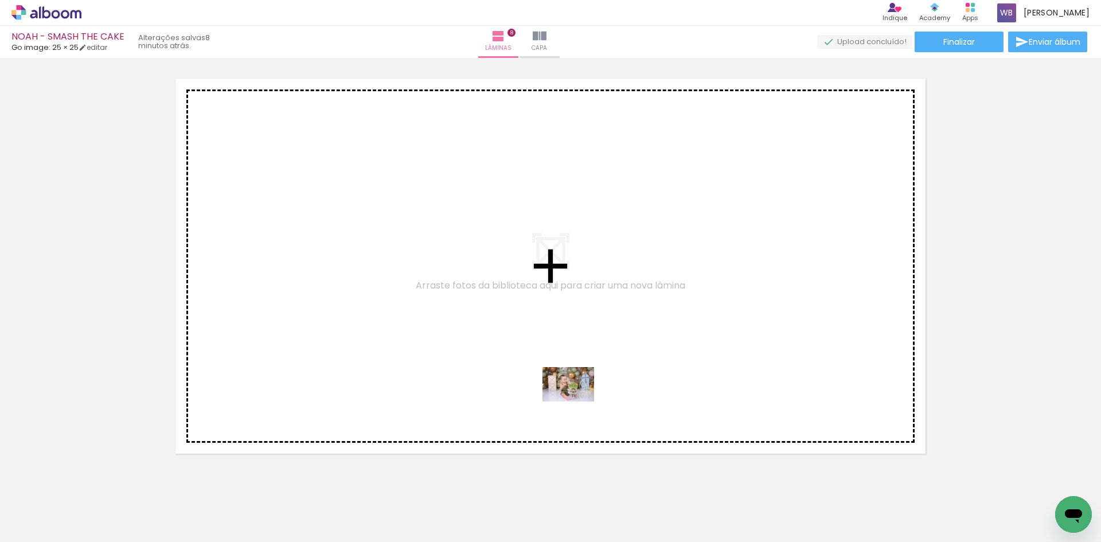
drag, startPoint x: 576, startPoint y: 513, endPoint x: 577, endPoint y: 402, distance: 111.9
click at [577, 402] on quentale-workspace at bounding box center [550, 271] width 1101 height 542
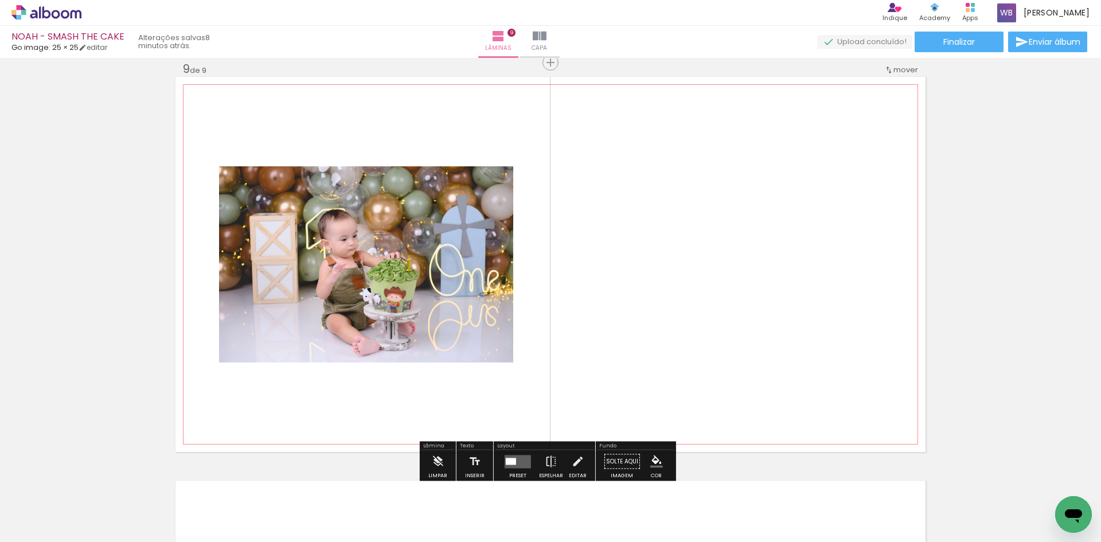
scroll to position [3245, 0]
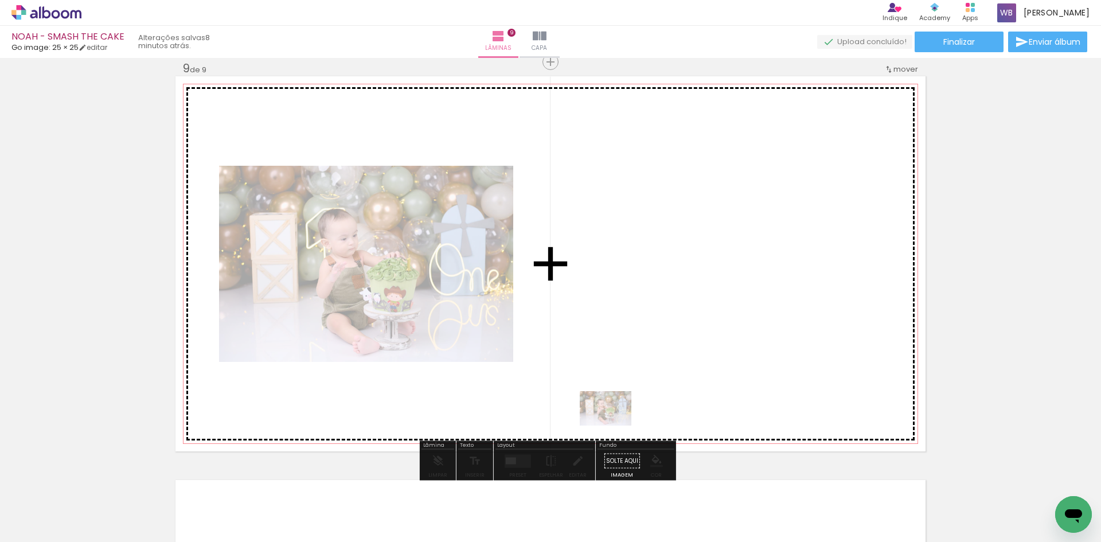
drag, startPoint x: 579, startPoint y: 515, endPoint x: 614, endPoint y: 426, distance: 96.1
click at [614, 426] on quentale-workspace at bounding box center [550, 271] width 1101 height 542
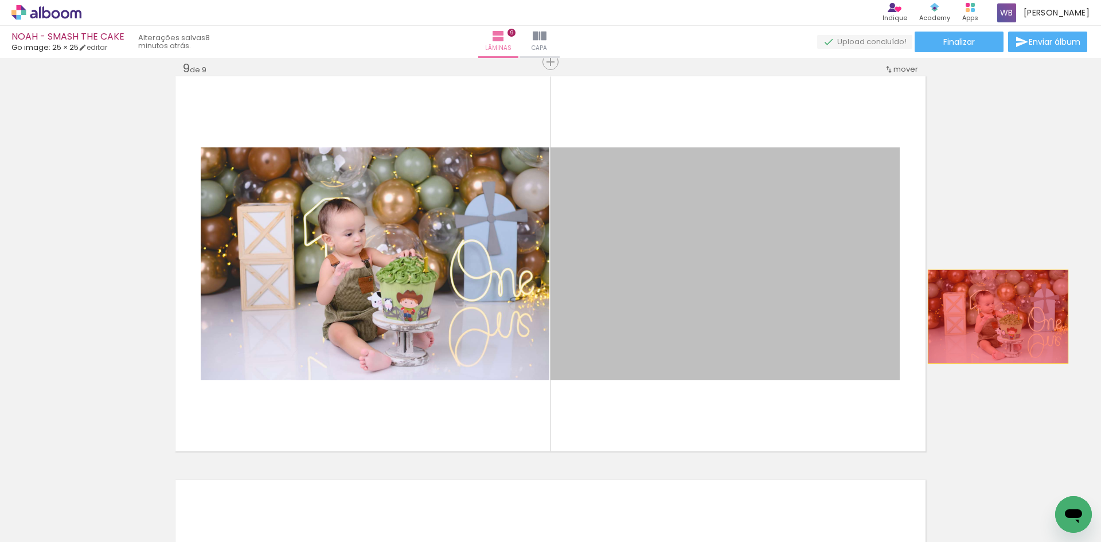
drag, startPoint x: 768, startPoint y: 319, endPoint x: 994, endPoint y: 317, distance: 226.0
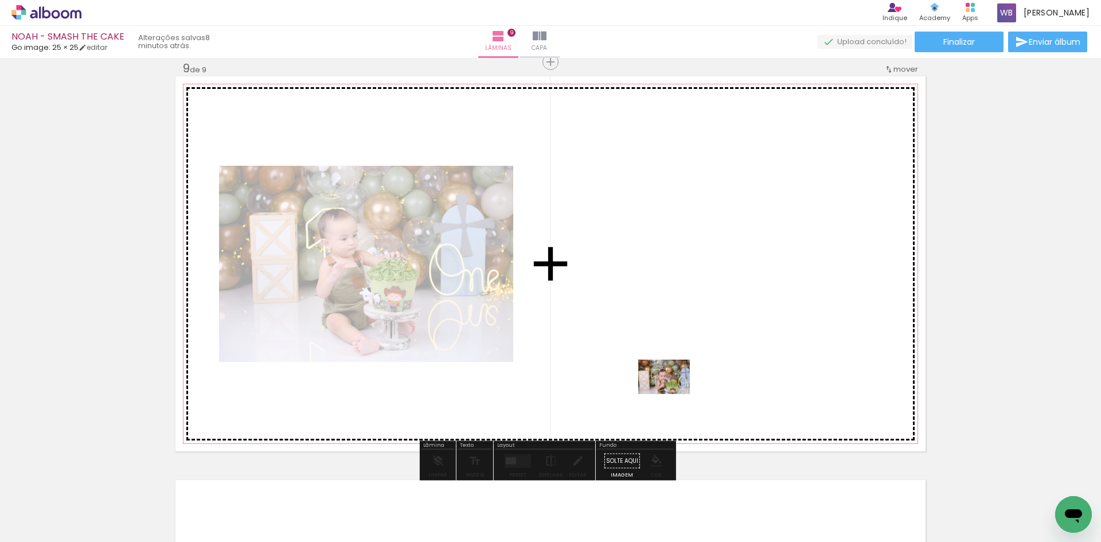
drag, startPoint x: 652, startPoint y: 493, endPoint x: 671, endPoint y: 389, distance: 105.6
click at [671, 389] on quentale-workspace at bounding box center [550, 271] width 1101 height 542
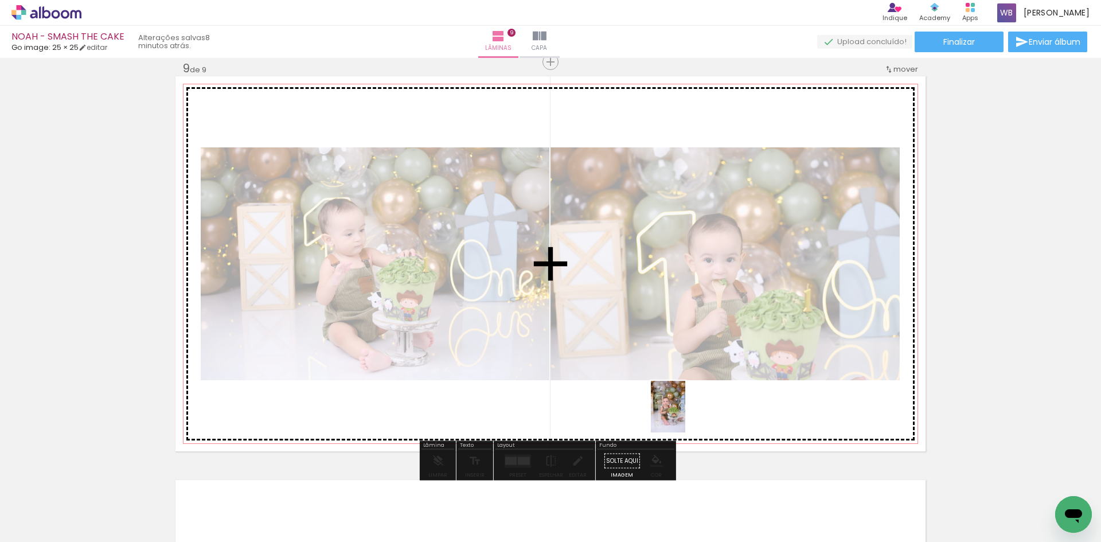
drag, startPoint x: 696, startPoint y: 519, endPoint x: 685, endPoint y: 415, distance: 103.8
click at [685, 415] on quentale-workspace at bounding box center [550, 271] width 1101 height 542
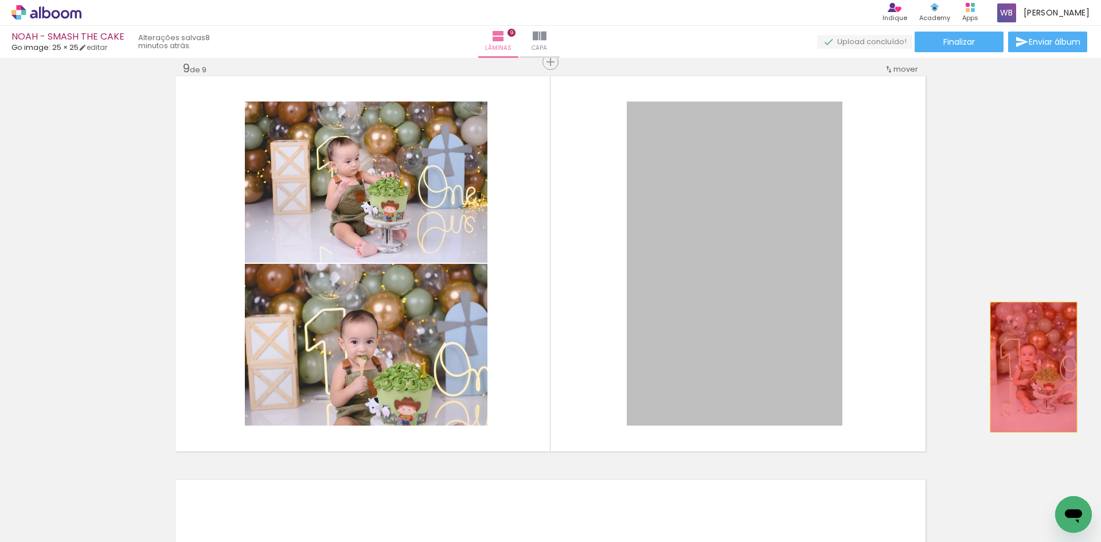
drag, startPoint x: 701, startPoint y: 392, endPoint x: 1030, endPoint y: 367, distance: 329.6
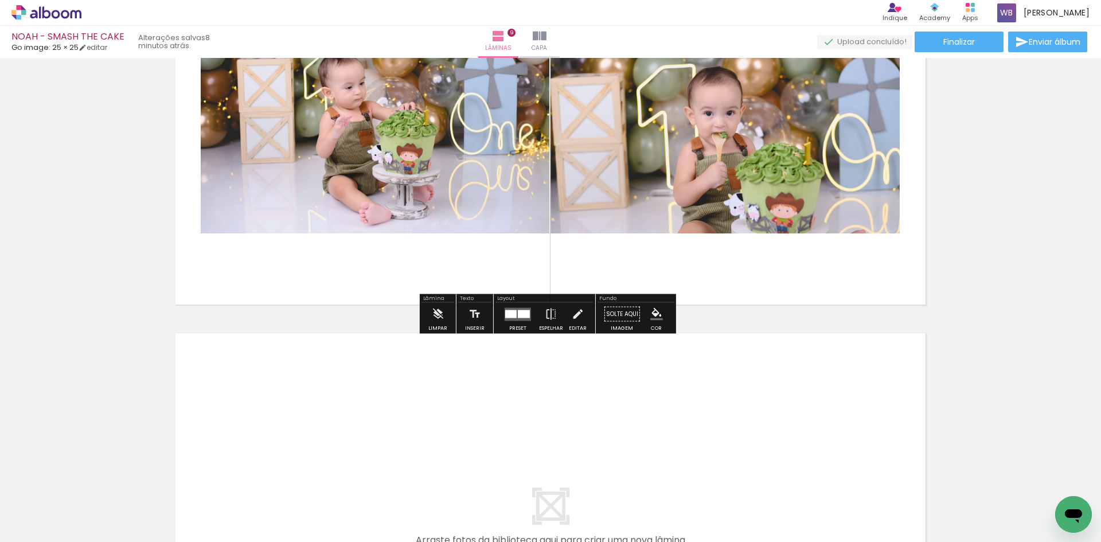
scroll to position [3418, 0]
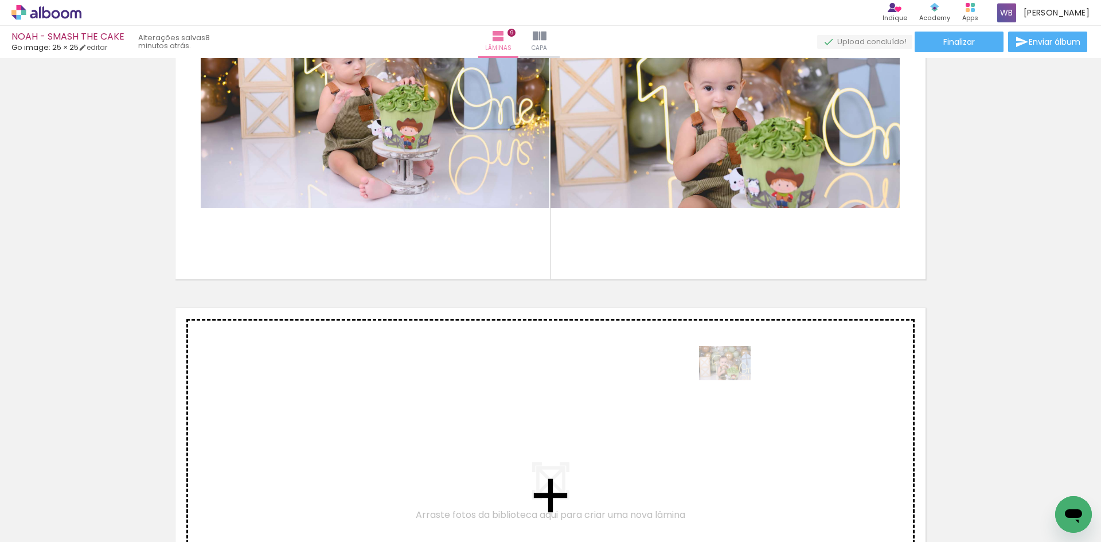
drag, startPoint x: 668, startPoint y: 468, endPoint x: 734, endPoint y: 380, distance: 109.4
click at [734, 380] on quentale-workspace at bounding box center [550, 271] width 1101 height 542
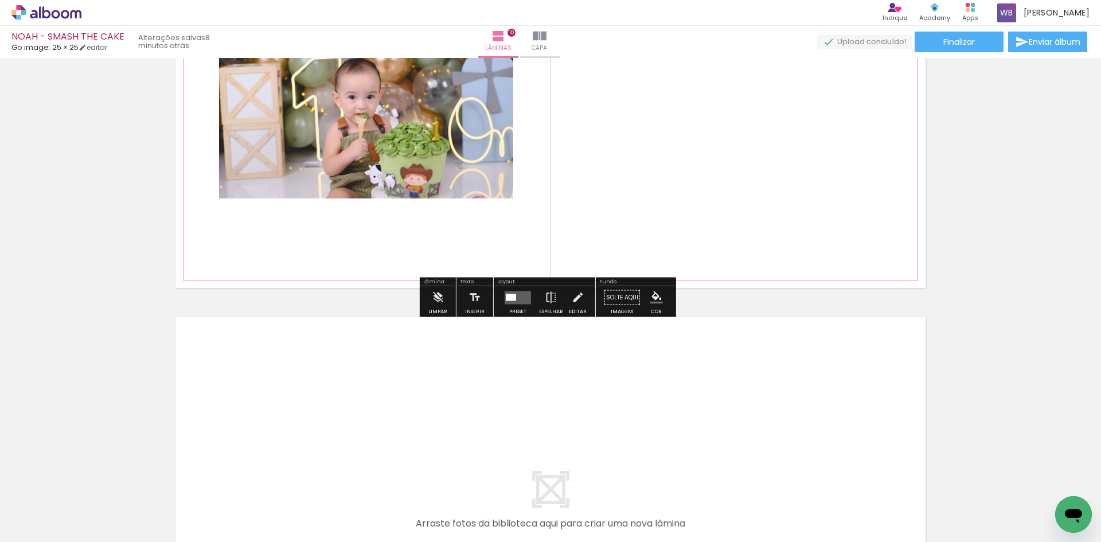
scroll to position [3821, 0]
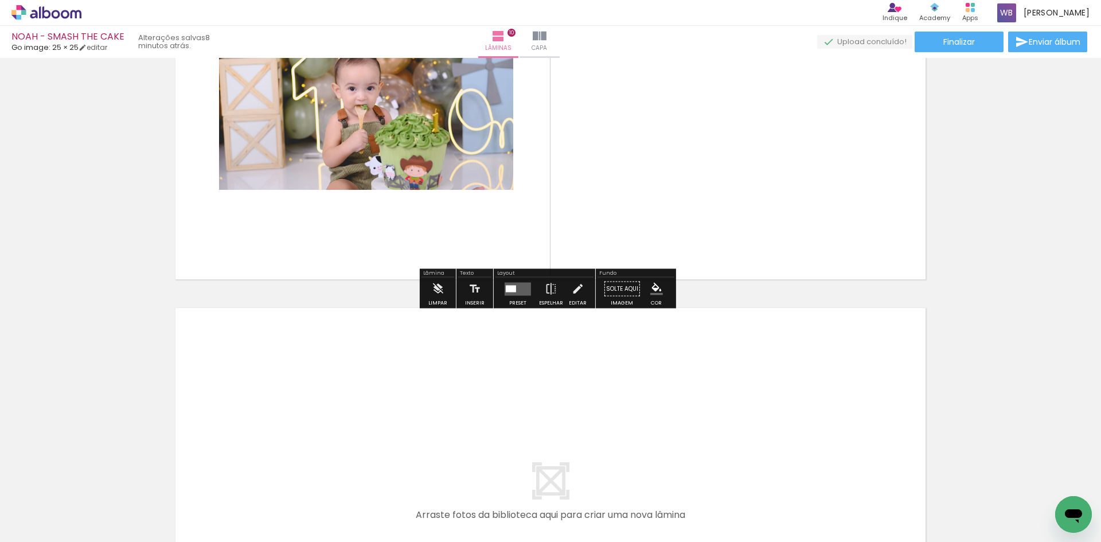
drag, startPoint x: 515, startPoint y: 297, endPoint x: 542, endPoint y: 307, distance: 28.7
click at [515, 297] on div at bounding box center [517, 289] width 31 height 23
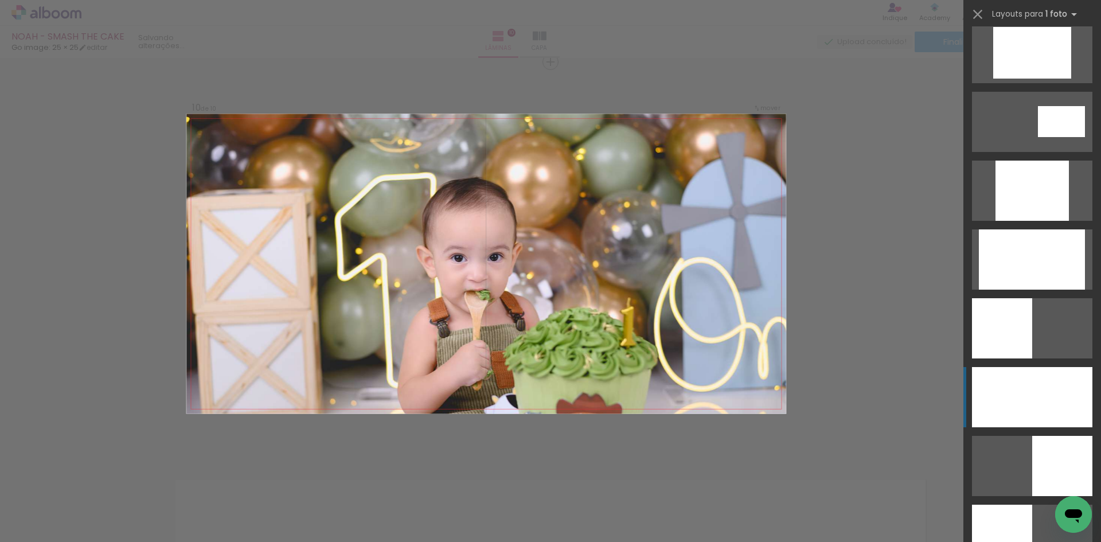
scroll to position [574, 0]
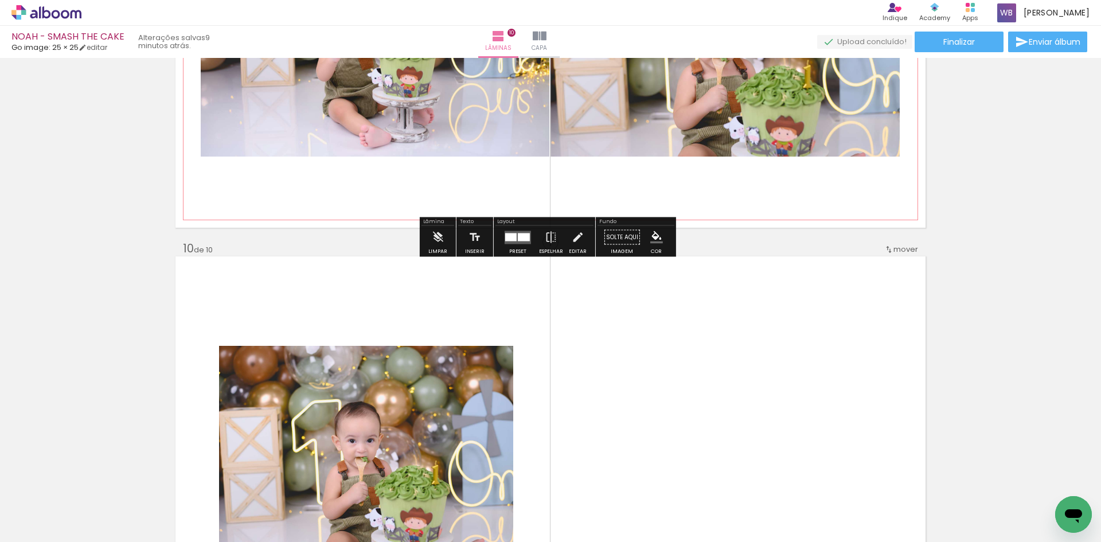
scroll to position [3535, 0]
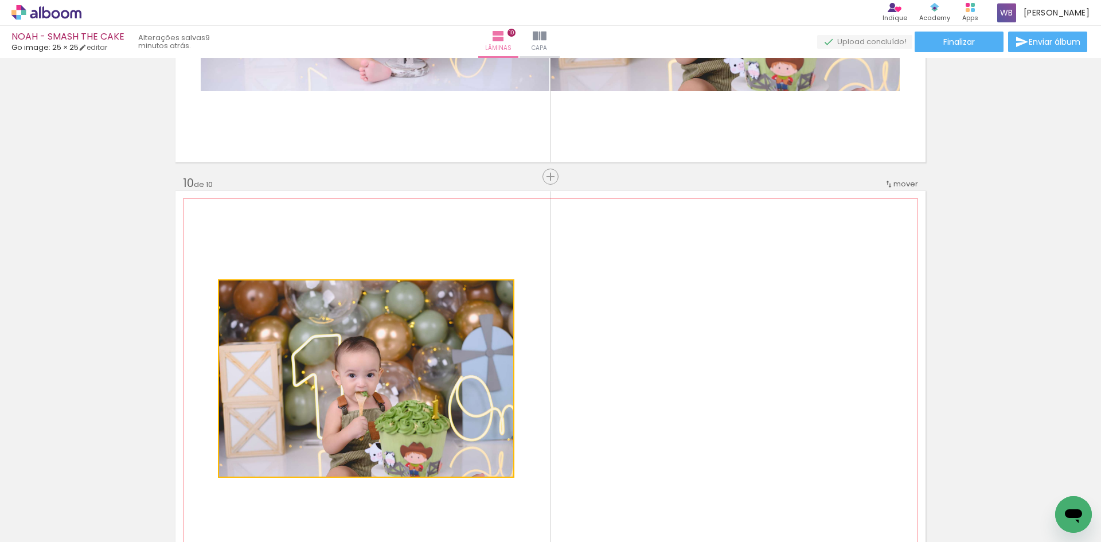
drag, startPoint x: 362, startPoint y: 398, endPoint x: 46, endPoint y: 397, distance: 316.1
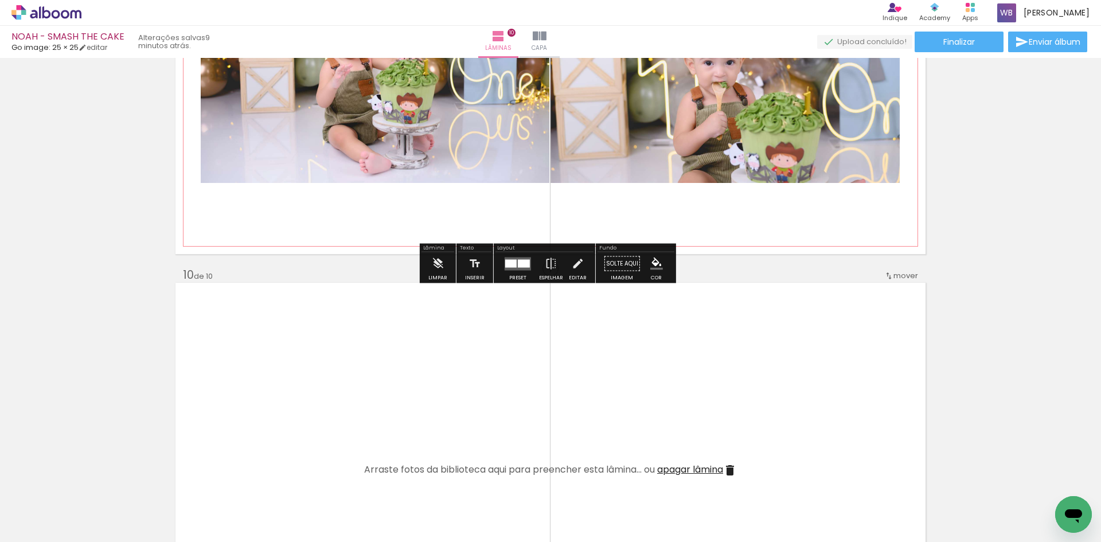
scroll to position [3477, 0]
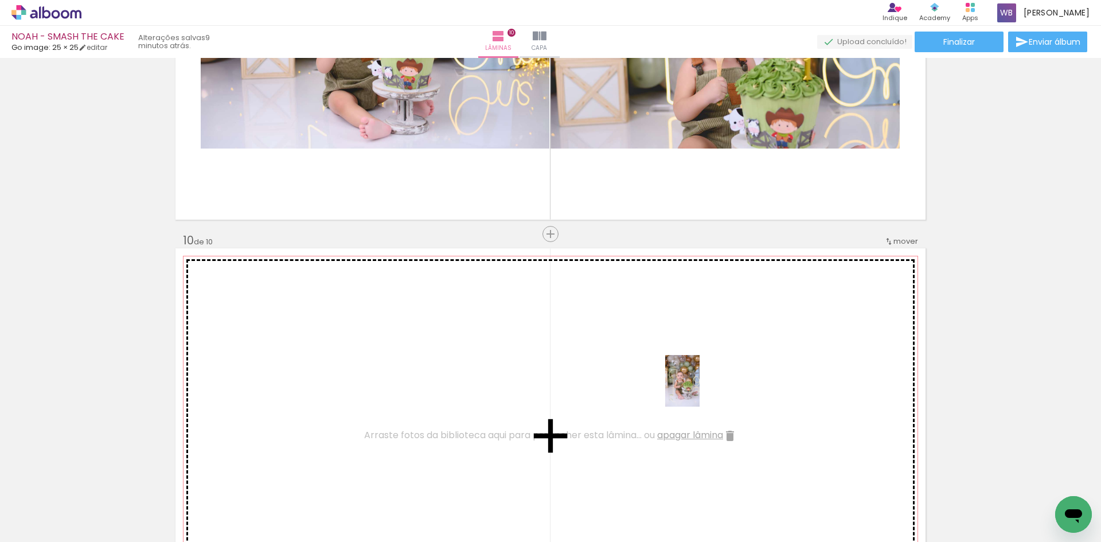
drag, startPoint x: 705, startPoint y: 505, endPoint x: 698, endPoint y: 379, distance: 127.0
click at [698, 379] on quentale-workspace at bounding box center [550, 271] width 1101 height 542
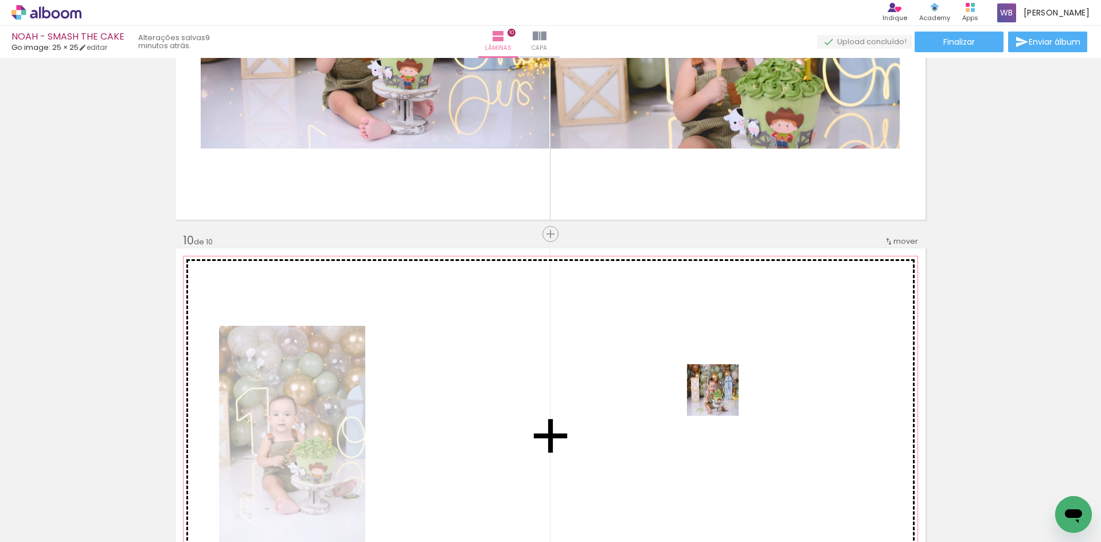
drag, startPoint x: 761, startPoint y: 502, endPoint x: 719, endPoint y: 395, distance: 114.9
click at [719, 395] on quentale-workspace at bounding box center [550, 271] width 1101 height 542
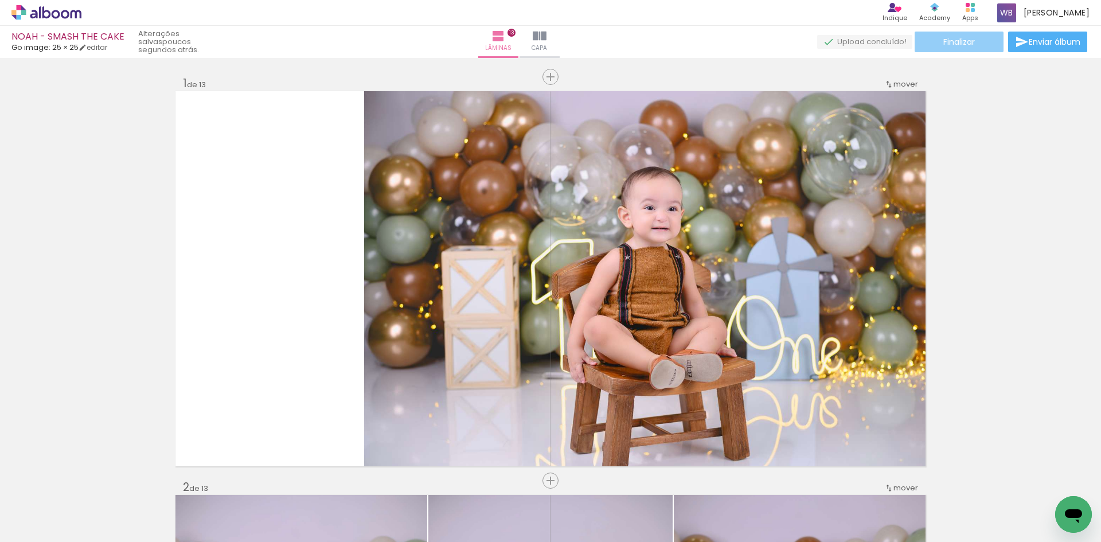
click at [974, 44] on paper-button "Finalizar" at bounding box center [959, 42] width 89 height 21
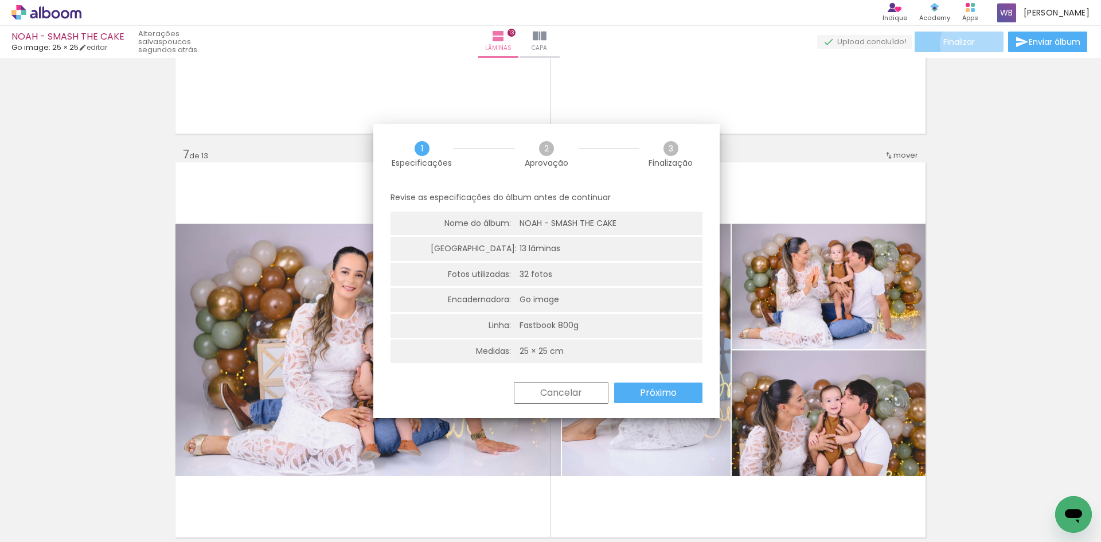
scroll to position [0, 1052]
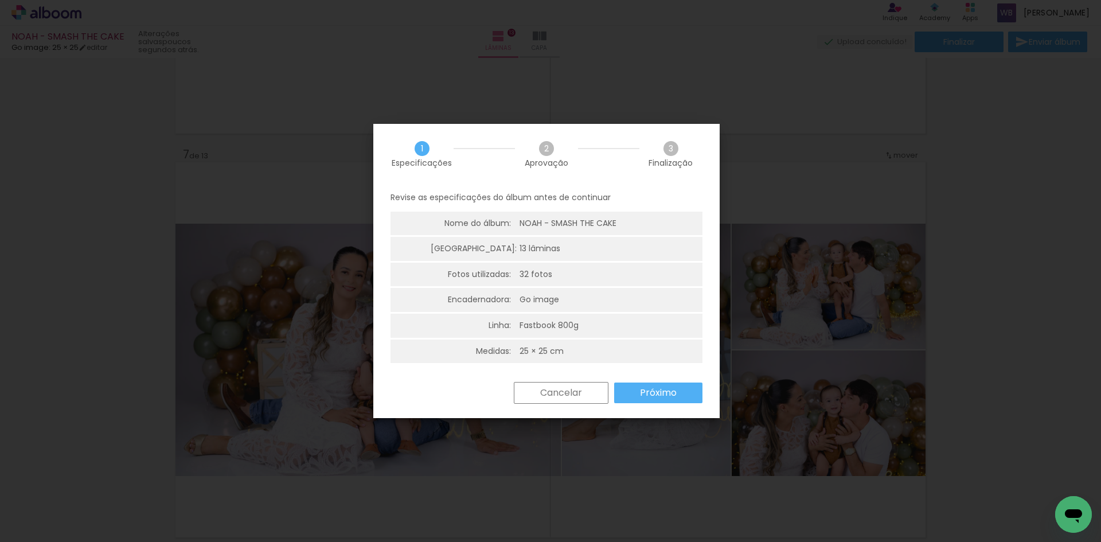
click at [0, 0] on slot "Próximo" at bounding box center [0, 0] width 0 height 0
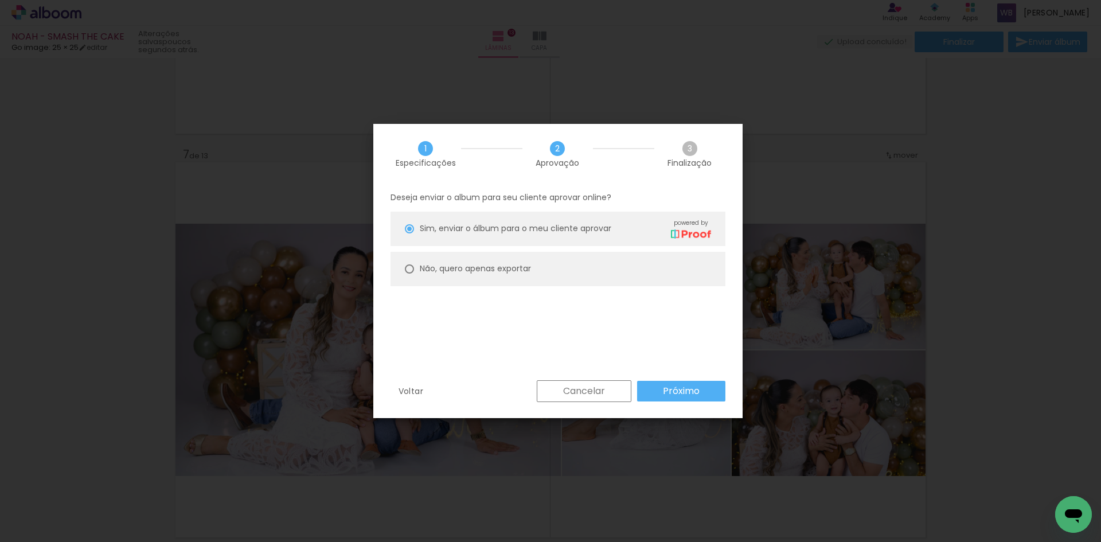
click at [0, 0] on slot "Não, quero apenas exportar" at bounding box center [0, 0] width 0 height 0
type paper-radio-button "on"
click at [0, 0] on slot "Próximo" at bounding box center [0, 0] width 0 height 0
type input "Alta, 300 DPI"
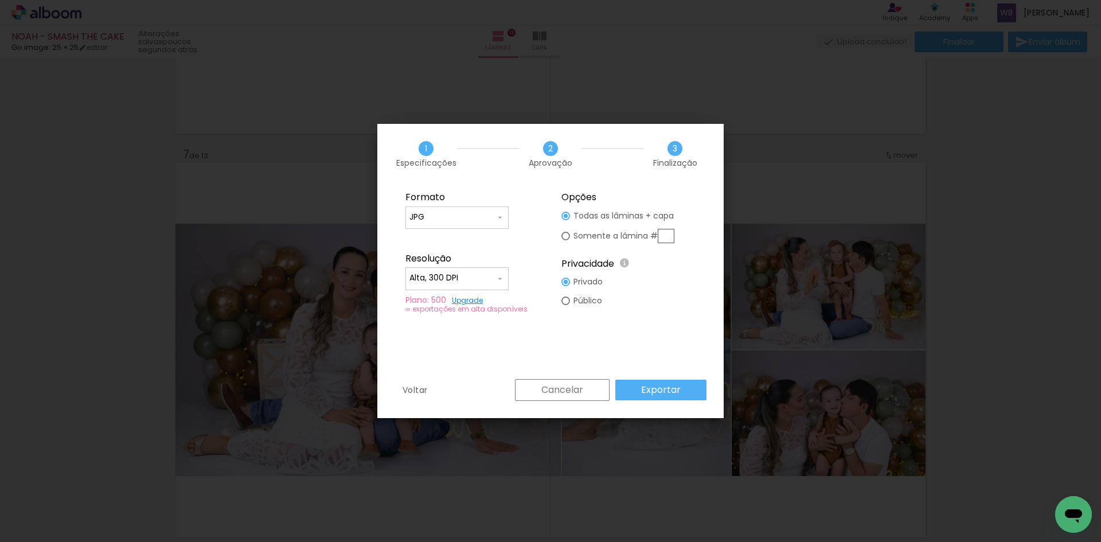
click at [0, 0] on slot "Exportar" at bounding box center [0, 0] width 0 height 0
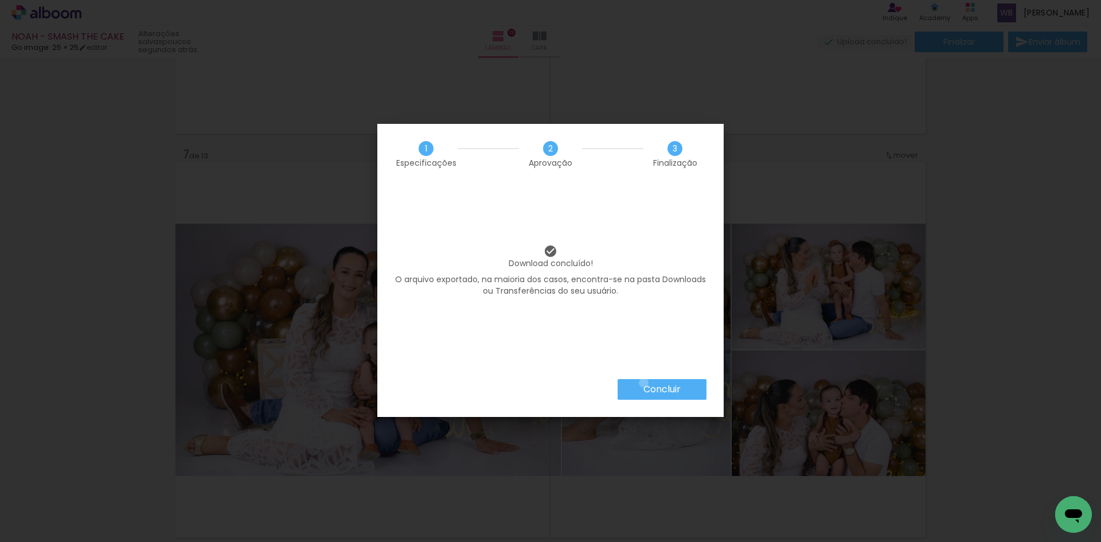
click at [0, 0] on slot "Concluir" at bounding box center [0, 0] width 0 height 0
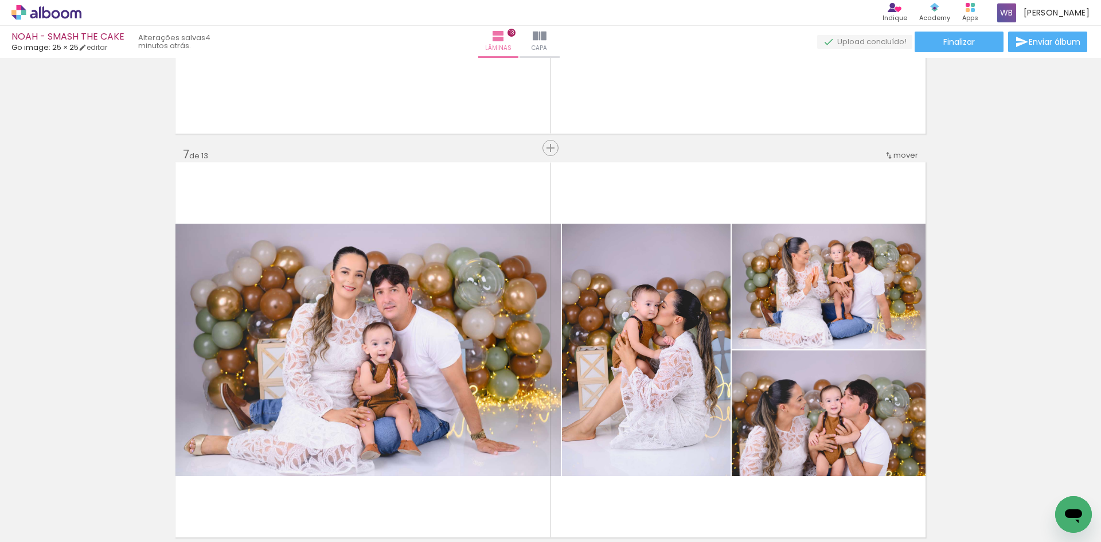
scroll to position [0, 1052]
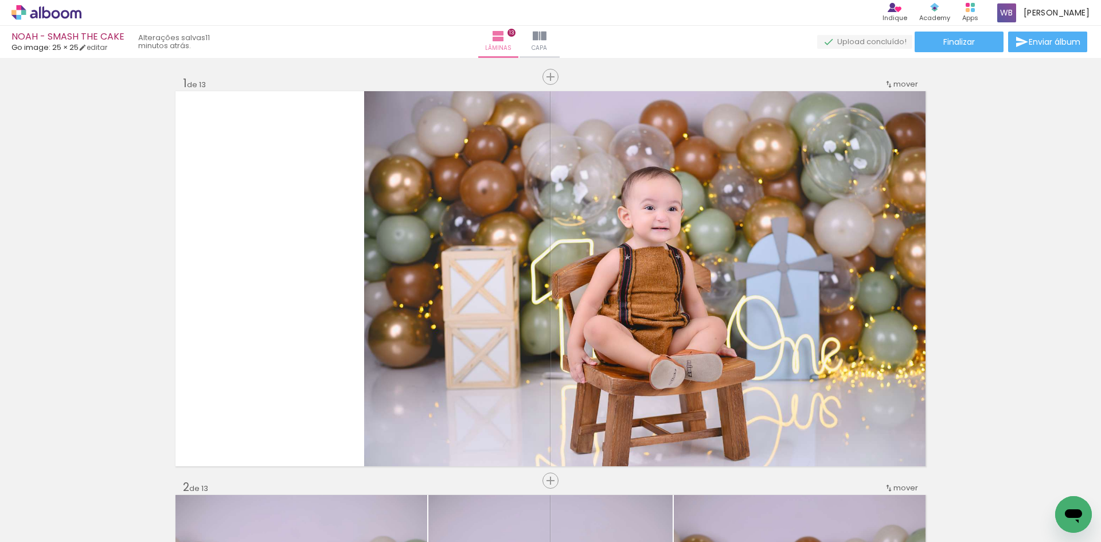
scroll to position [2352, 0]
